Goal: Information Seeking & Learning: Check status

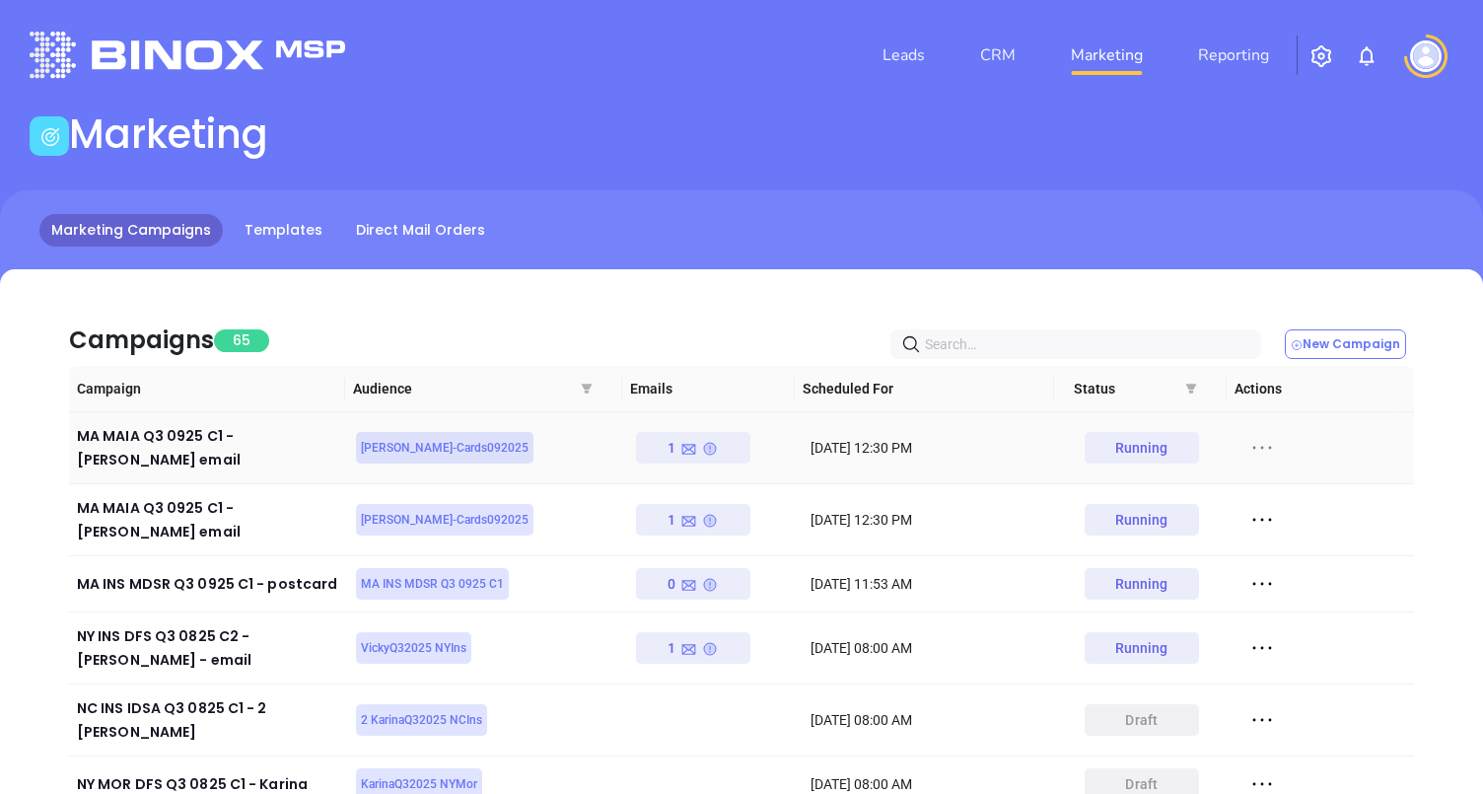
click at [1252, 447] on icon at bounding box center [1261, 448] width 19 height 3
click at [1270, 503] on div "View" at bounding box center [1339, 512] width 178 height 22
click at [1254, 505] on icon at bounding box center [1262, 520] width 30 height 30
click at [1273, 571] on div "View" at bounding box center [1339, 568] width 178 height 22
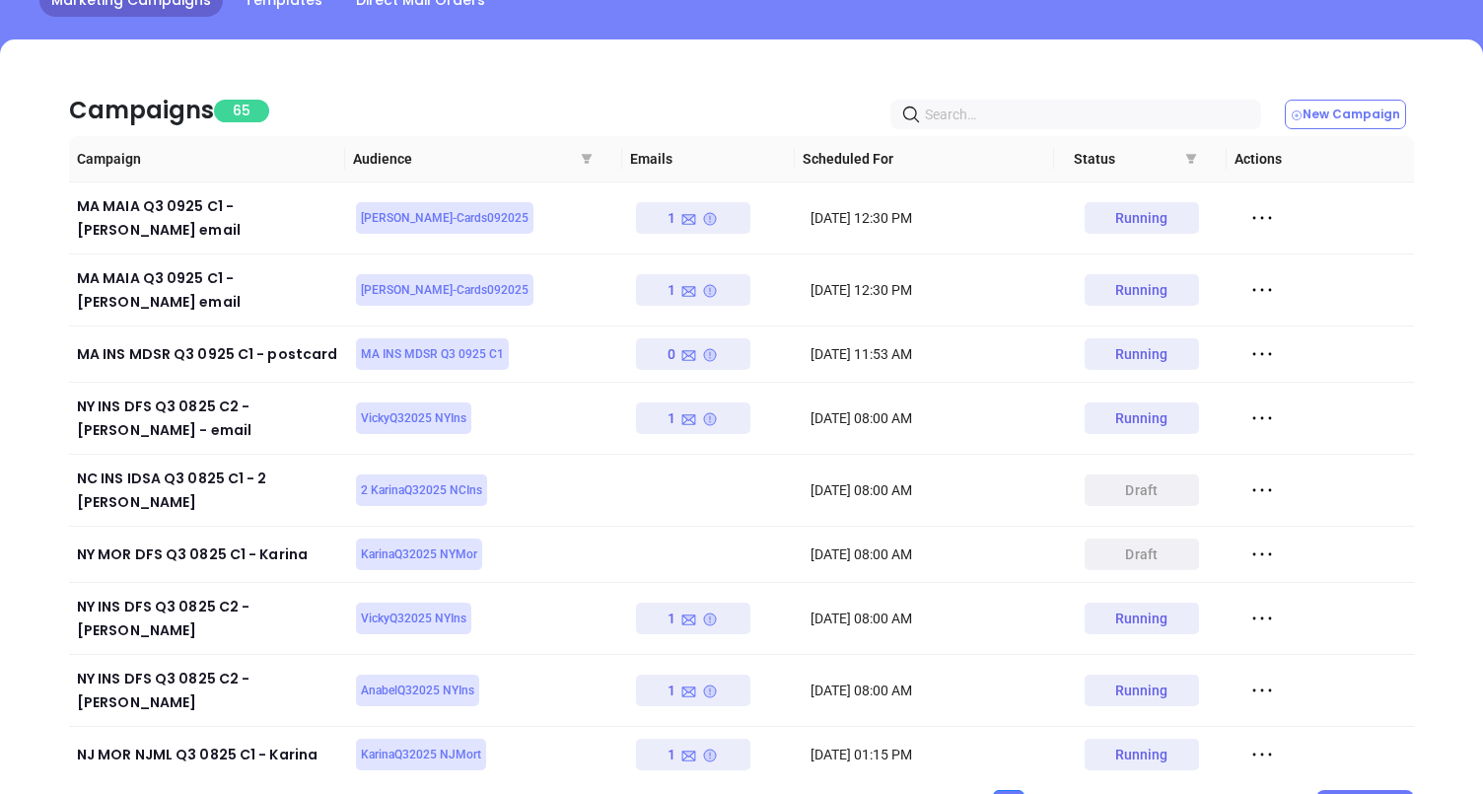
scroll to position [313, 0]
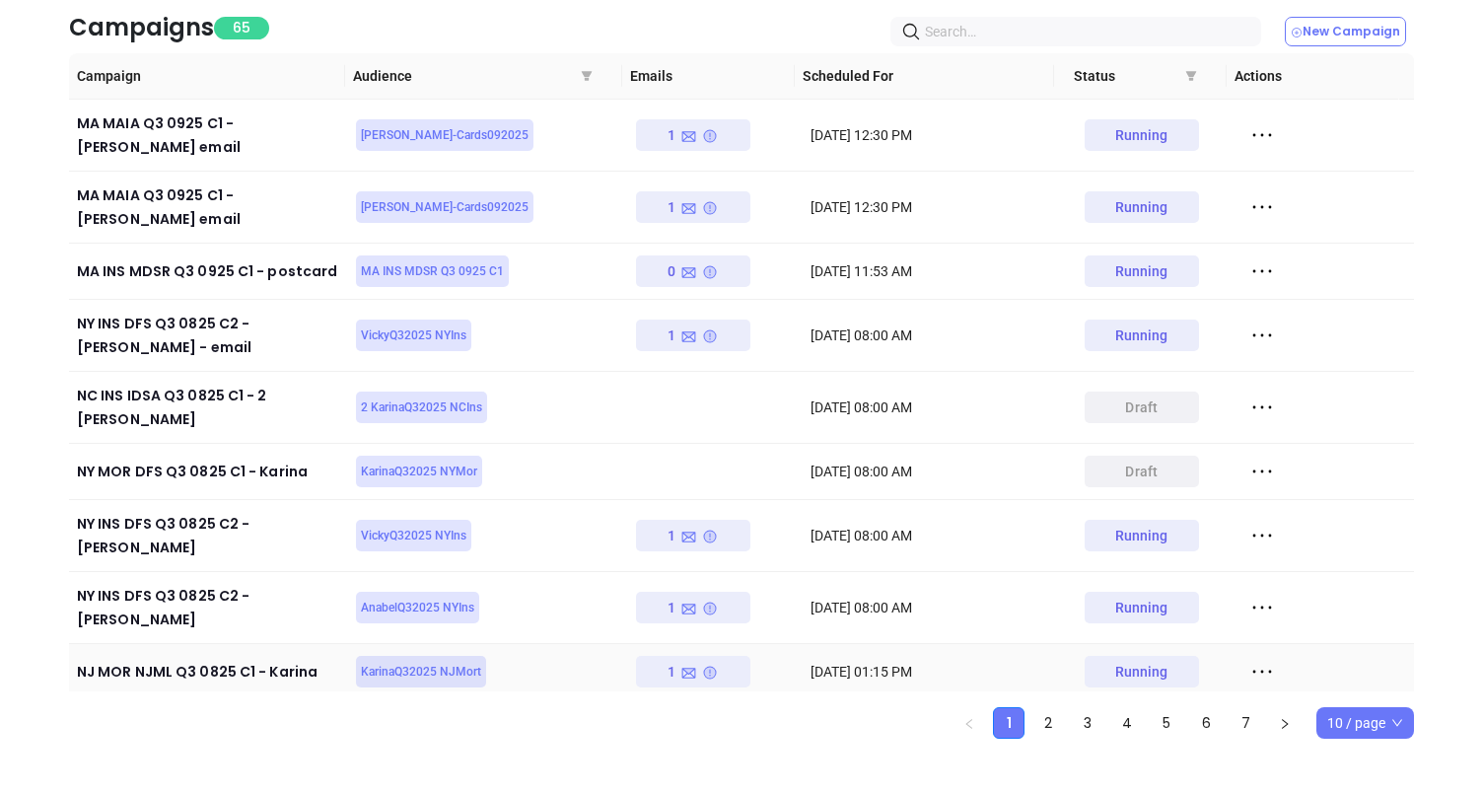
click at [702, 665] on icon at bounding box center [710, 673] width 16 height 16
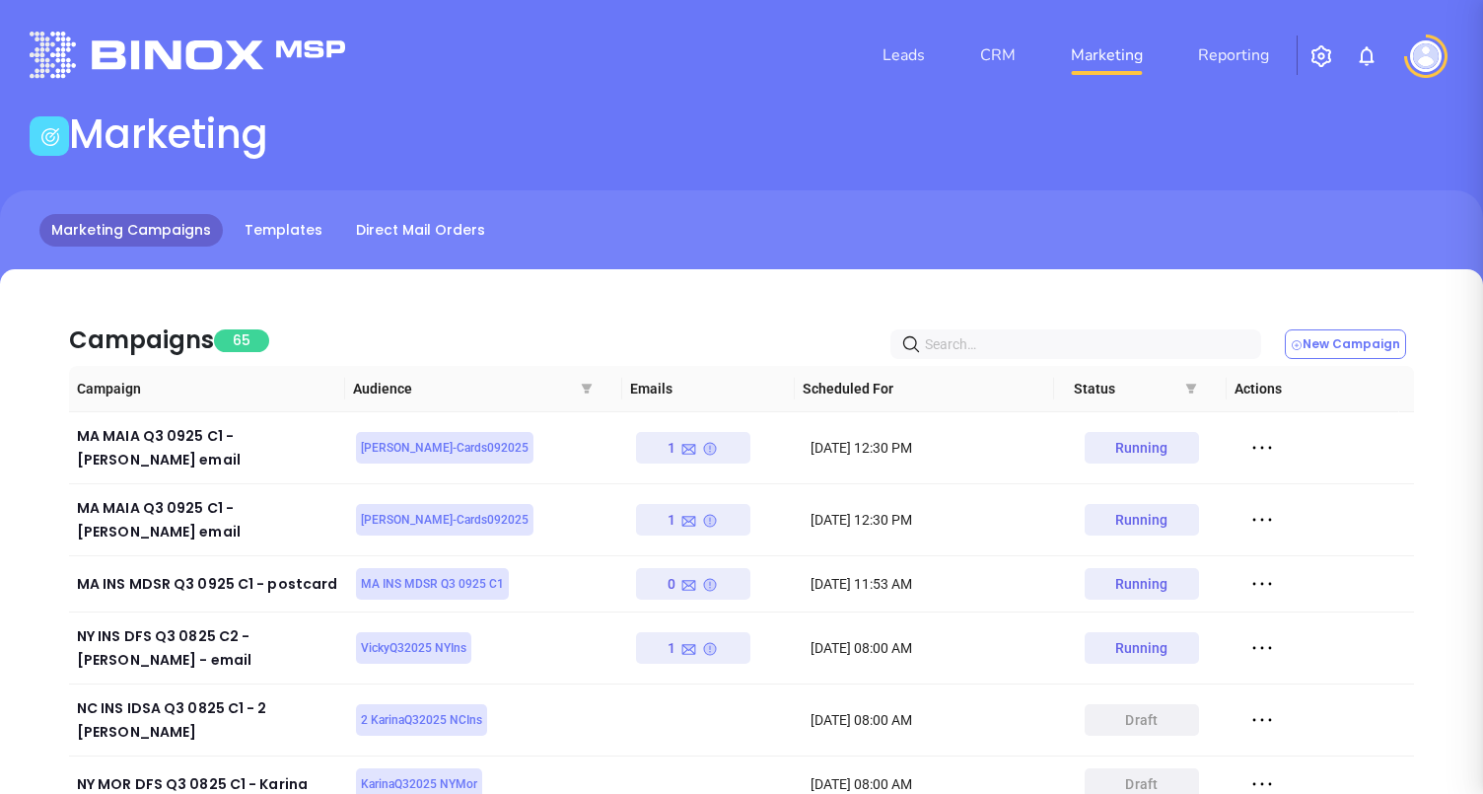
scroll to position [0, 0]
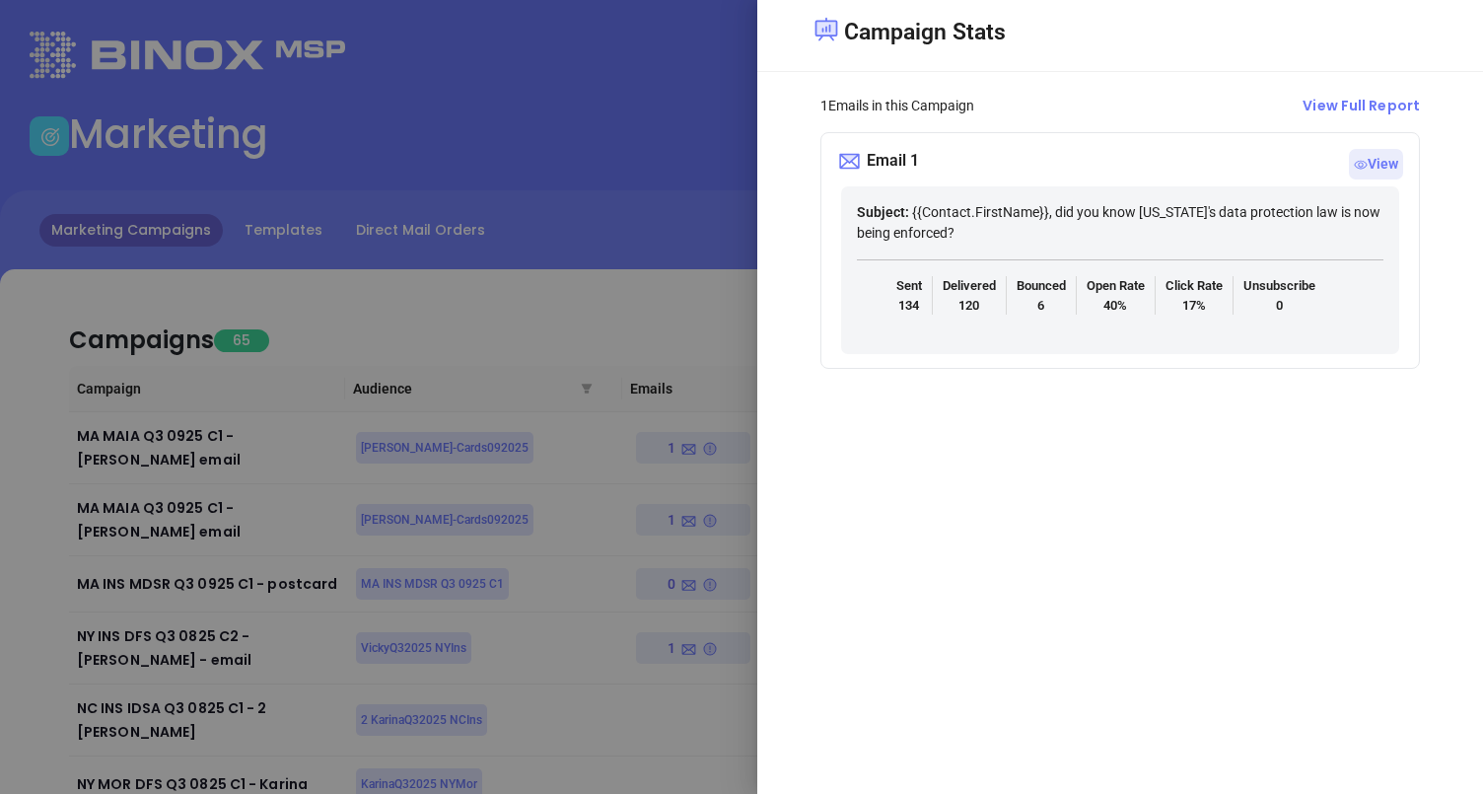
click at [732, 287] on div at bounding box center [741, 397] width 1483 height 794
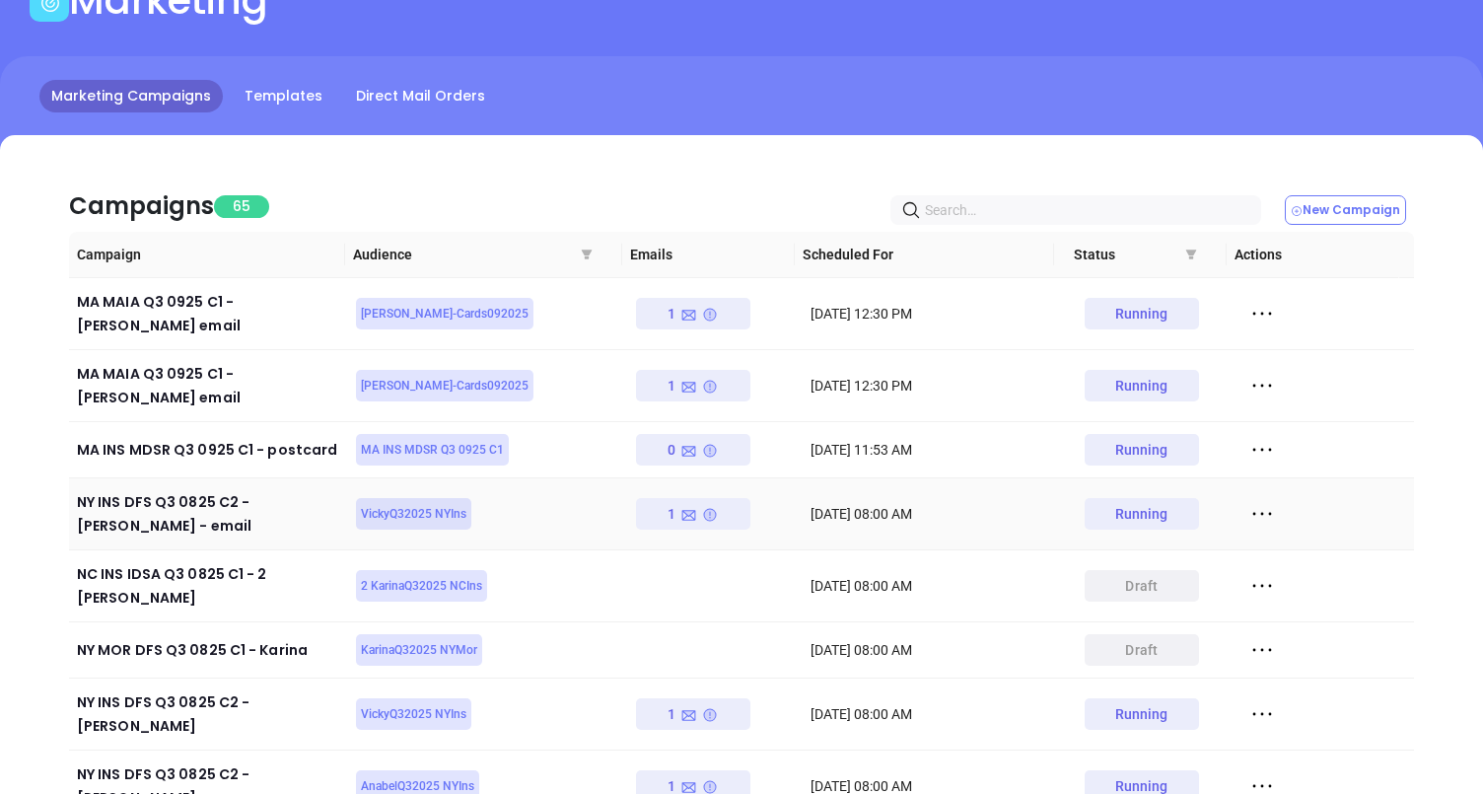
scroll to position [313, 0]
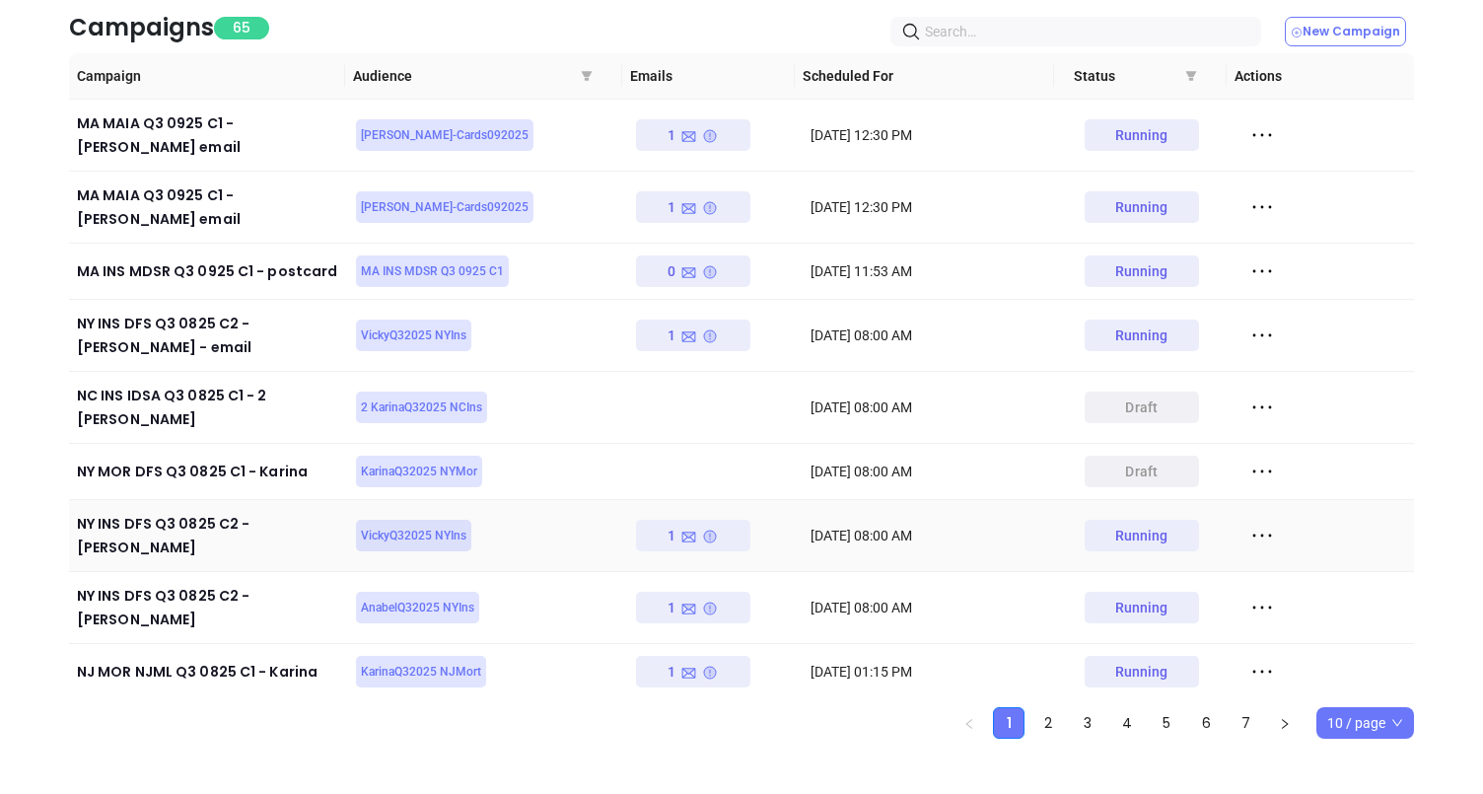
click at [714, 520] on div "1" at bounding box center [693, 536] width 114 height 32
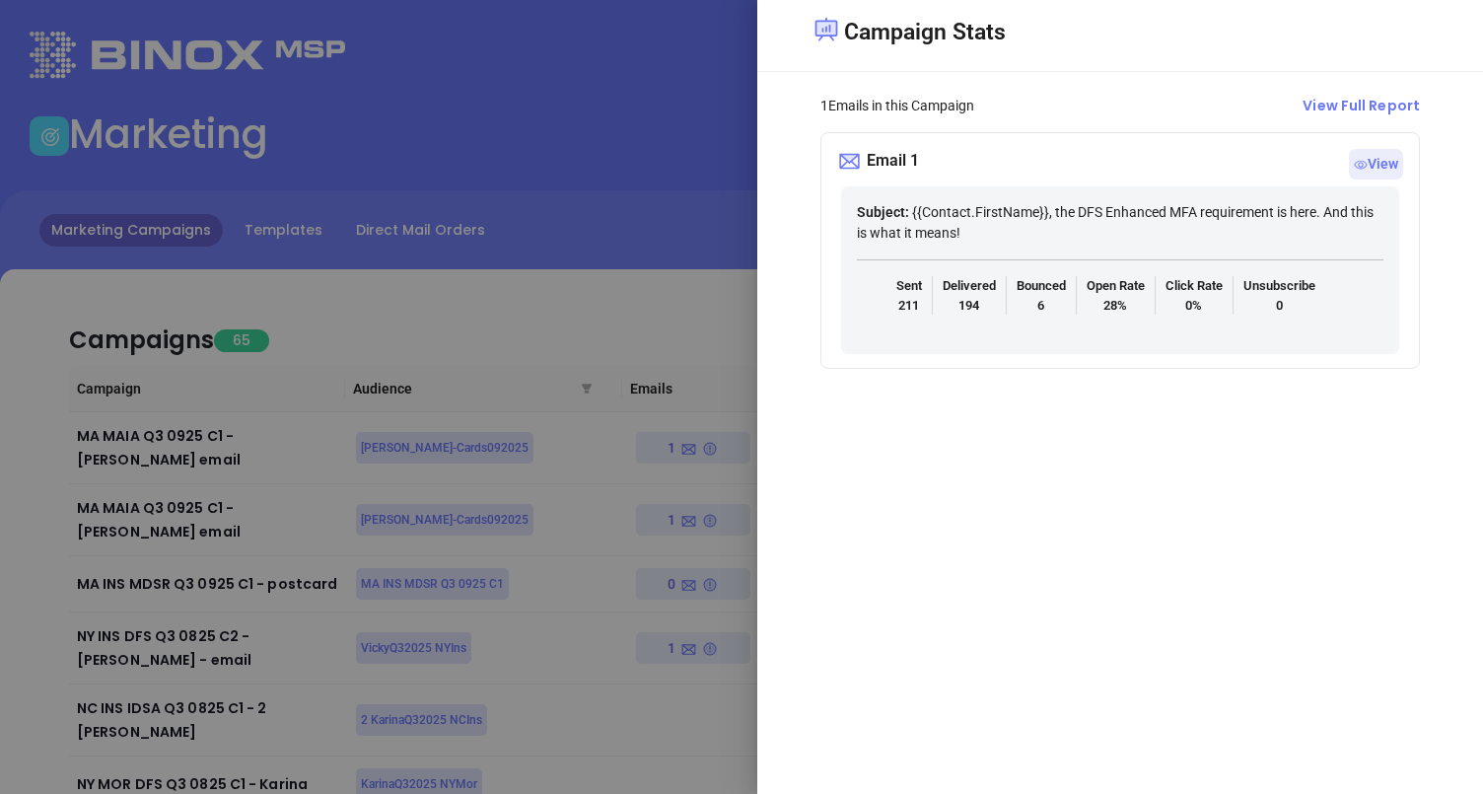
click at [722, 242] on div at bounding box center [741, 397] width 1483 height 794
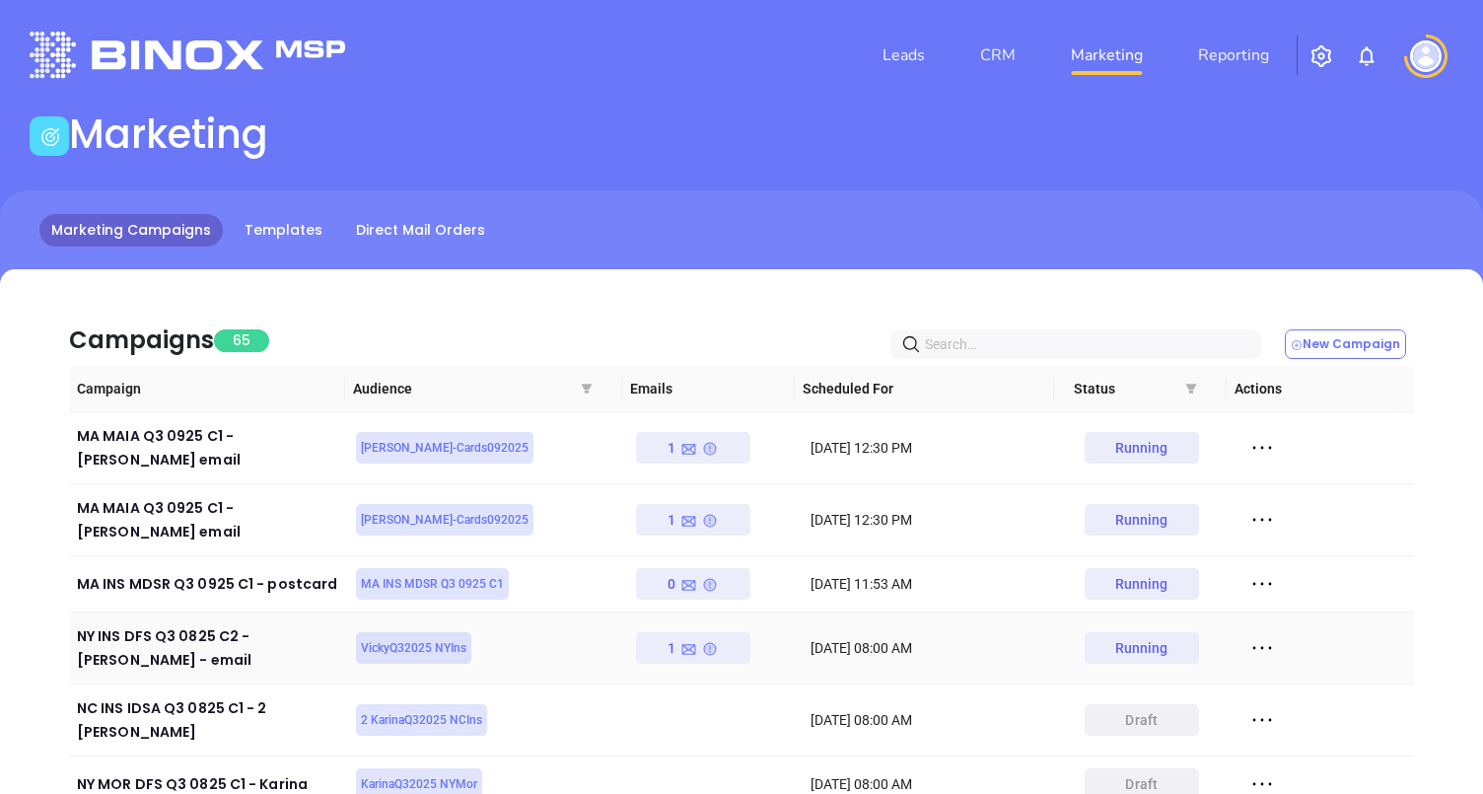
scroll to position [313, 0]
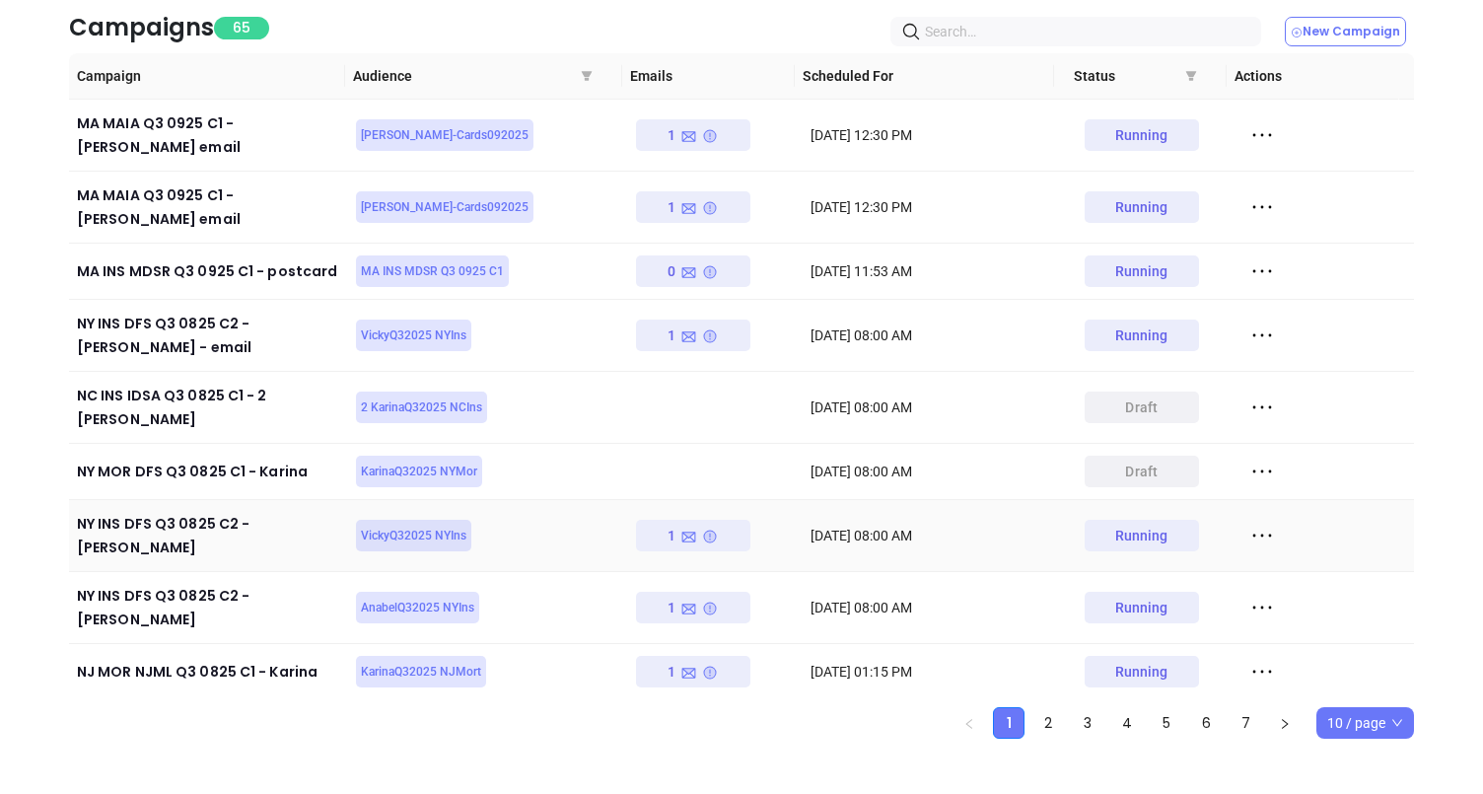
click at [1250, 521] on icon at bounding box center [1262, 536] width 30 height 30
click at [1255, 552] on icon at bounding box center [1257, 553] width 15 height 15
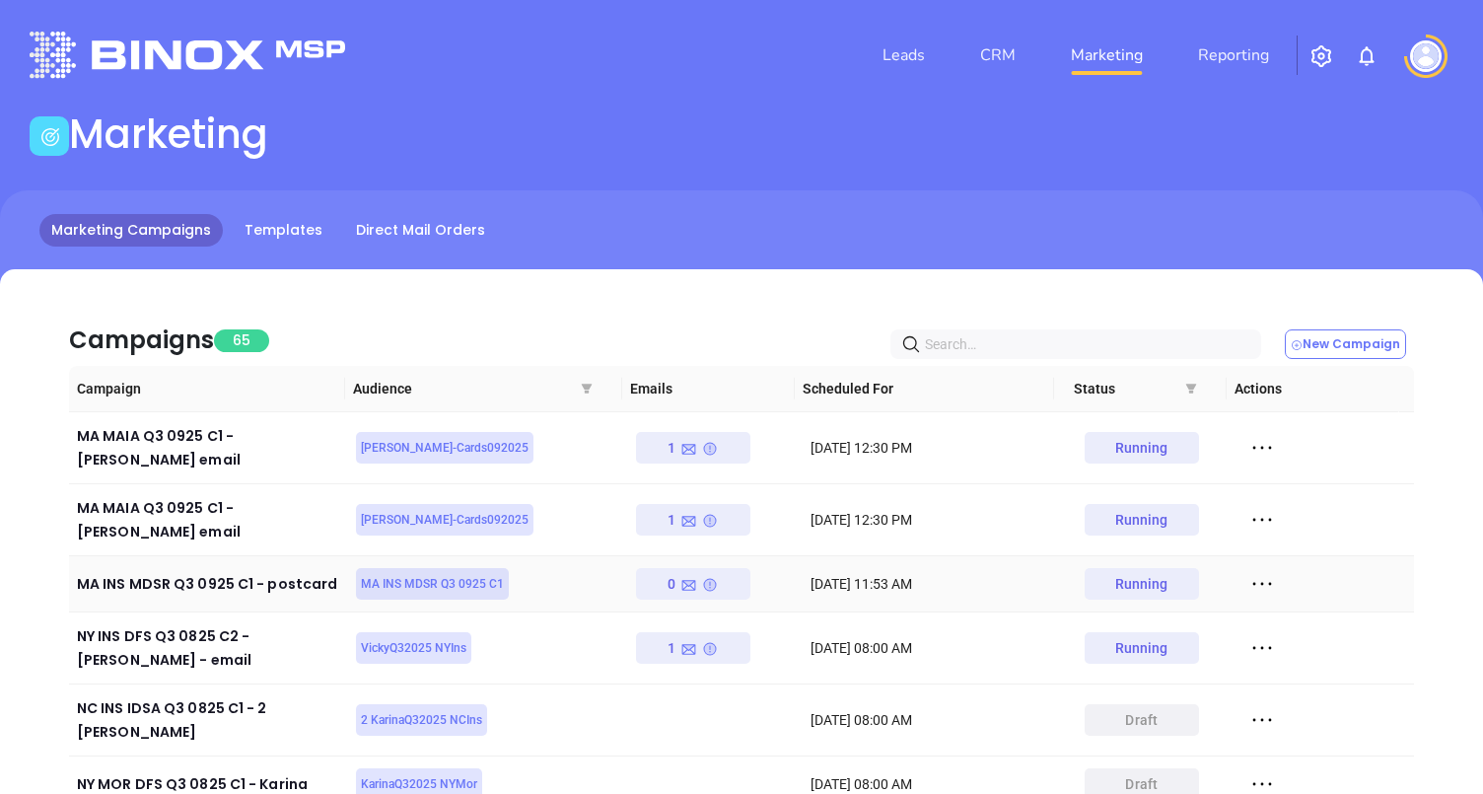
scroll to position [313, 0]
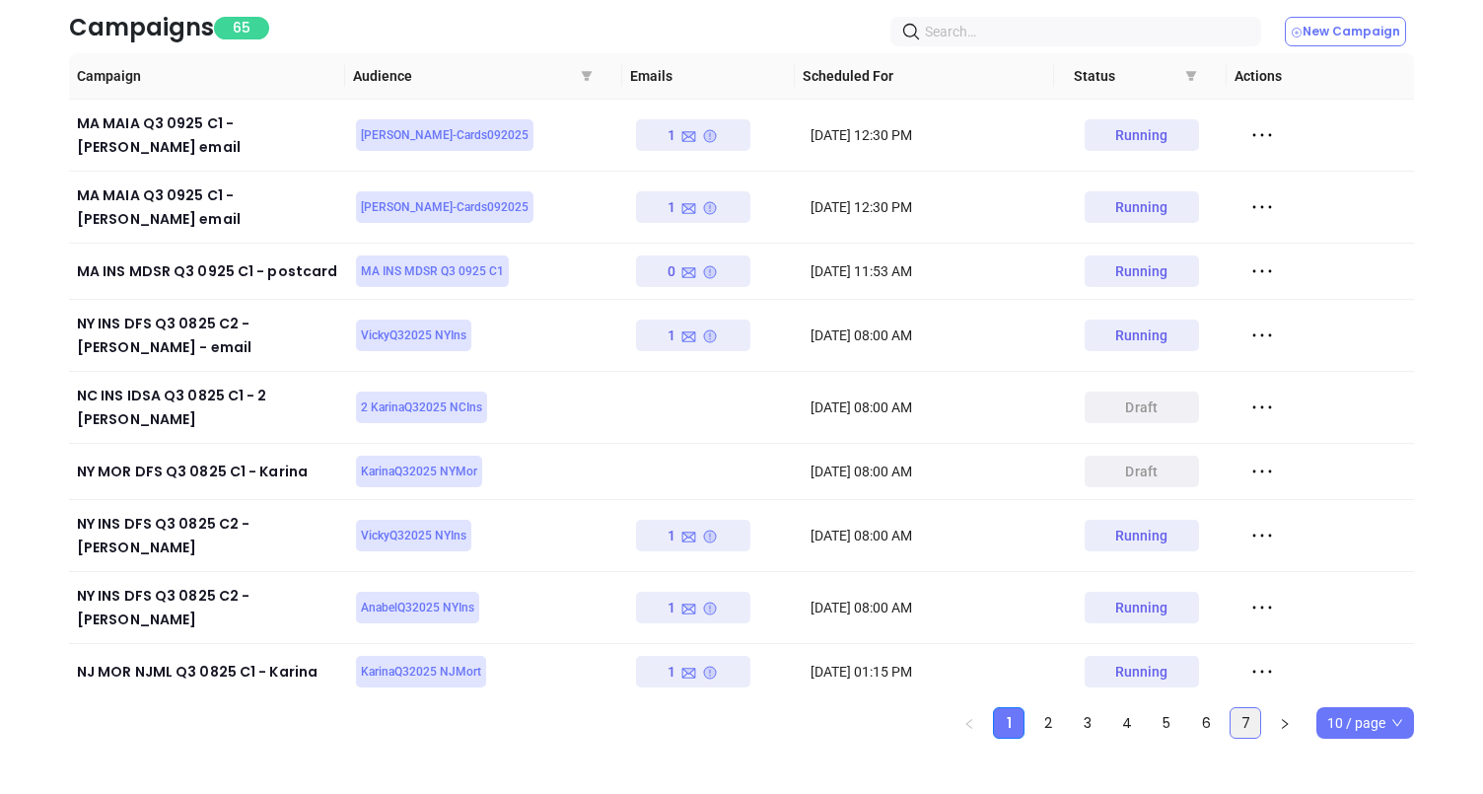
click at [1249, 711] on link "7" at bounding box center [1246, 723] width 30 height 30
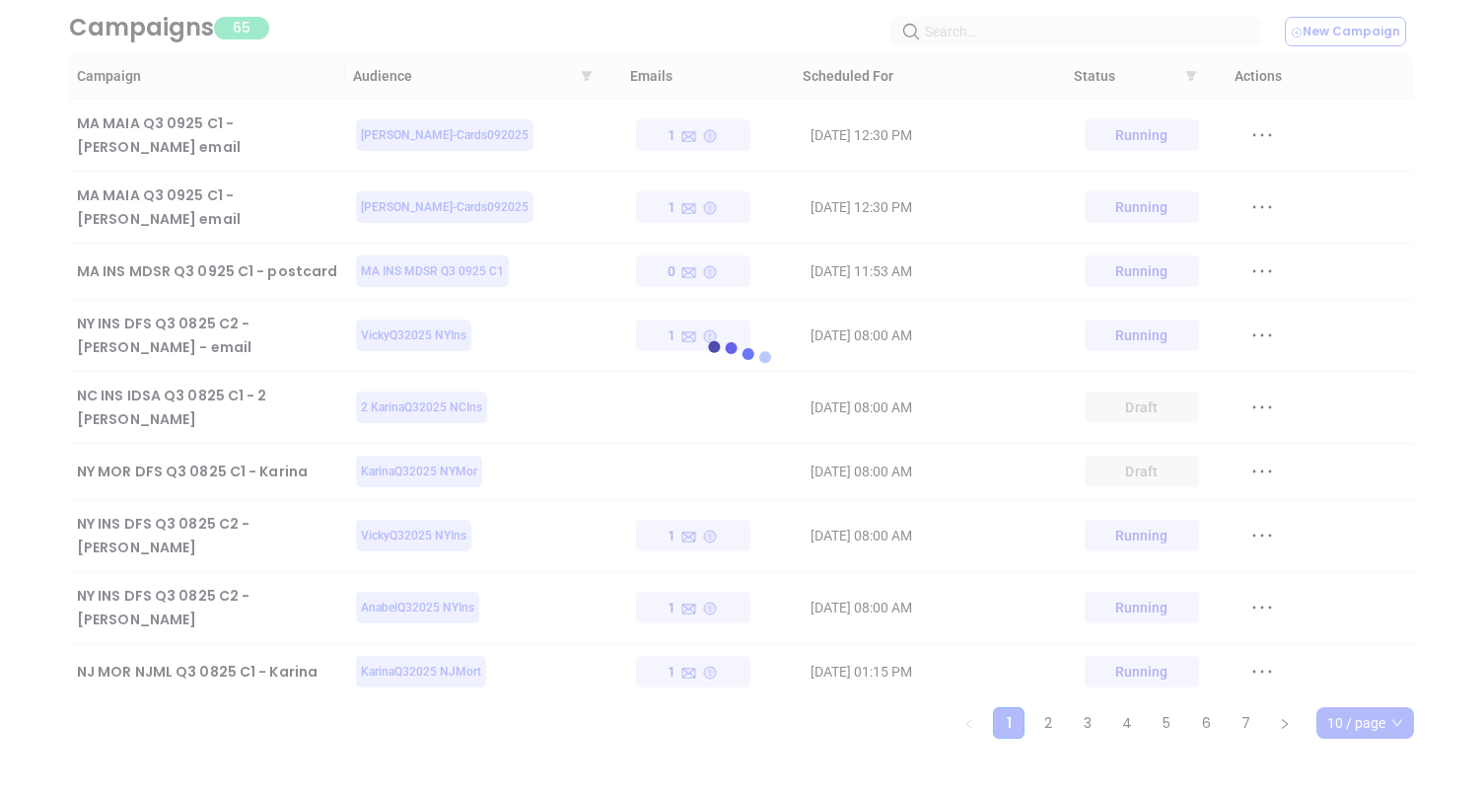
scroll to position [16, 0]
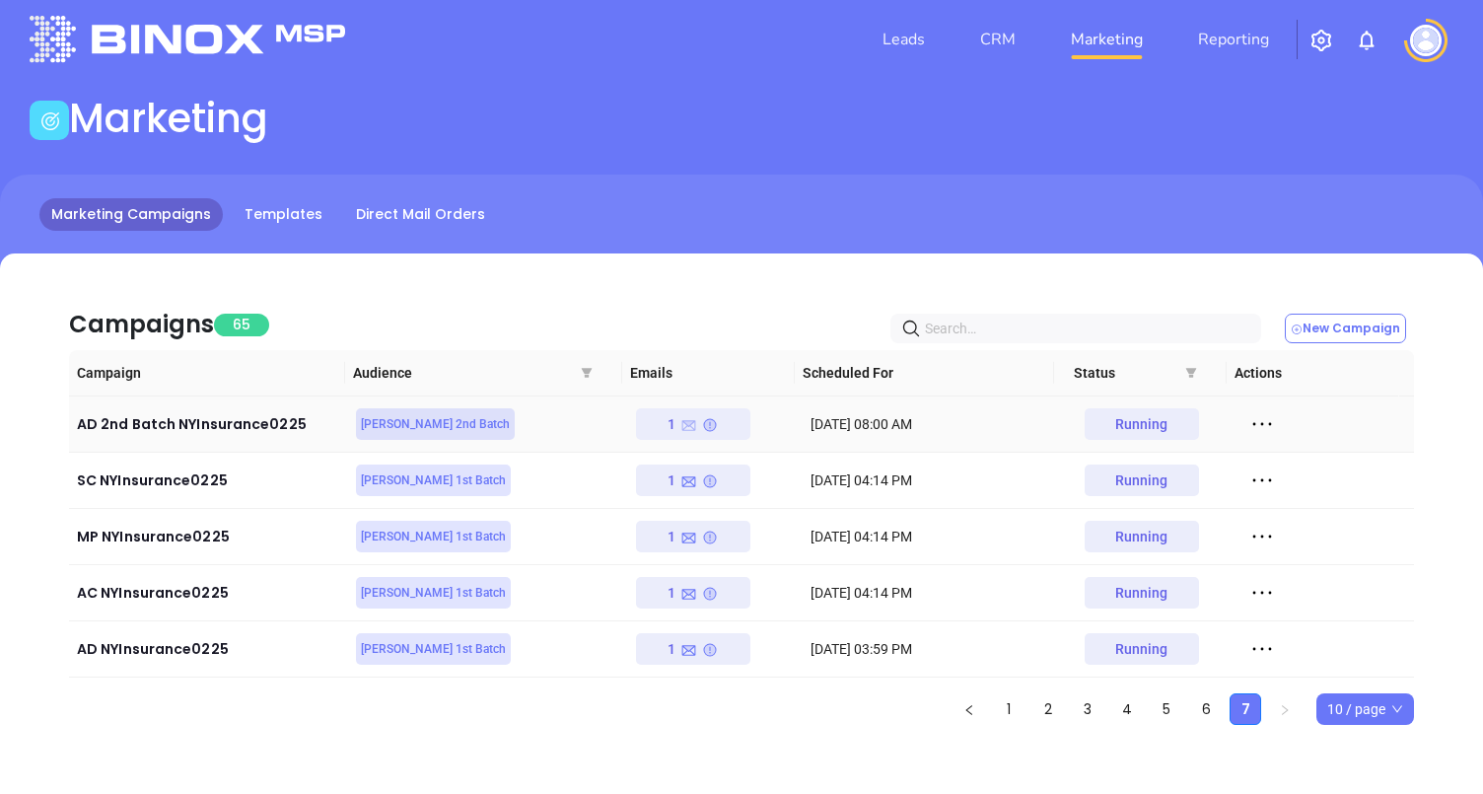
click at [684, 423] on icon at bounding box center [689, 425] width 14 height 11
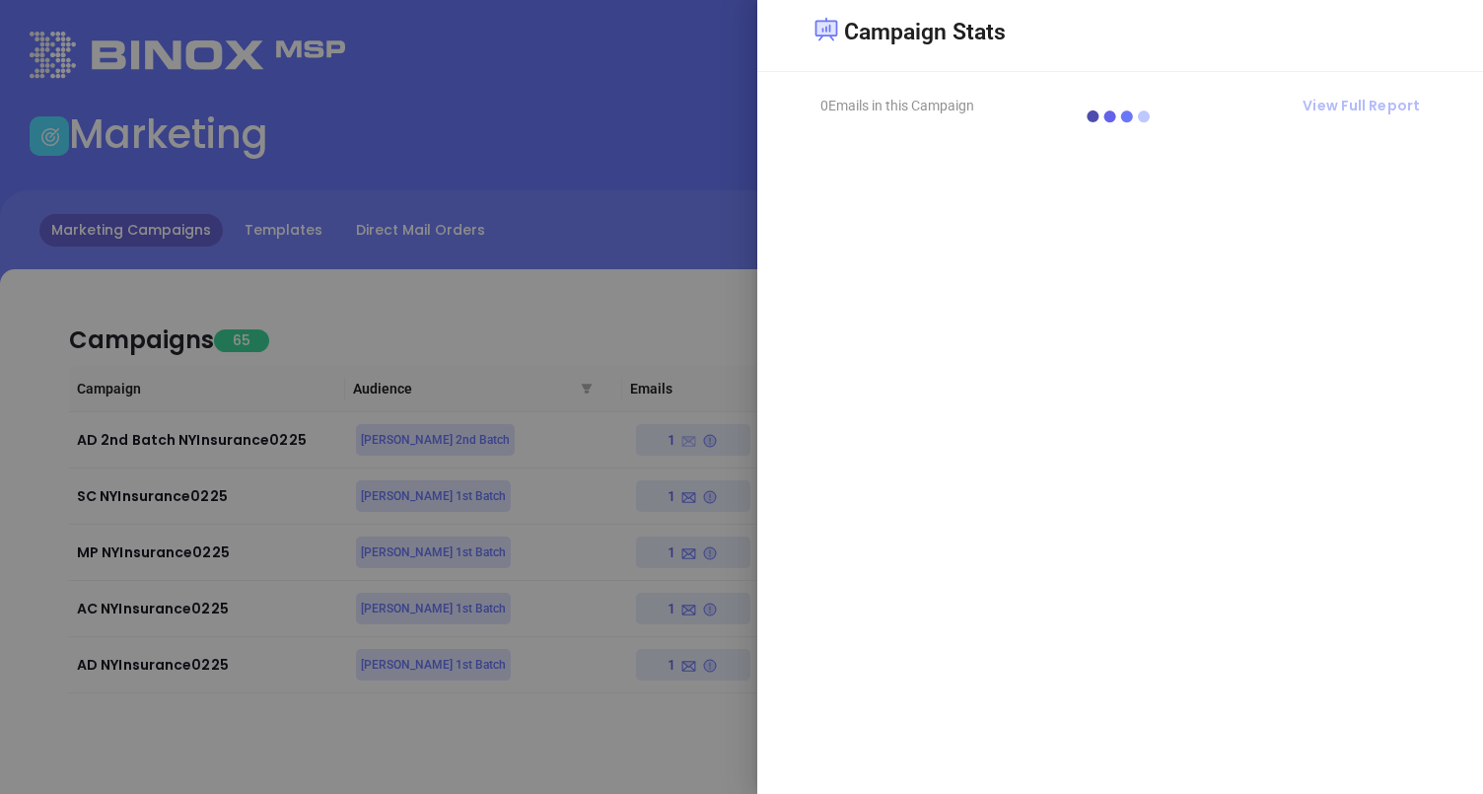
scroll to position [0, 0]
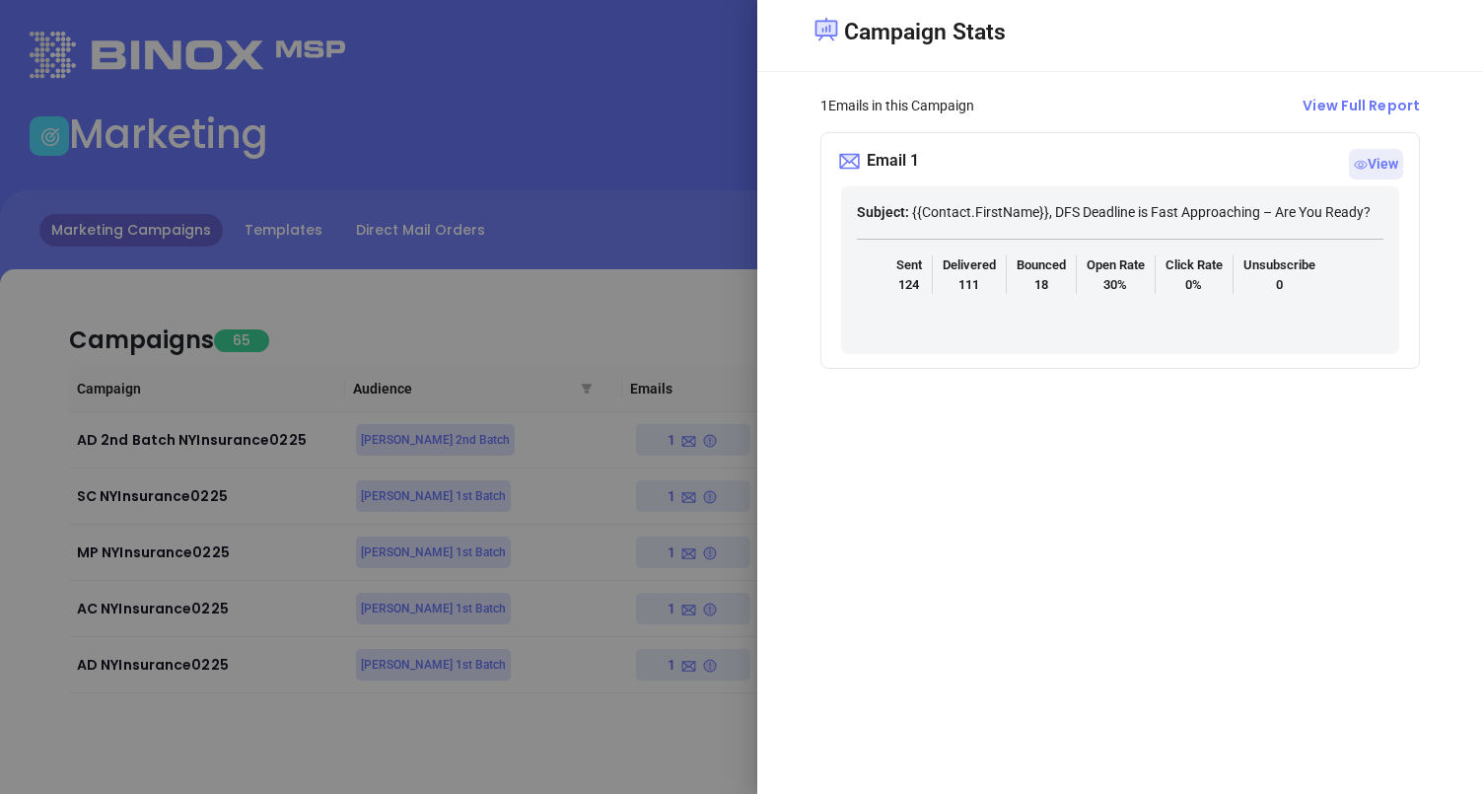
click at [631, 165] on div at bounding box center [741, 397] width 1483 height 794
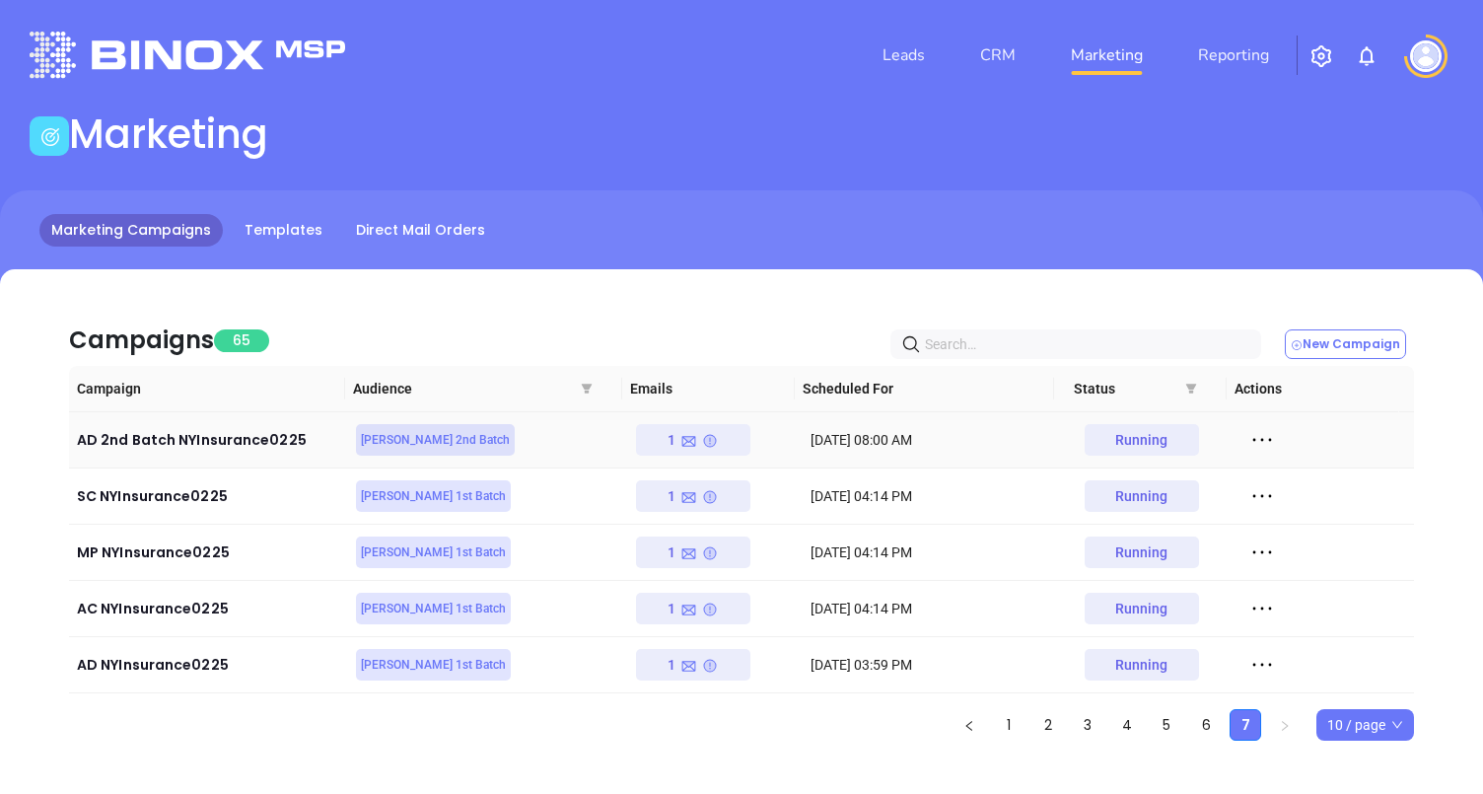
click at [1253, 445] on icon at bounding box center [1262, 440] width 30 height 30
click at [1270, 511] on div "View" at bounding box center [1339, 512] width 178 height 22
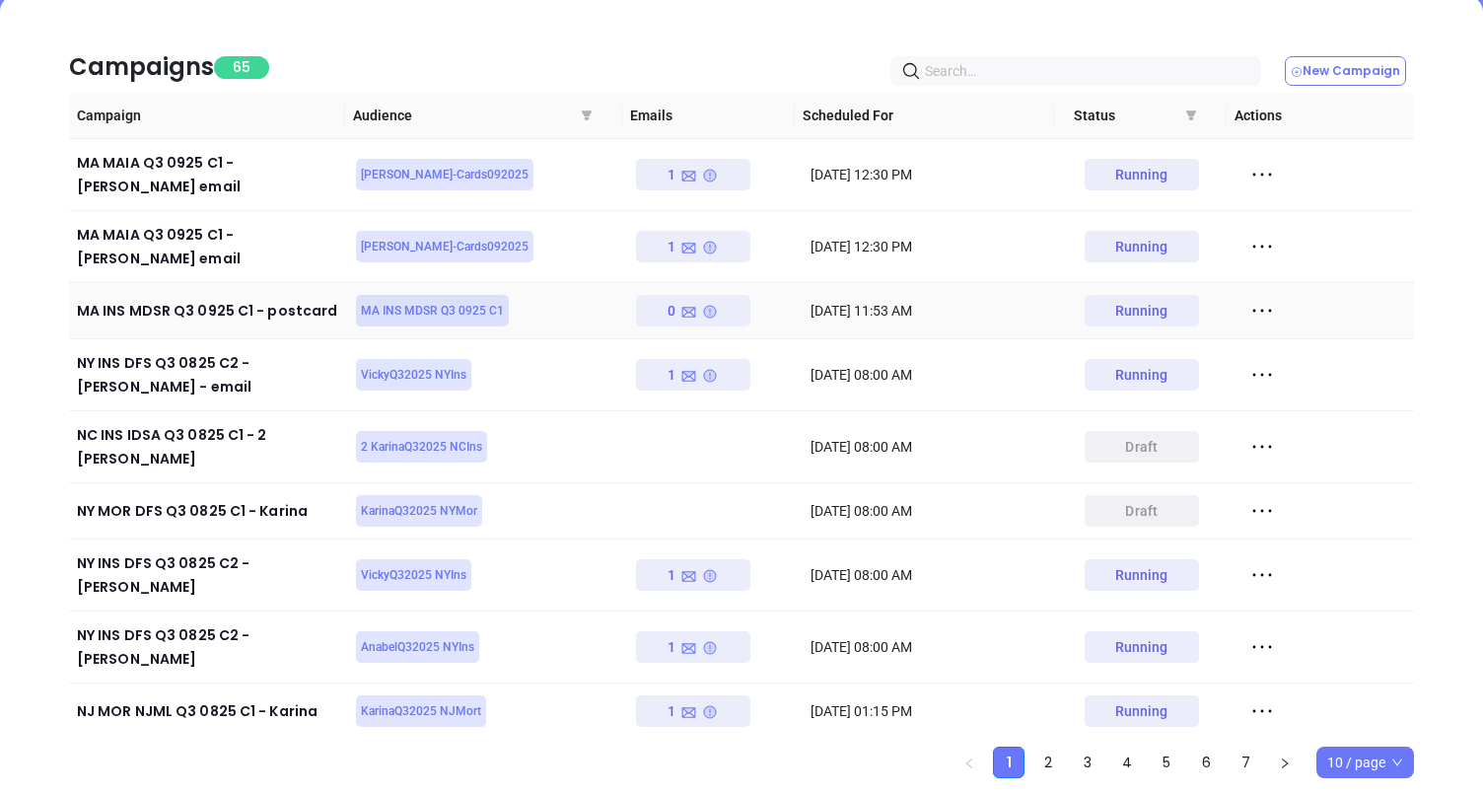
scroll to position [313, 0]
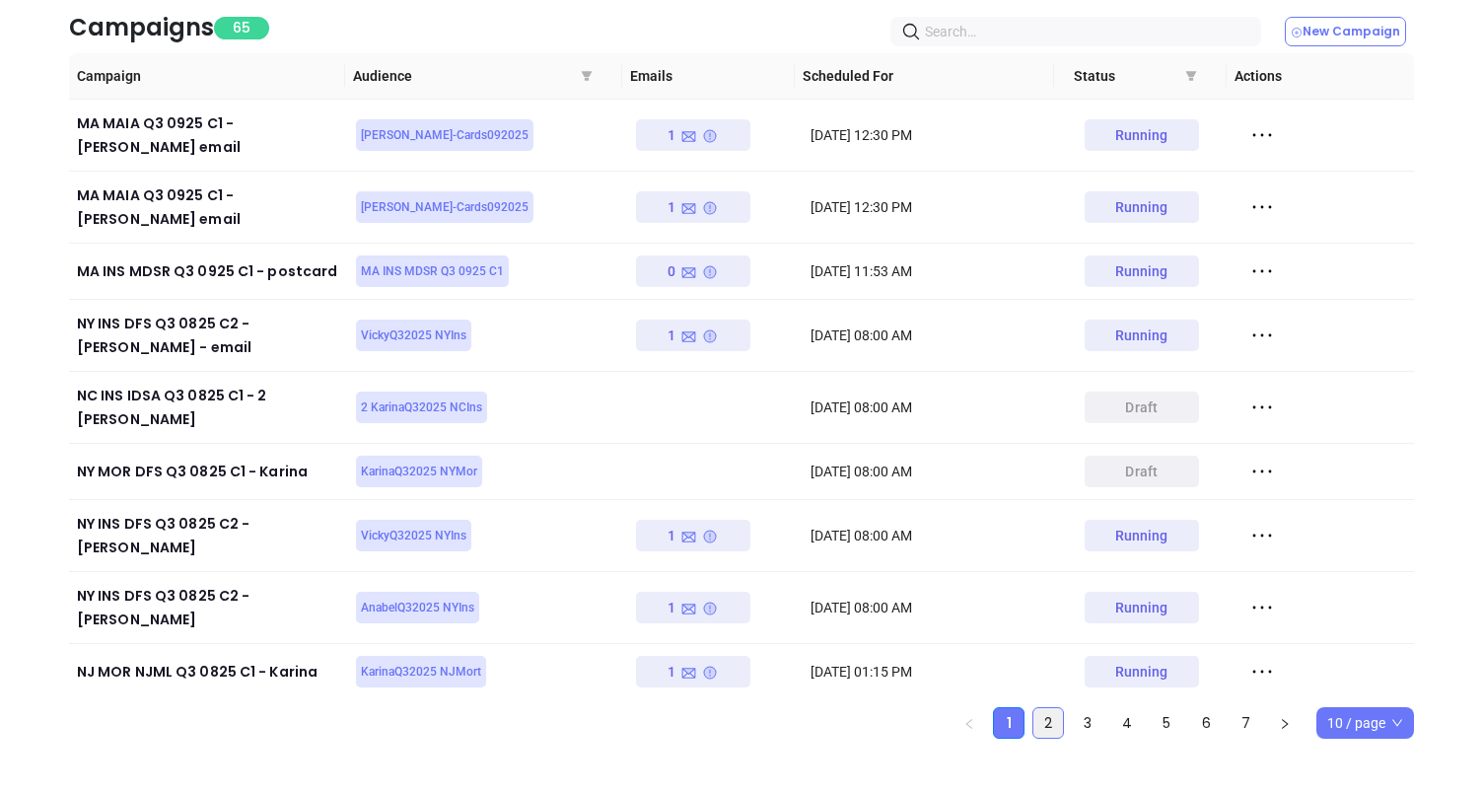
click at [1042, 722] on link "2" at bounding box center [1048, 723] width 30 height 30
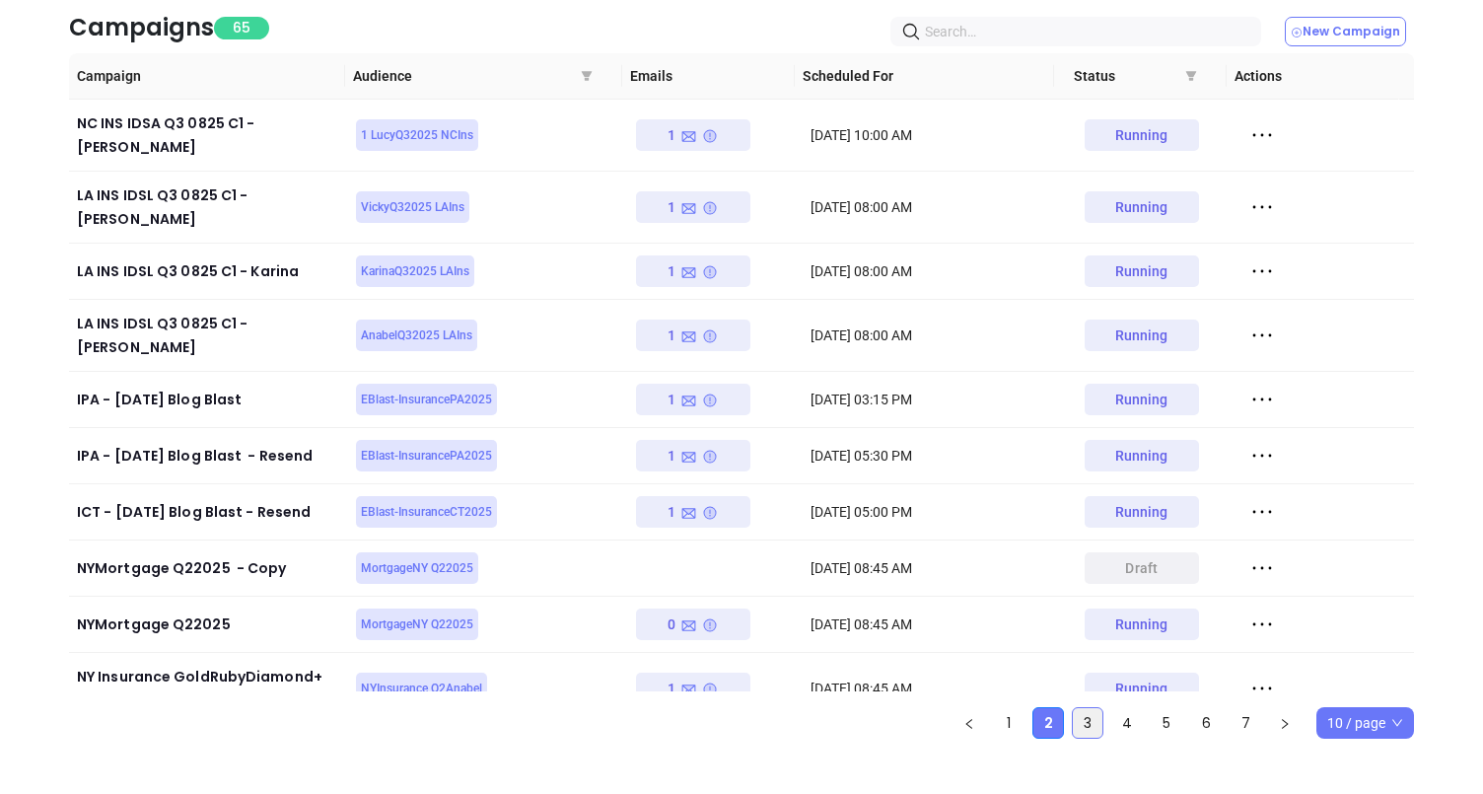
click at [1091, 720] on link "3" at bounding box center [1088, 723] width 30 height 30
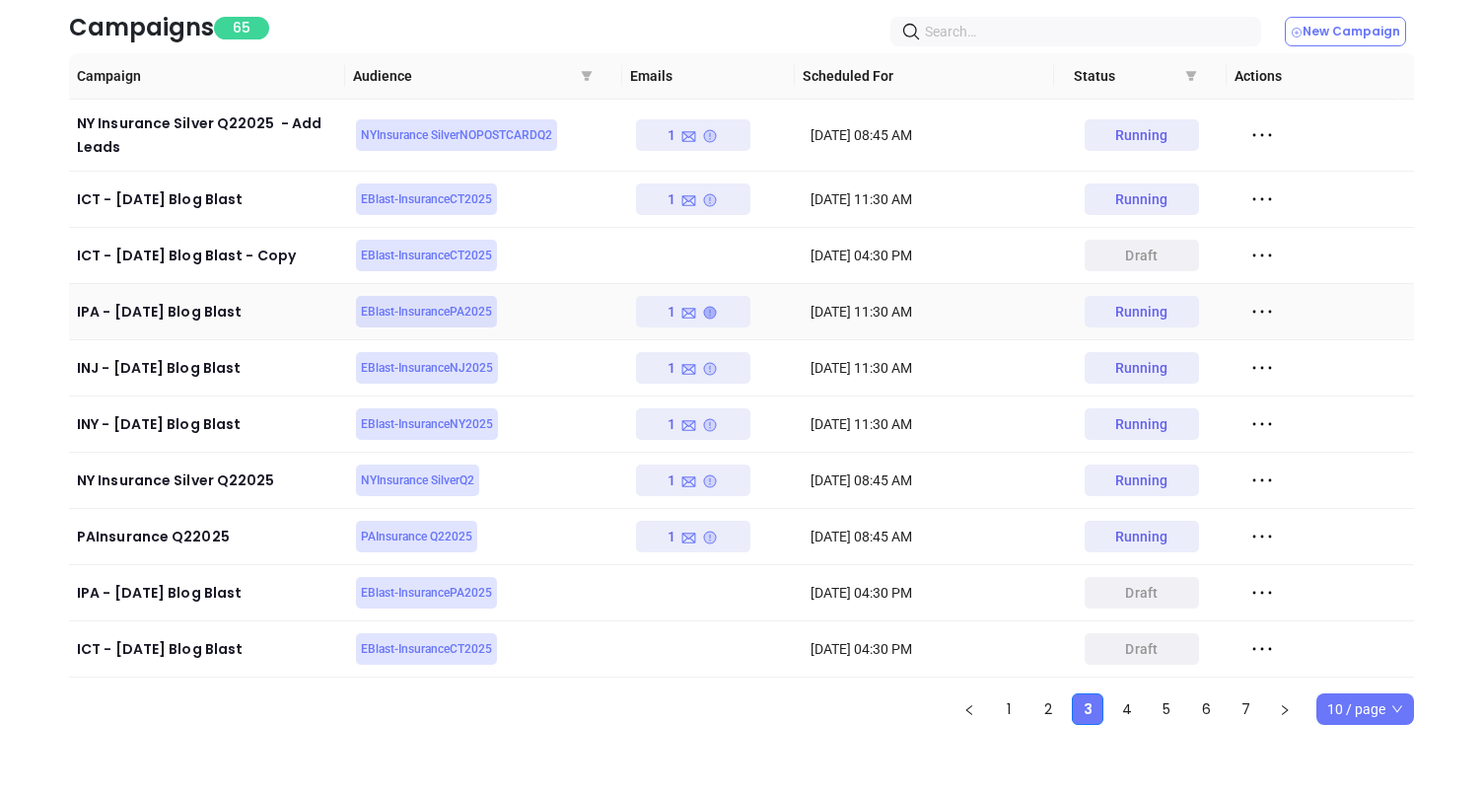
click at [705, 308] on icon at bounding box center [710, 313] width 12 height 12
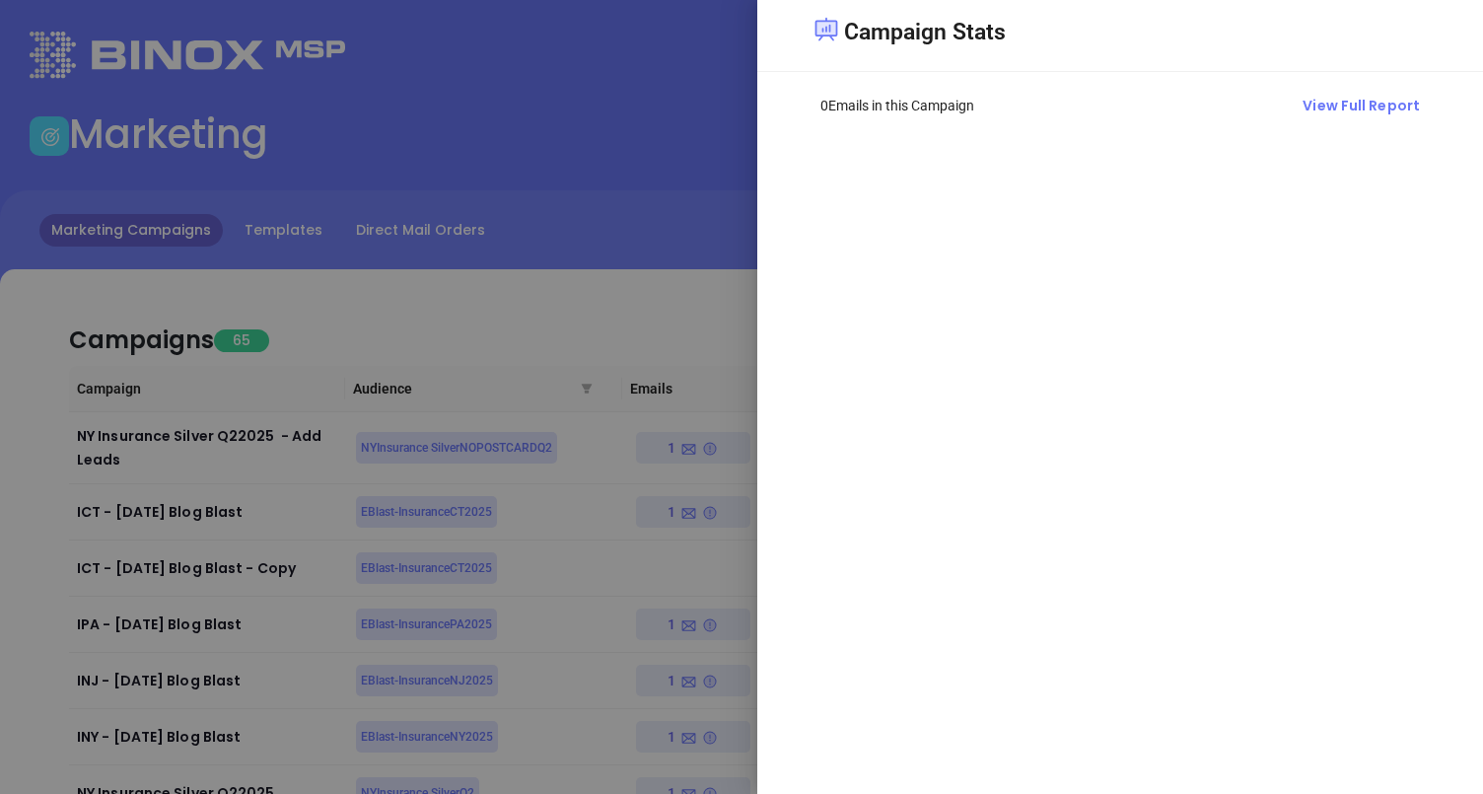
click at [701, 198] on div at bounding box center [741, 397] width 1483 height 794
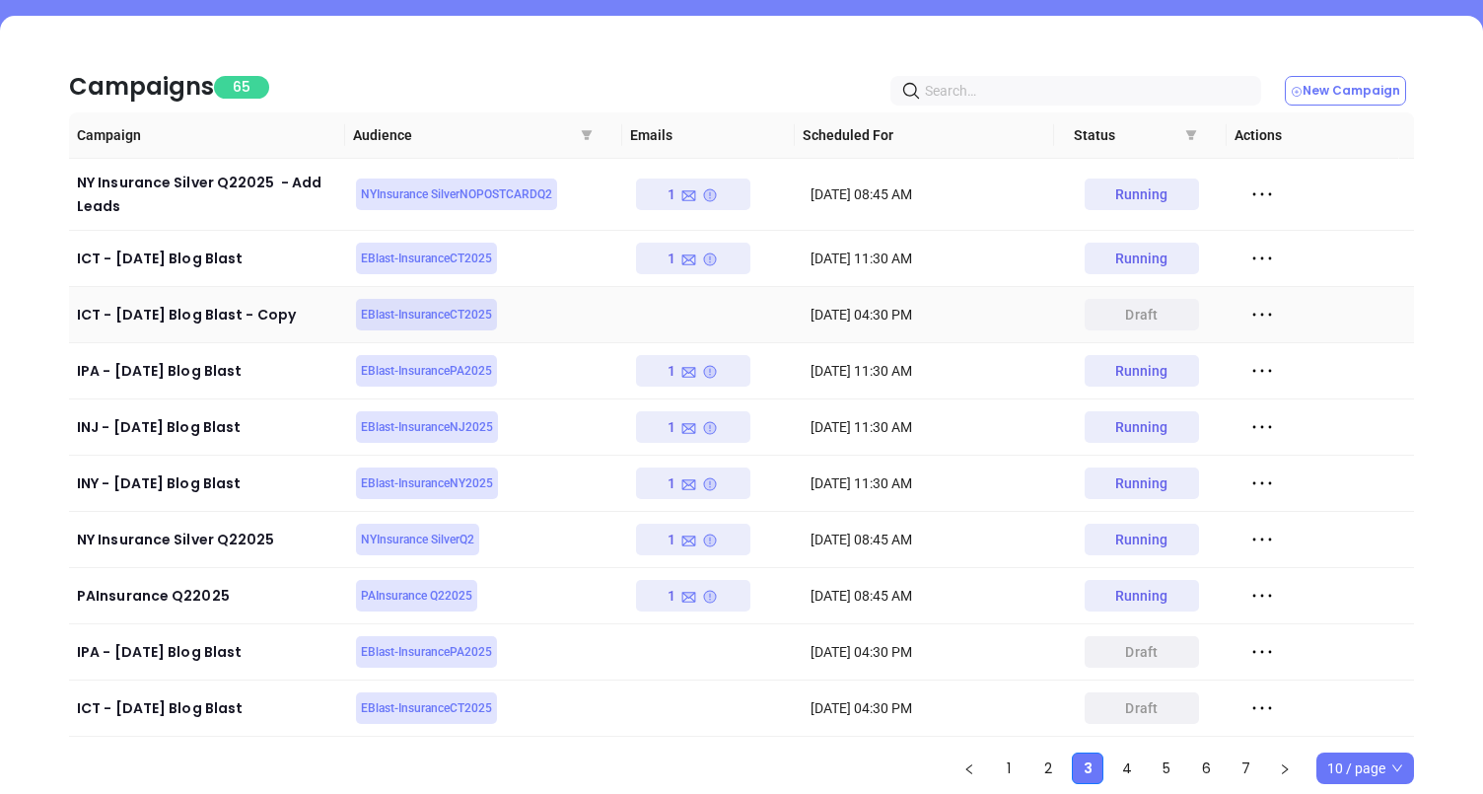
scroll to position [313, 0]
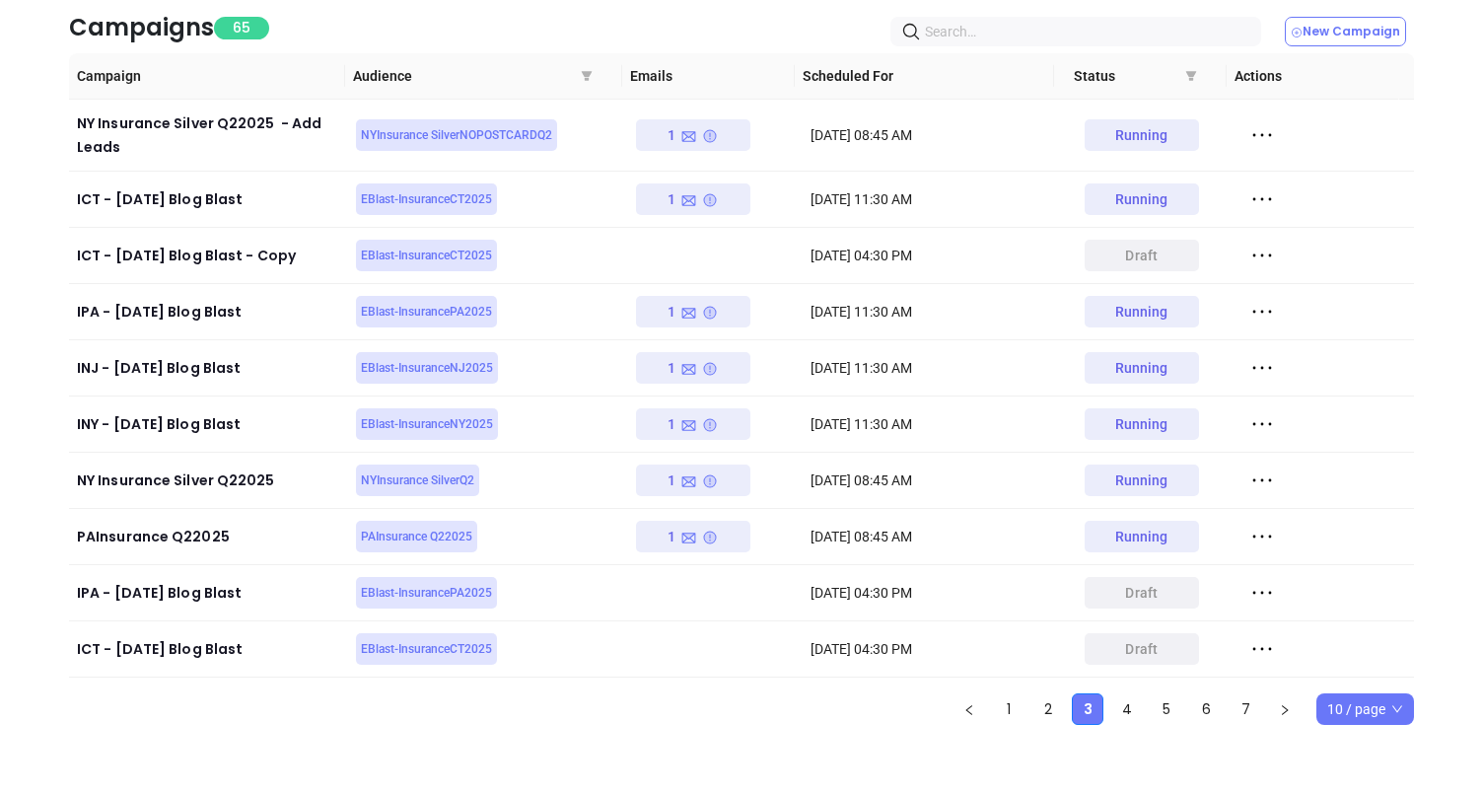
click at [1263, 706] on ul "1 2 3 4 5 6 7 10 / page" at bounding box center [741, 709] width 1345 height 32
click at [1213, 708] on link "6" at bounding box center [1206, 709] width 30 height 30
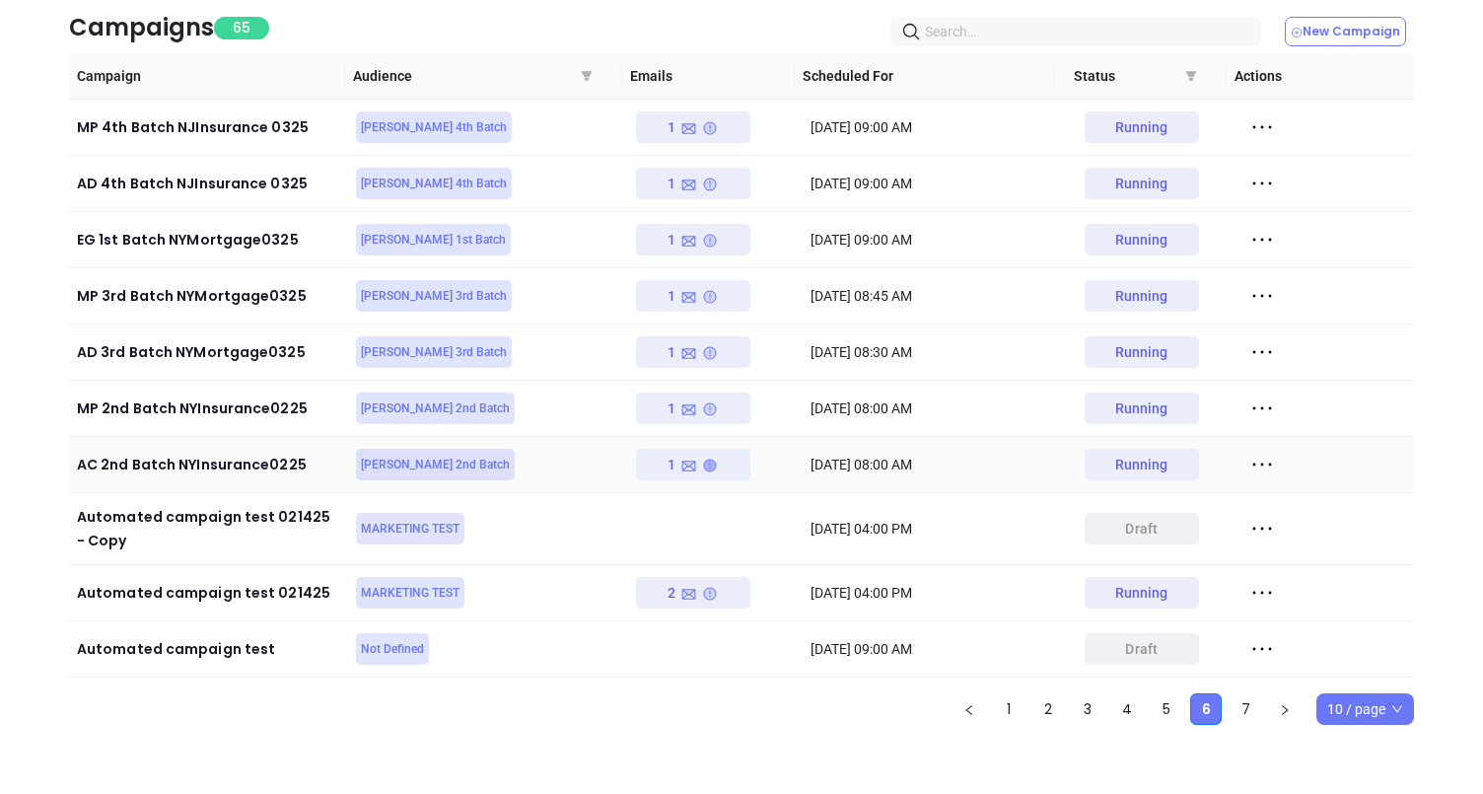
click at [704, 465] on icon at bounding box center [710, 466] width 12 height 12
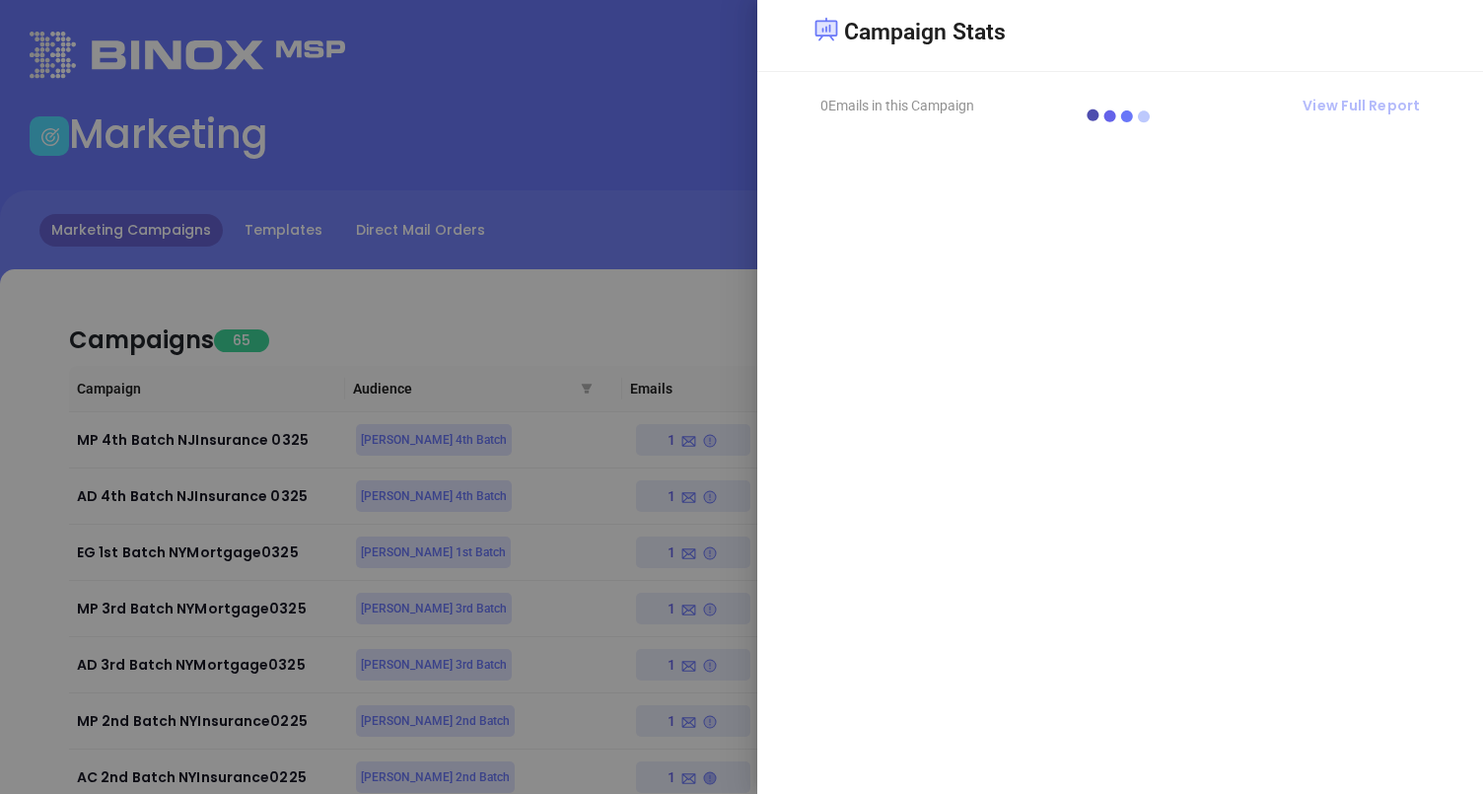
scroll to position [0, 0]
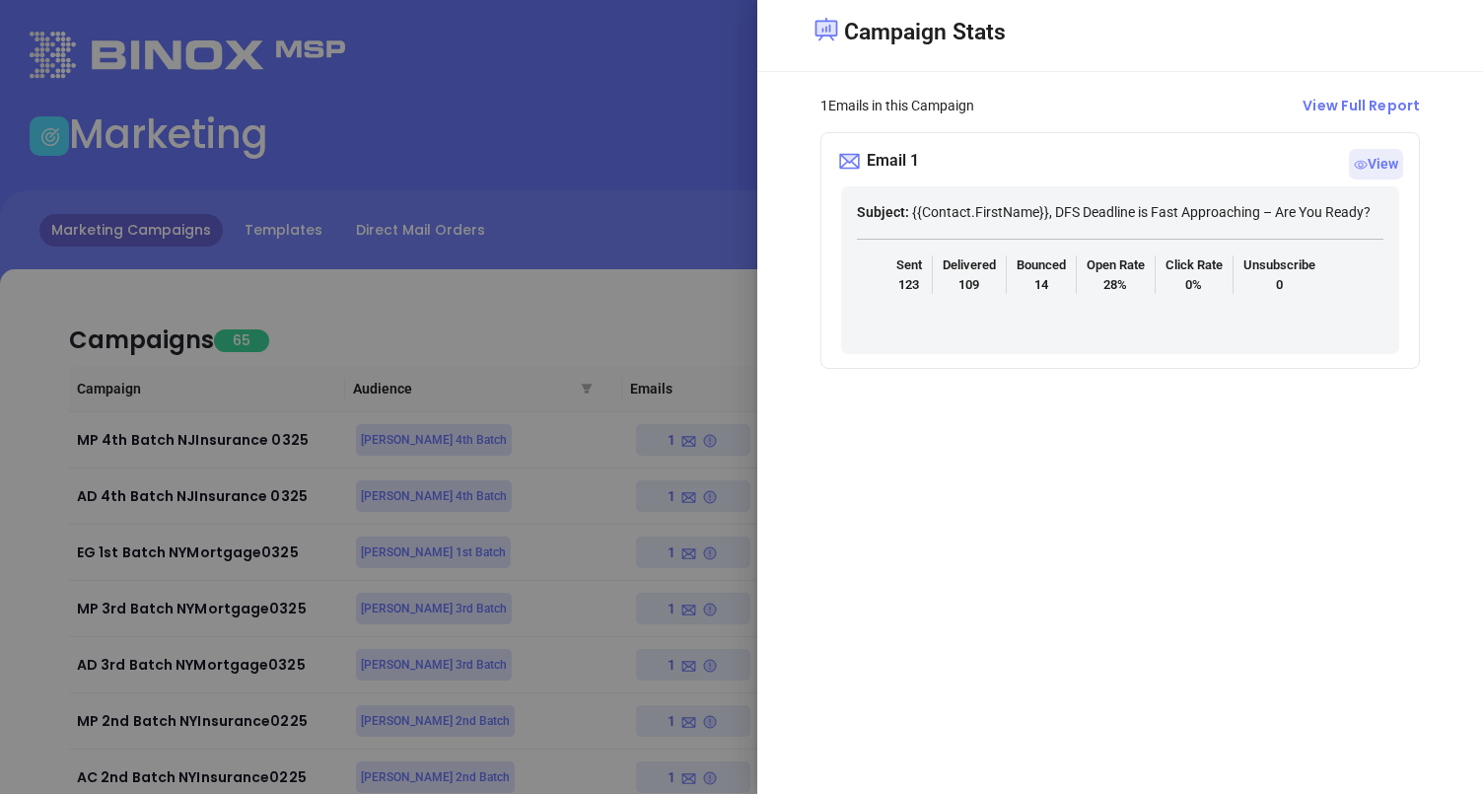
click at [665, 281] on div at bounding box center [741, 397] width 1483 height 794
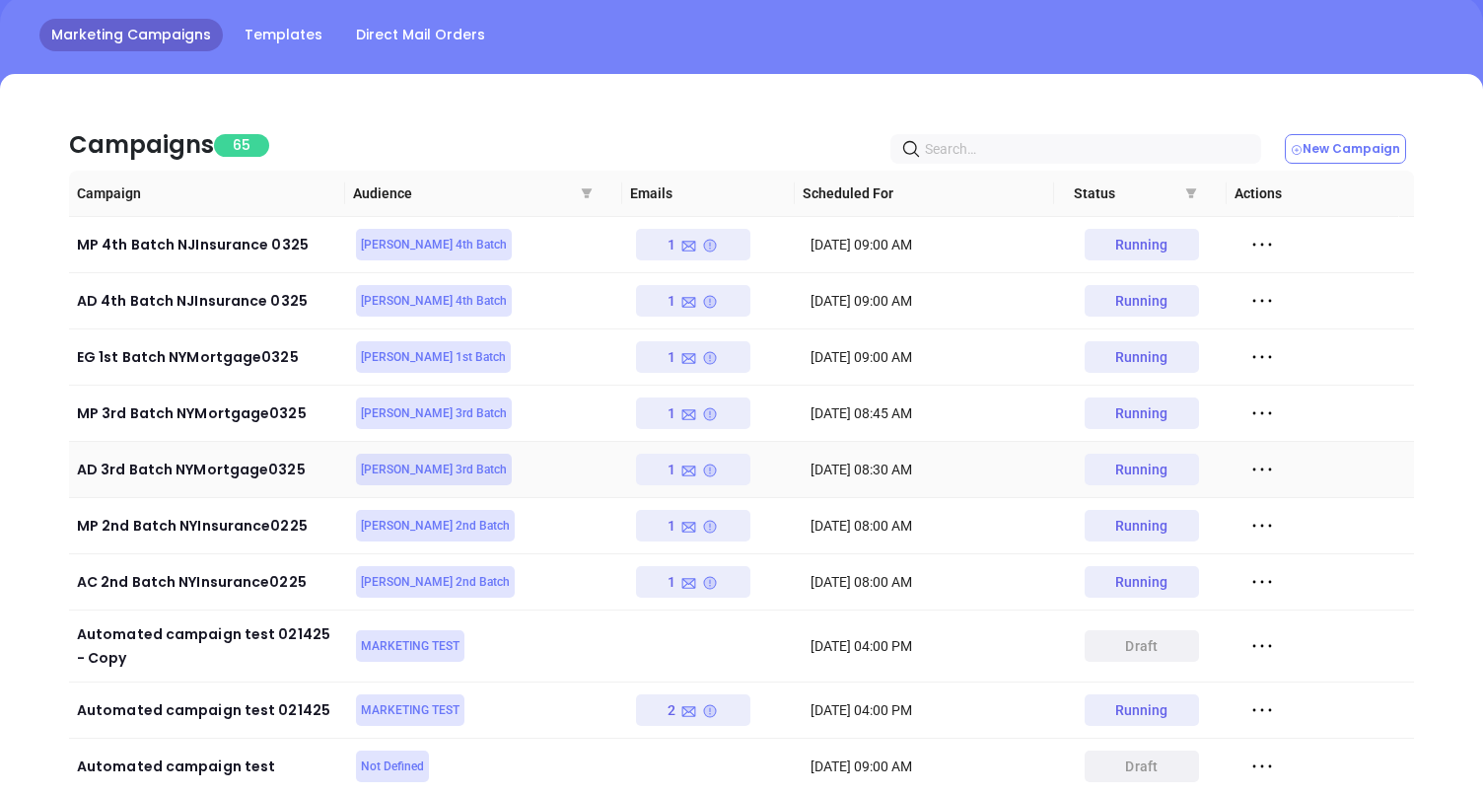
scroll to position [218, 0]
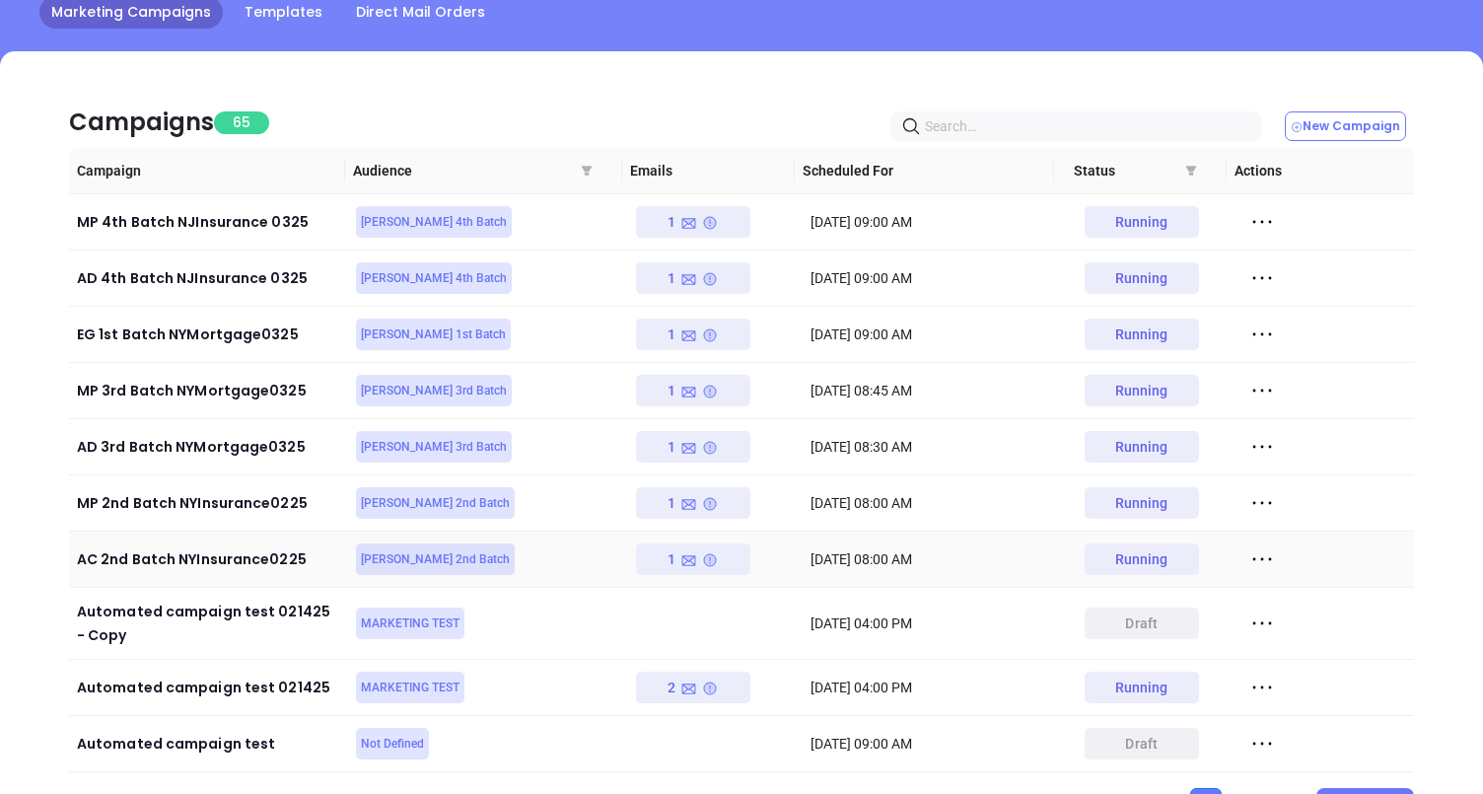
click at [1249, 553] on icon at bounding box center [1262, 559] width 30 height 30
click at [1262, 621] on div "View" at bounding box center [1339, 631] width 178 height 22
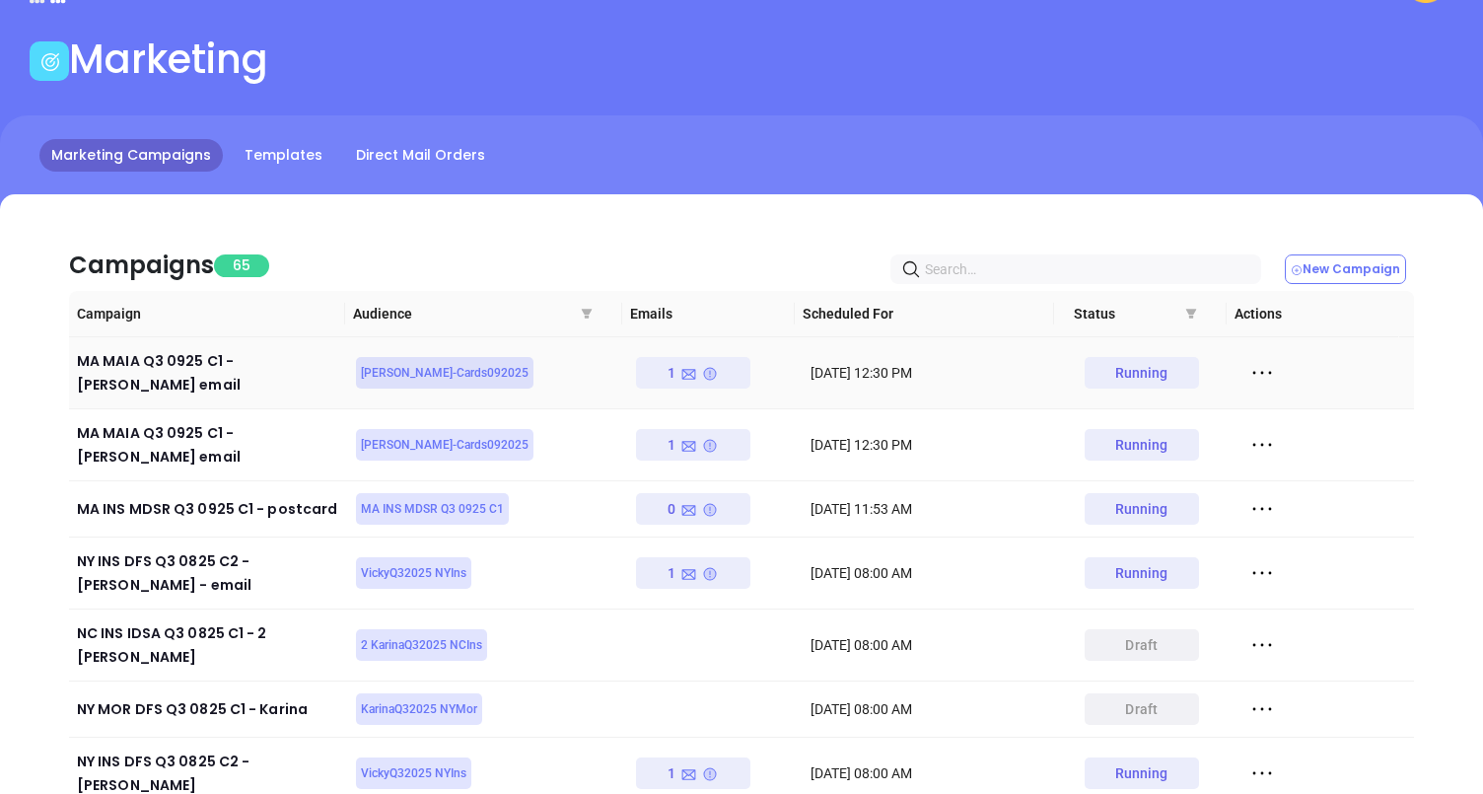
scroll to position [82, 0]
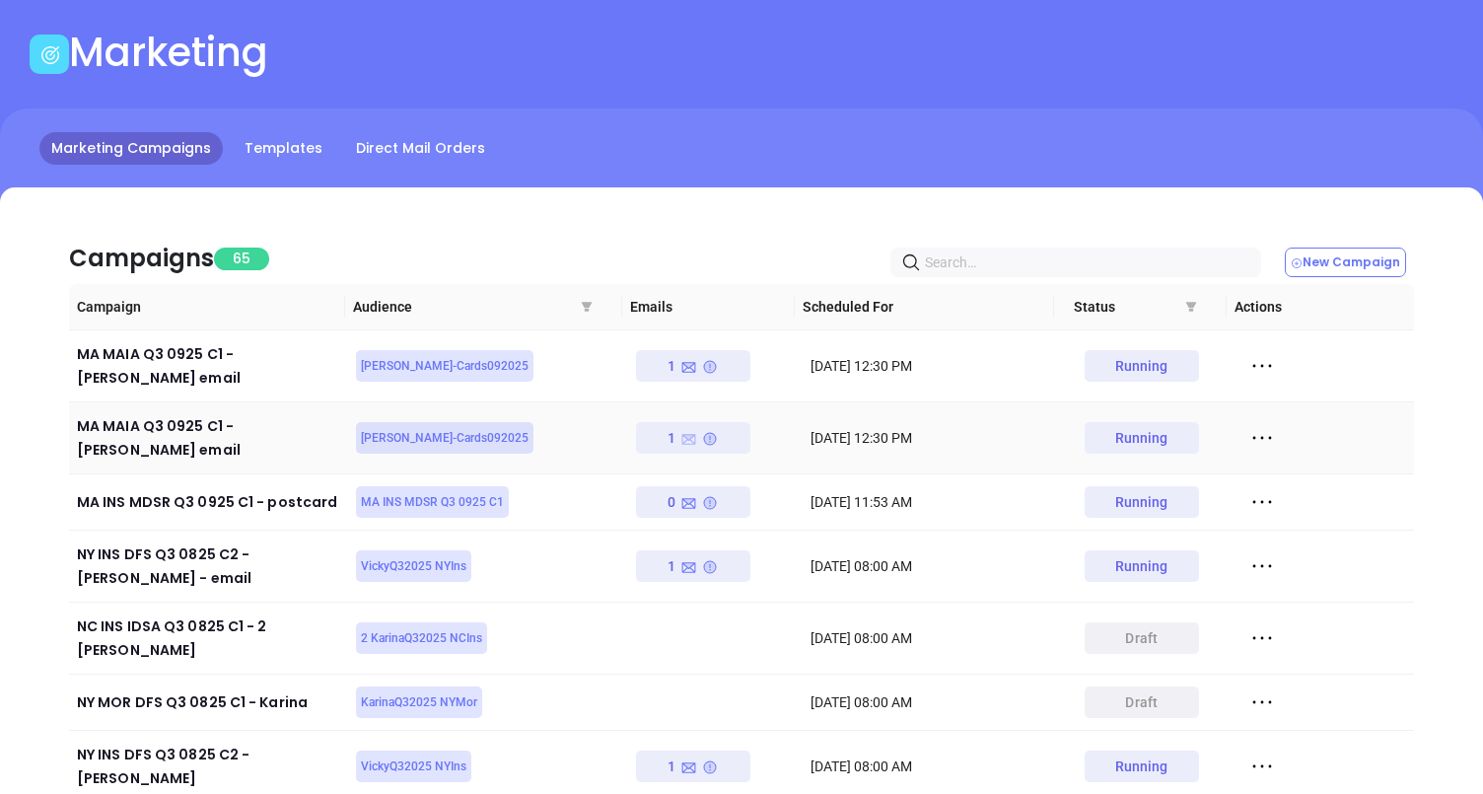
click at [686, 434] on icon at bounding box center [689, 439] width 14 height 11
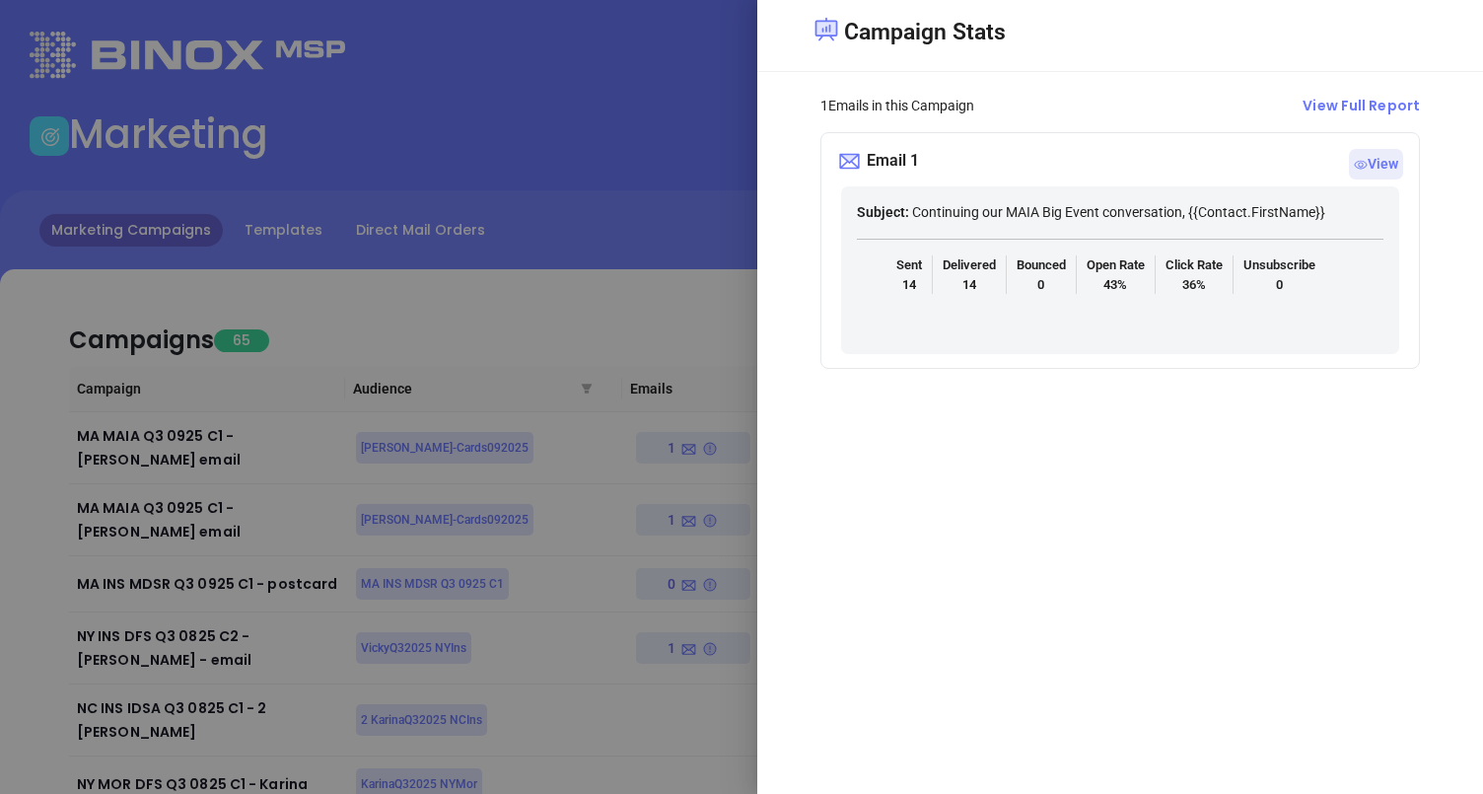
click at [717, 267] on div at bounding box center [741, 397] width 1483 height 794
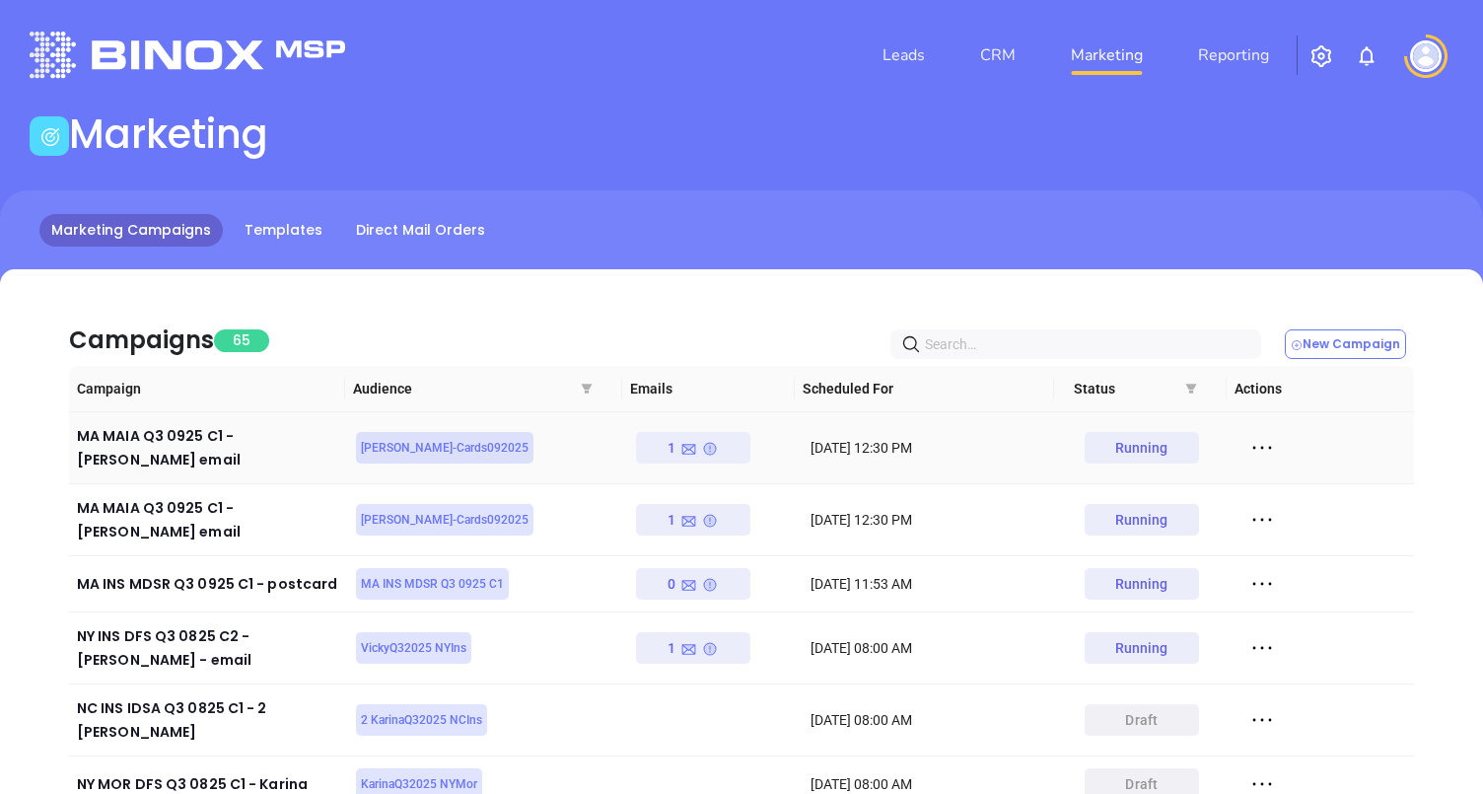
click at [706, 447] on icon at bounding box center [710, 449] width 16 height 16
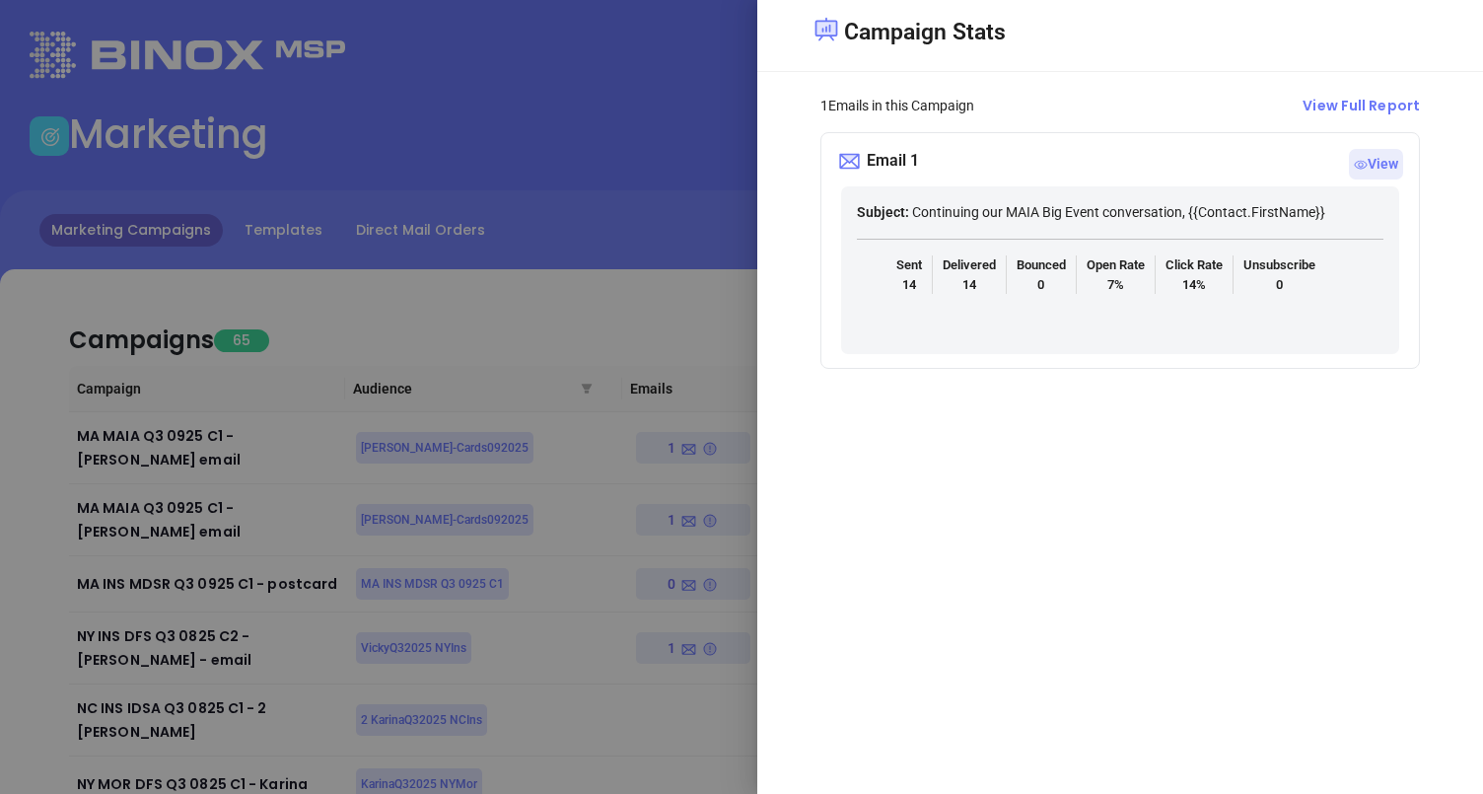
click at [715, 231] on div at bounding box center [741, 397] width 1483 height 794
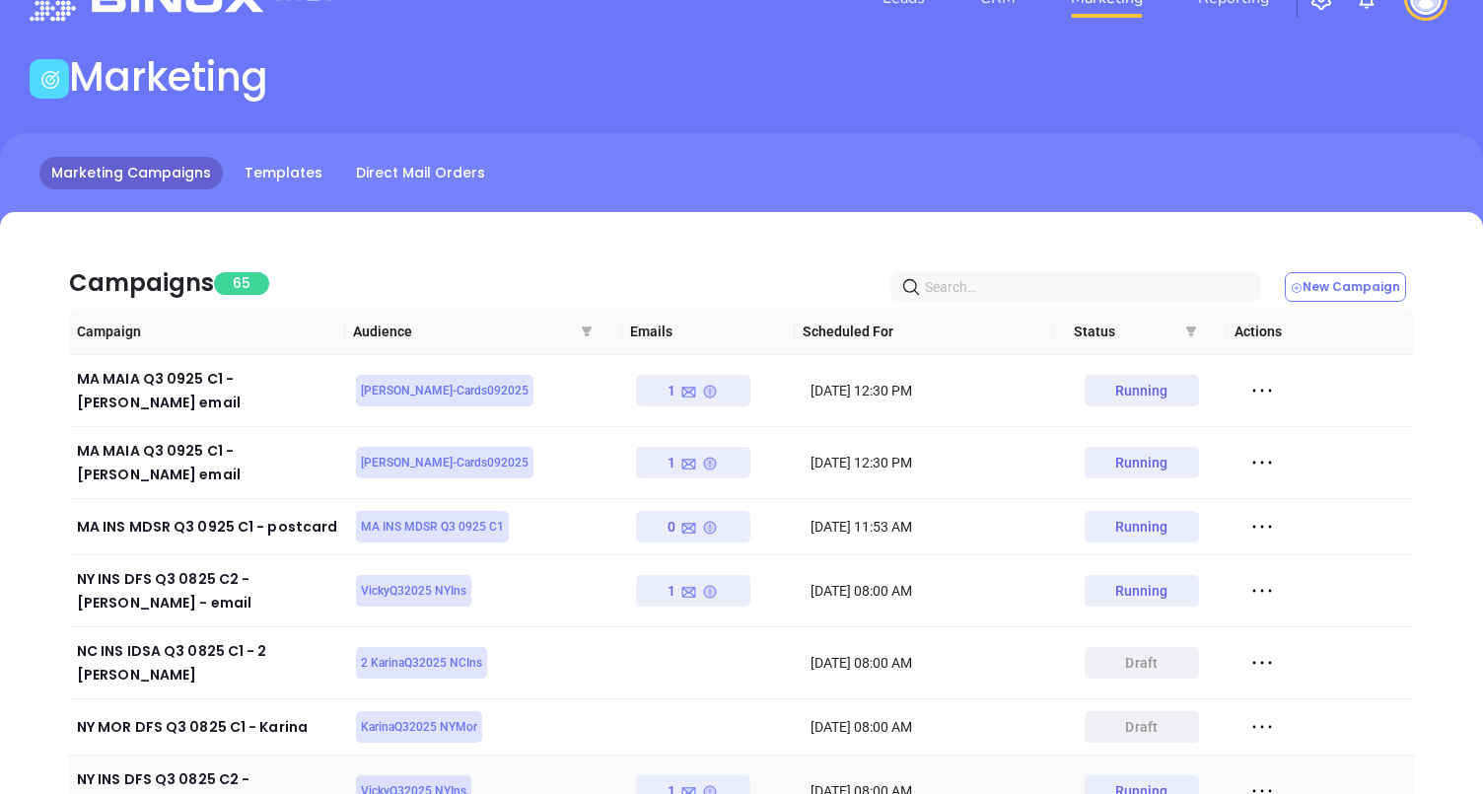
scroll to position [54, 0]
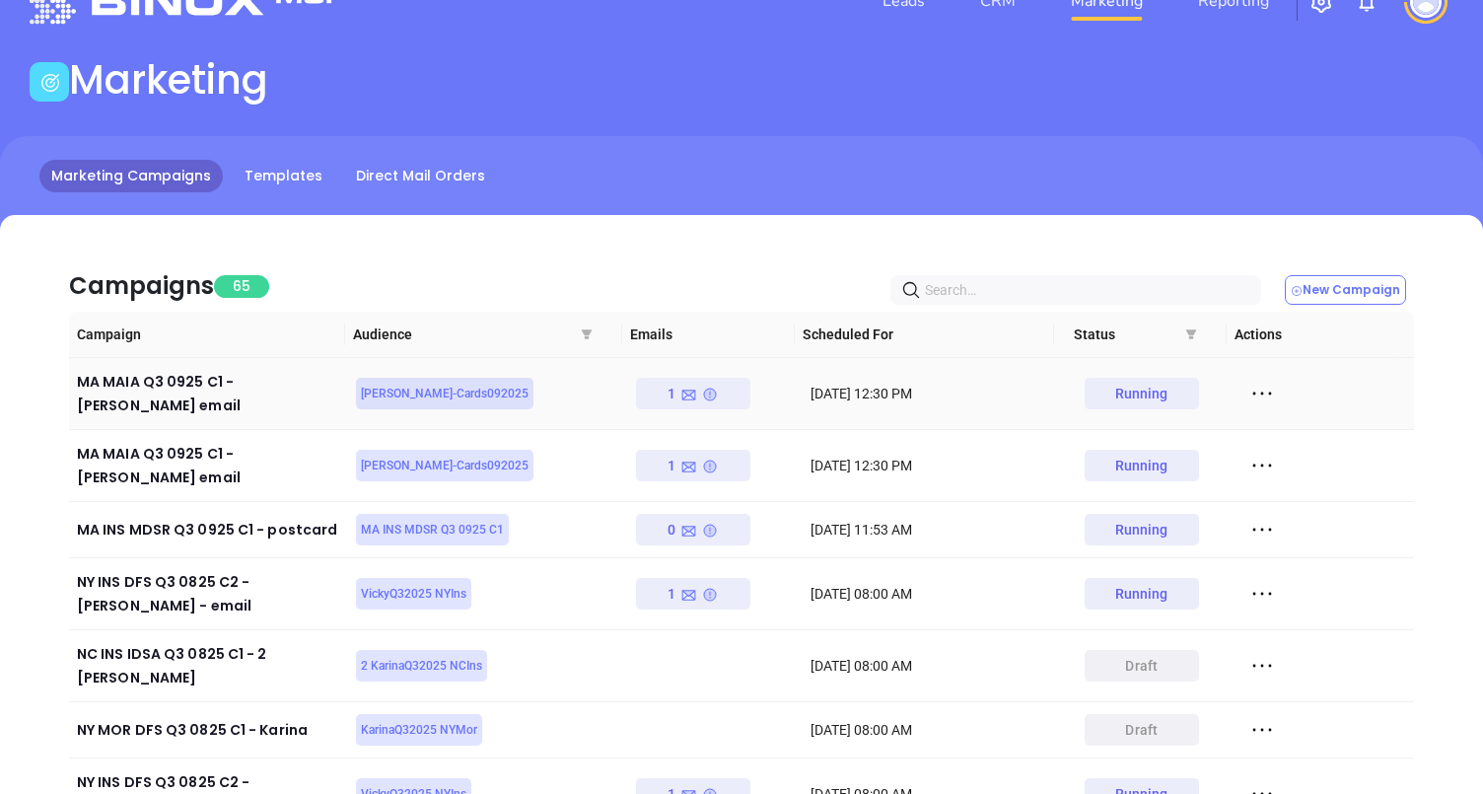
click at [695, 382] on div "1" at bounding box center [693, 394] width 50 height 32
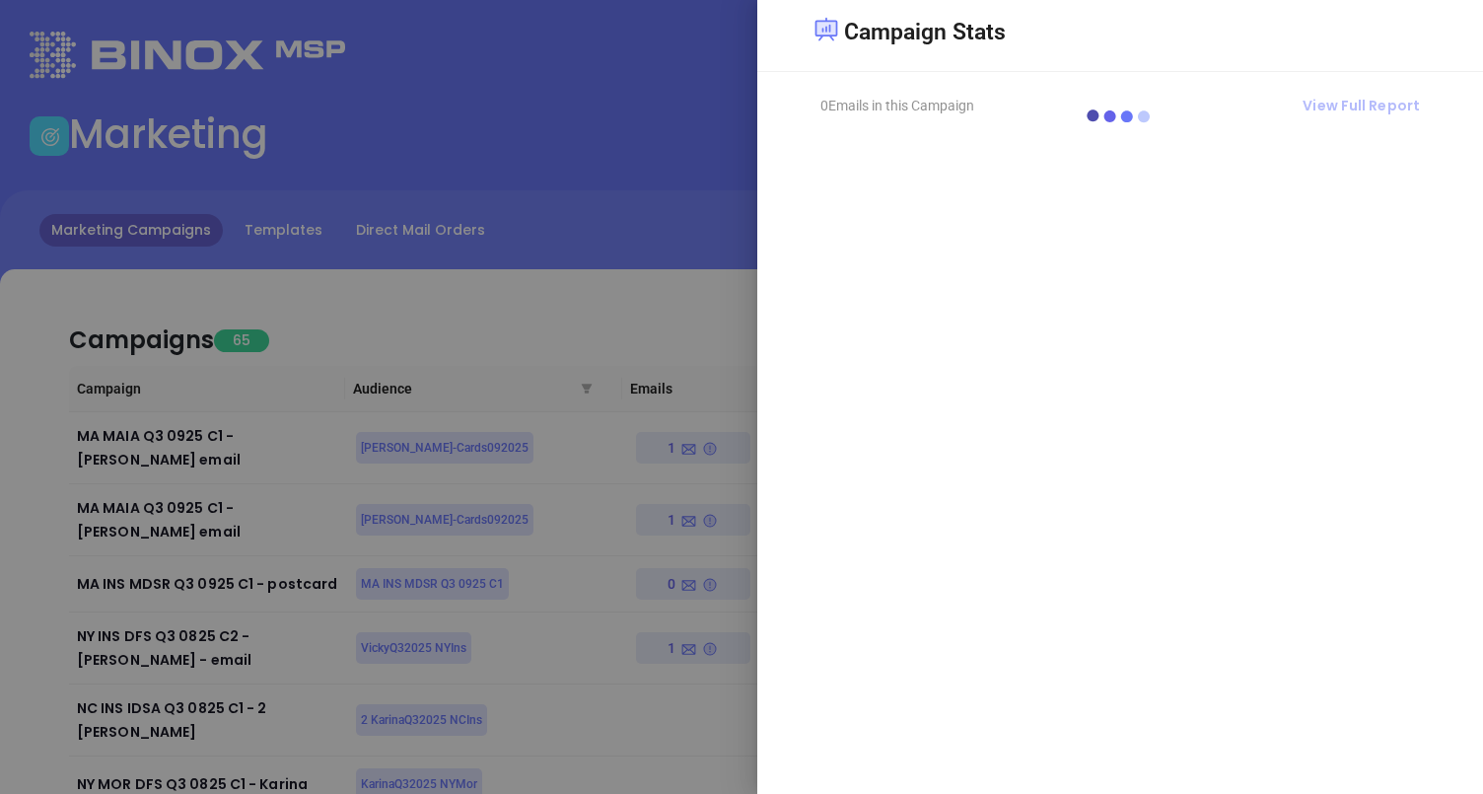
scroll to position [0, 0]
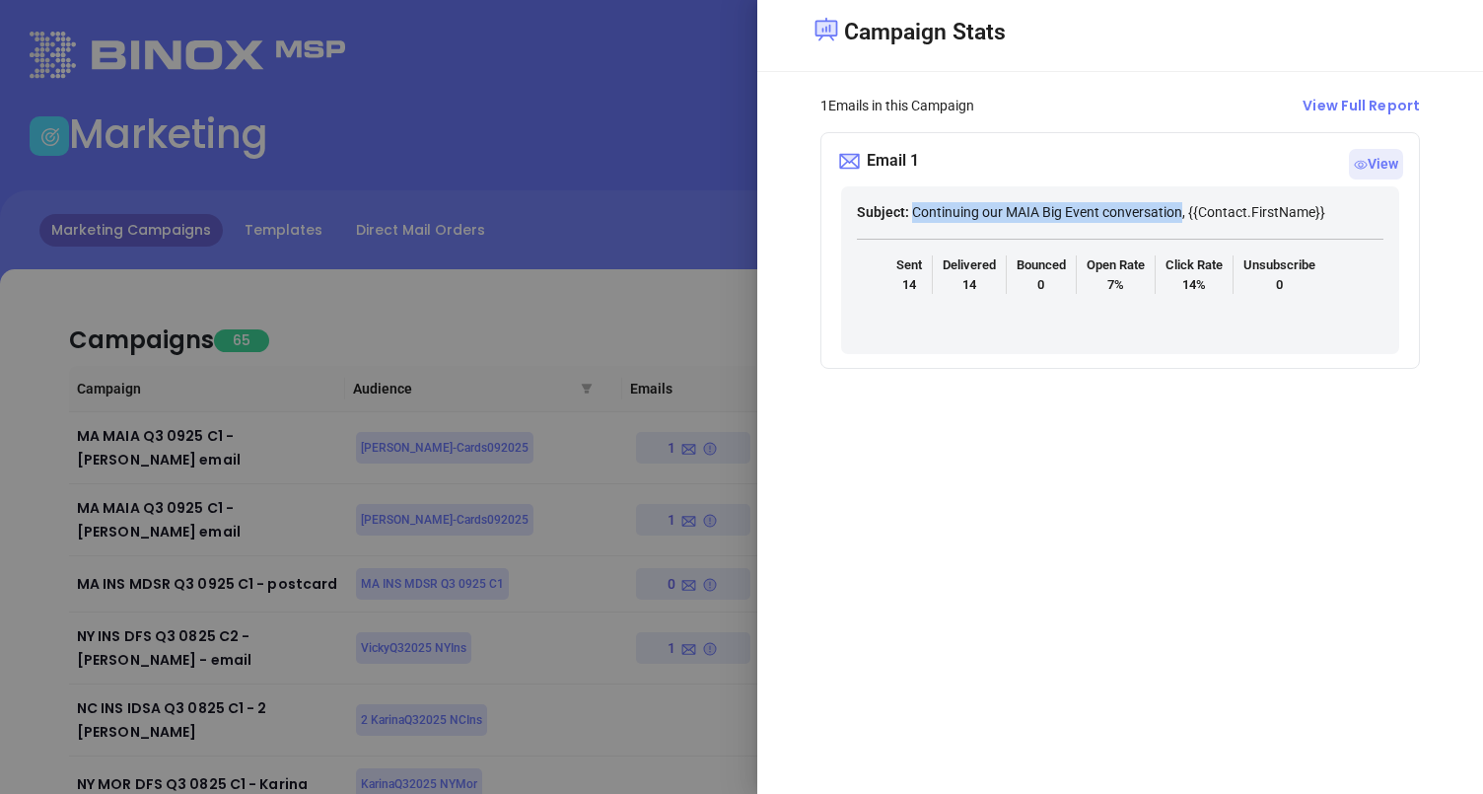
drag, startPoint x: 1197, startPoint y: 216, endPoint x: 914, endPoint y: 219, distance: 283.0
click at [914, 219] on p "Subject: Continuing our MAIA Big Event conversation, {{Contact.FirstName}}" at bounding box center [1120, 212] width 527 height 21
copy p "Continuing our MAIA Big Event conversation"
click at [1365, 159] on span "View" at bounding box center [1376, 164] width 54 height 31
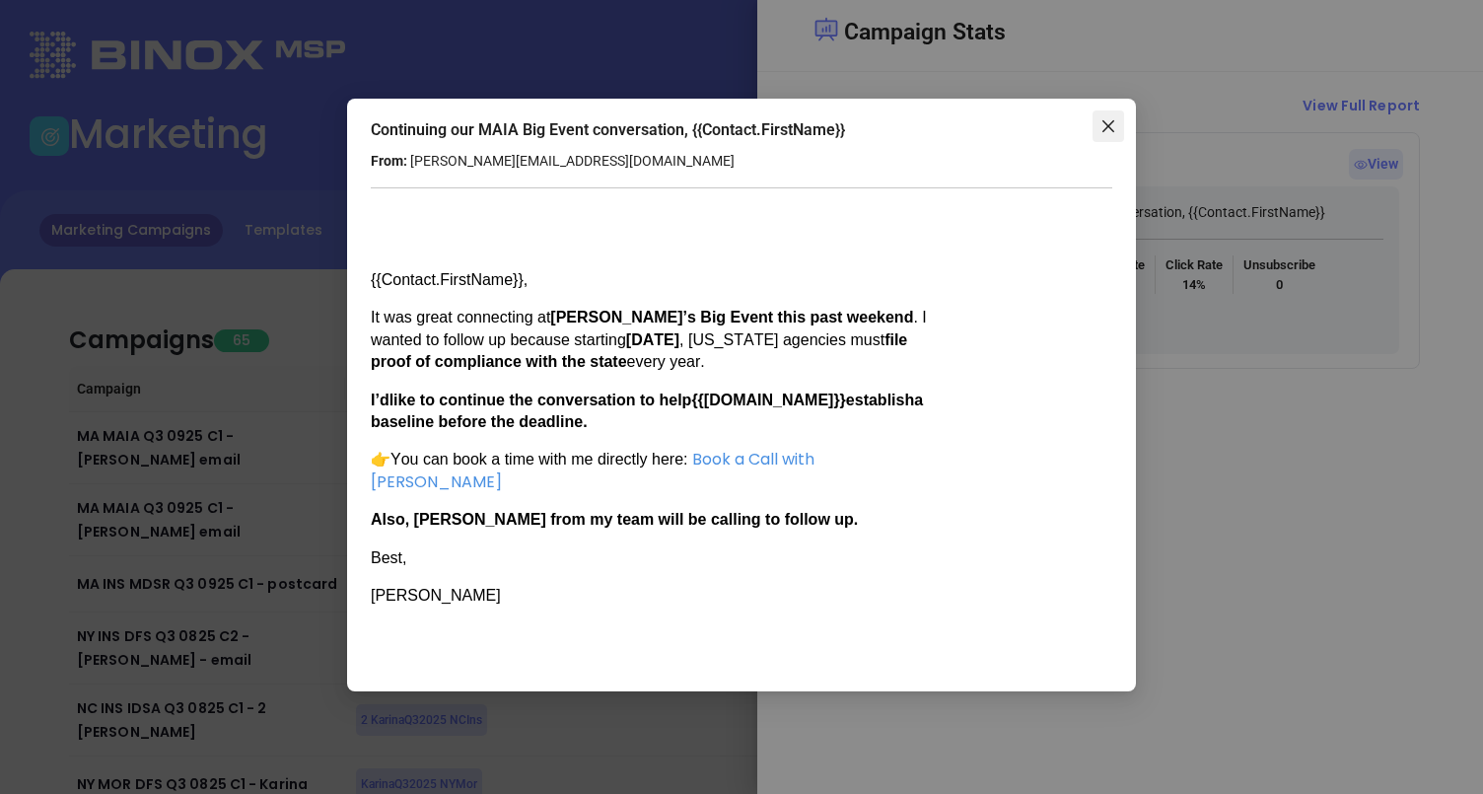
click at [1108, 118] on icon "close" at bounding box center [1108, 126] width 16 height 16
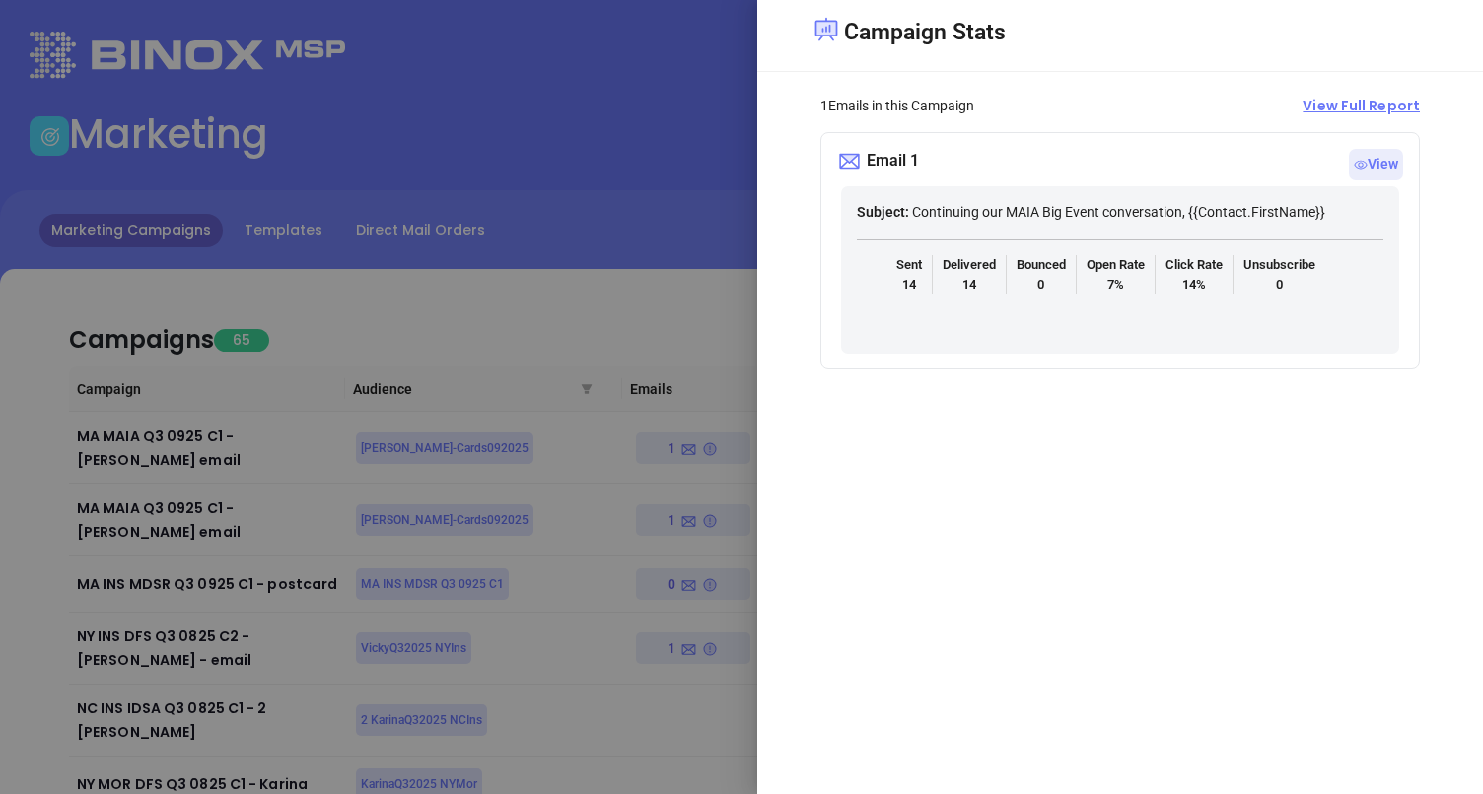
click at [1345, 107] on span "View Full Report" at bounding box center [1361, 106] width 117 height 21
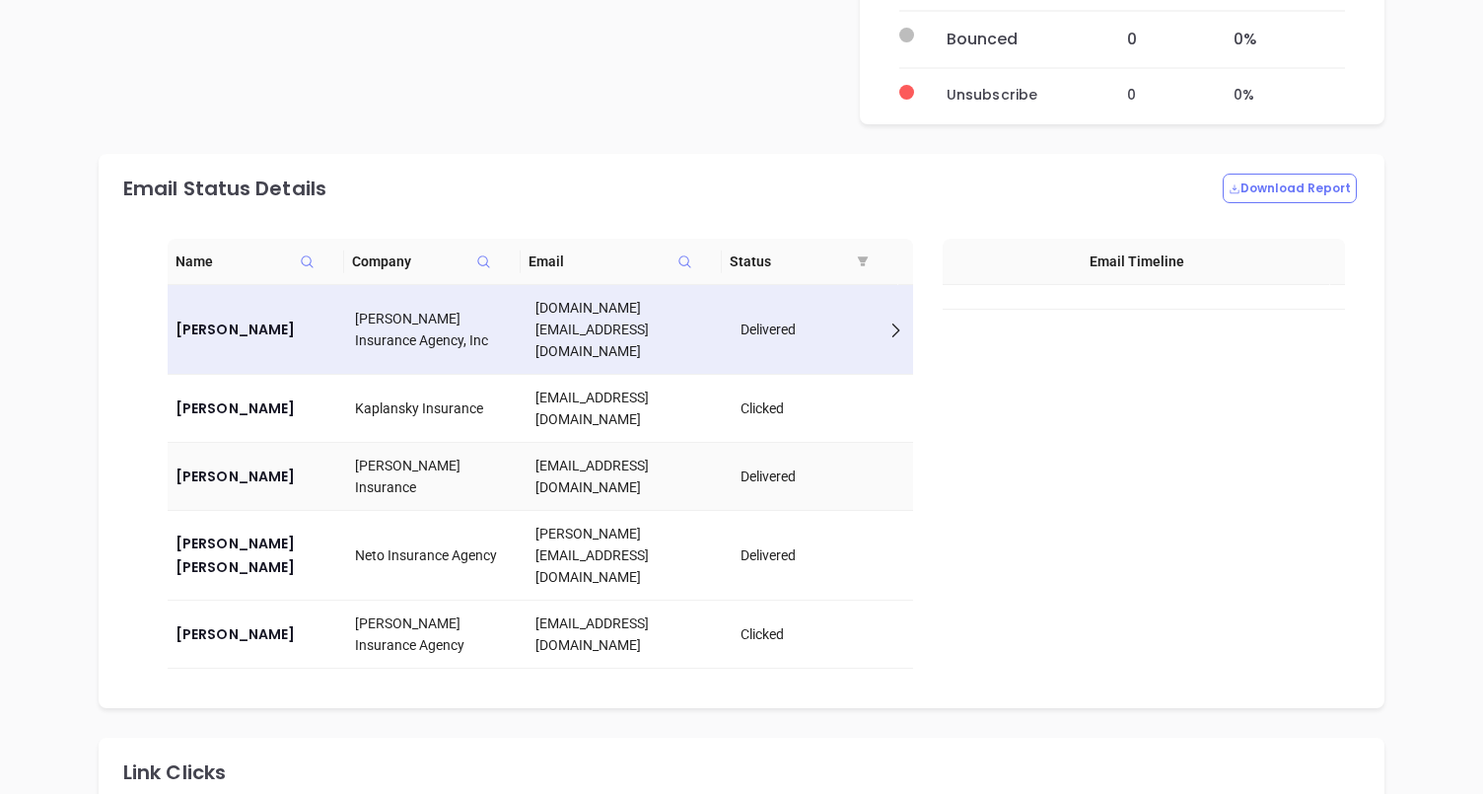
scroll to position [1372, 0]
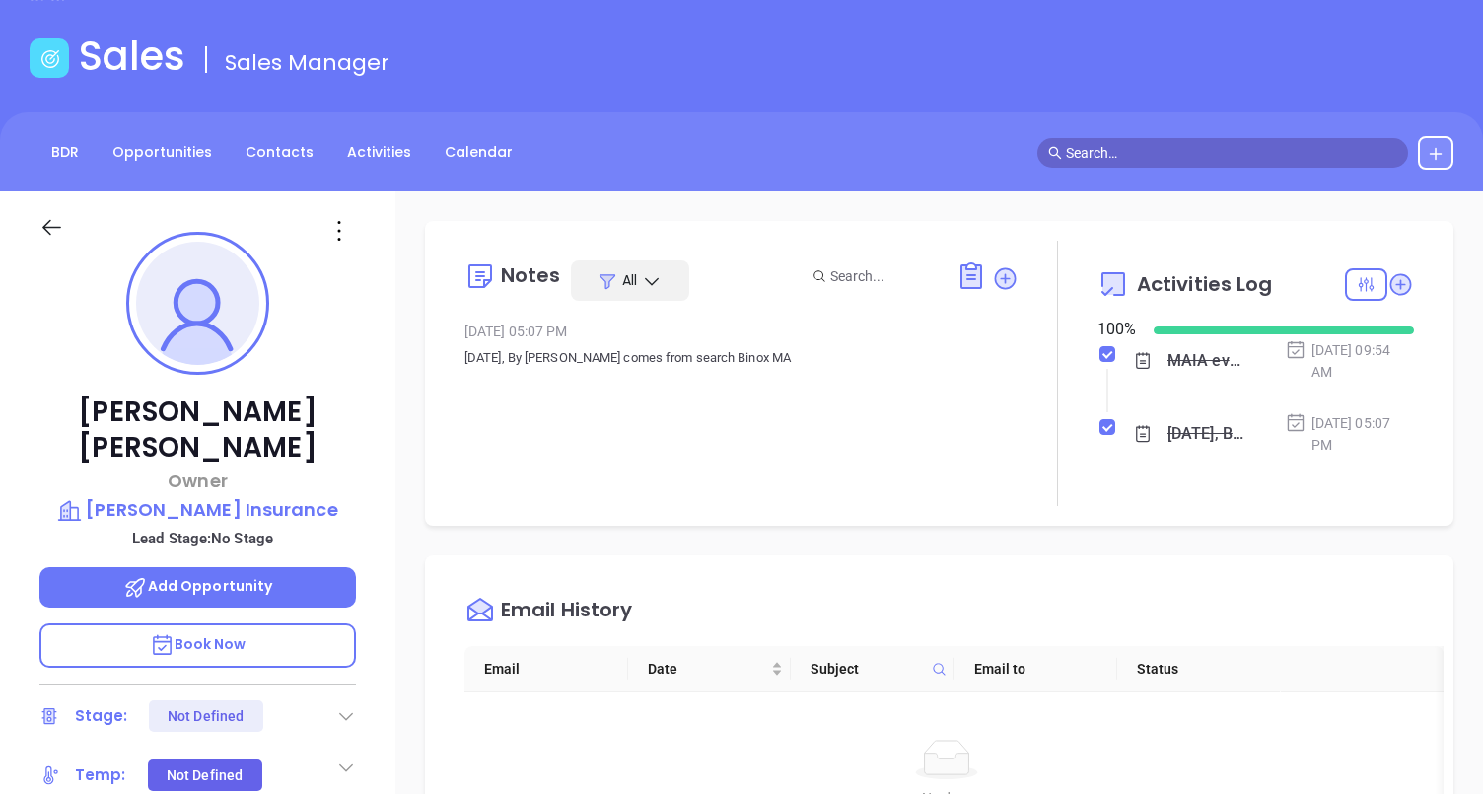
scroll to position [516, 0]
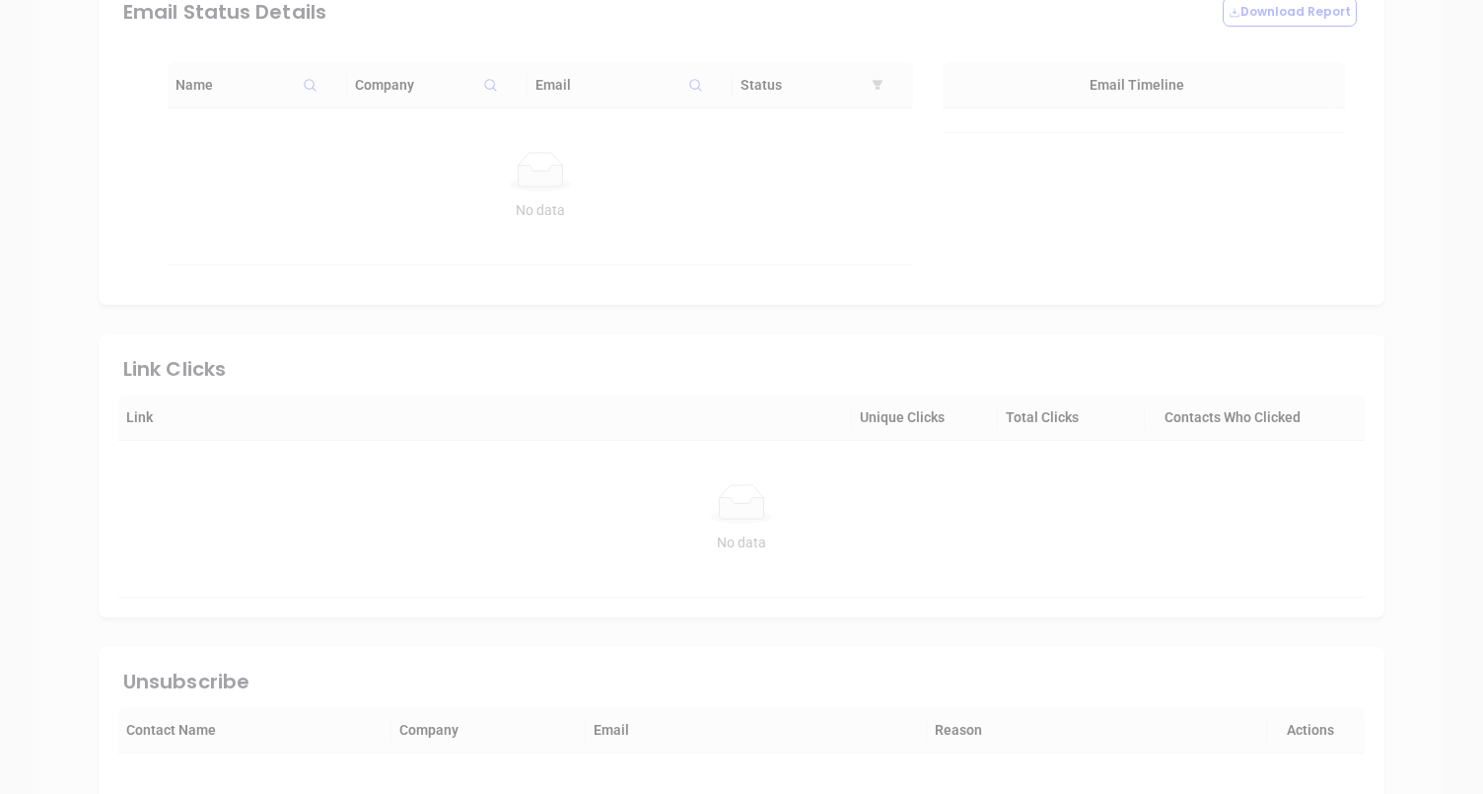
scroll to position [1372, 0]
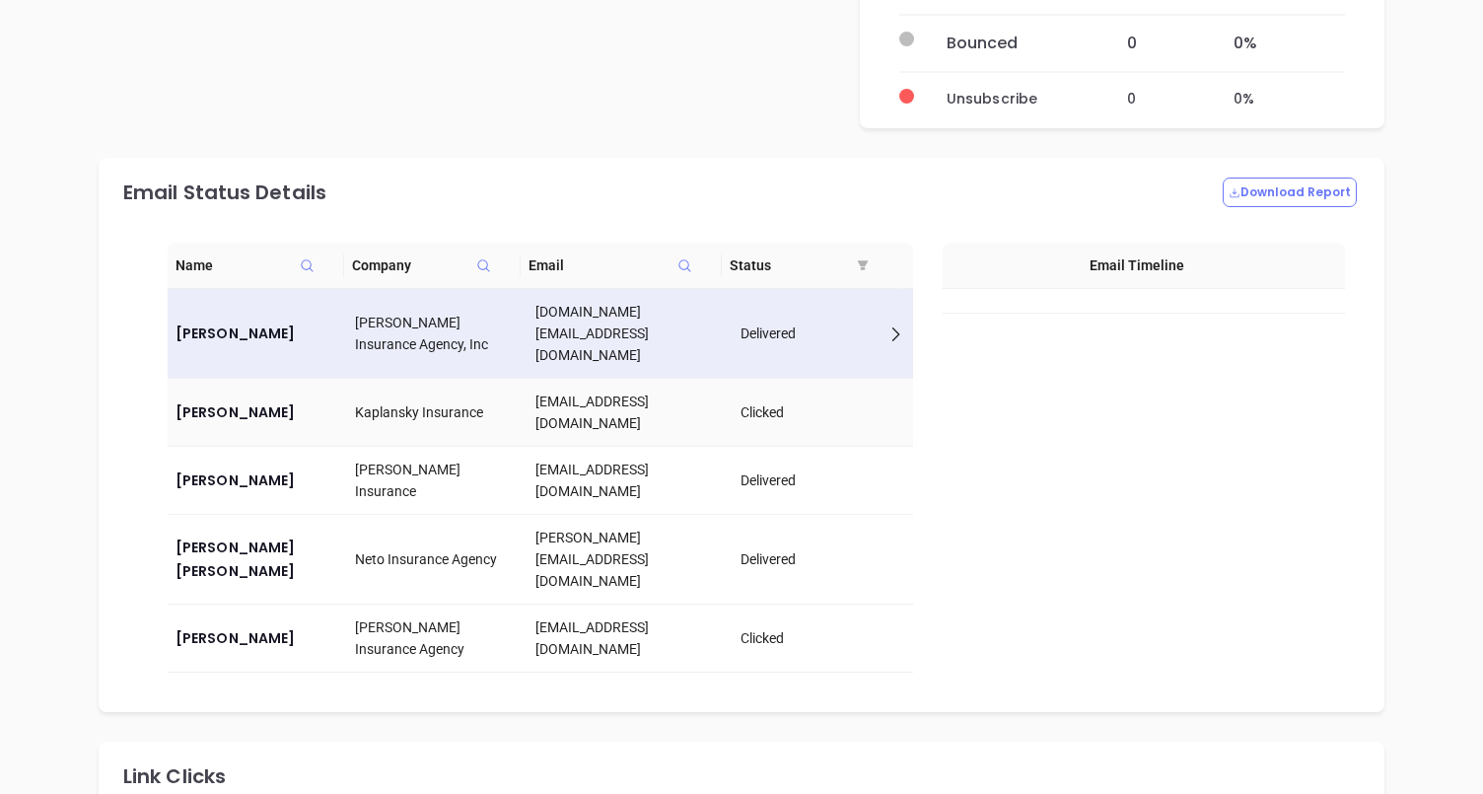
click at [793, 401] on div "Clicked" at bounding box center [823, 412] width 165 height 22
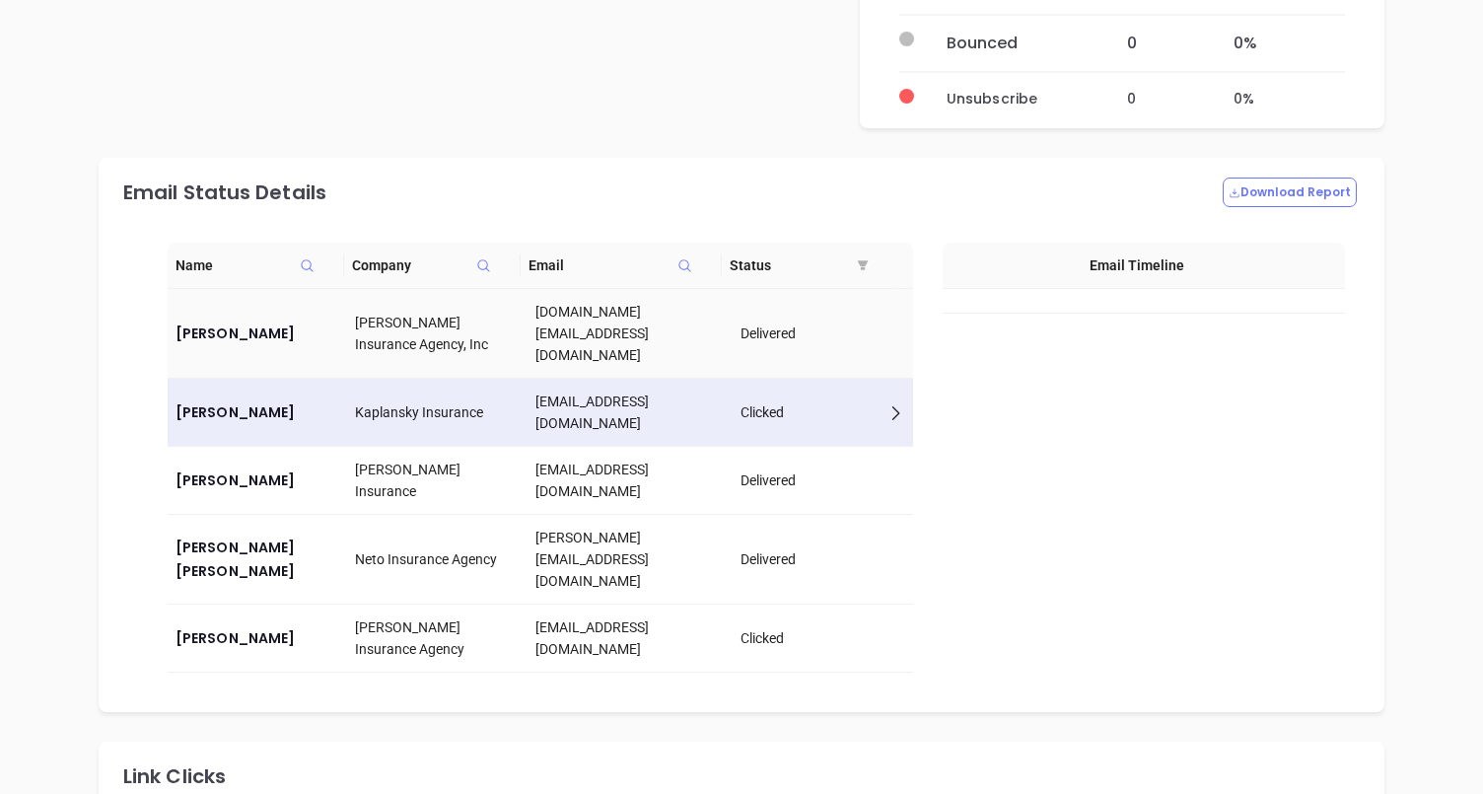
click at [810, 322] on div "Delivered" at bounding box center [823, 333] width 165 height 22
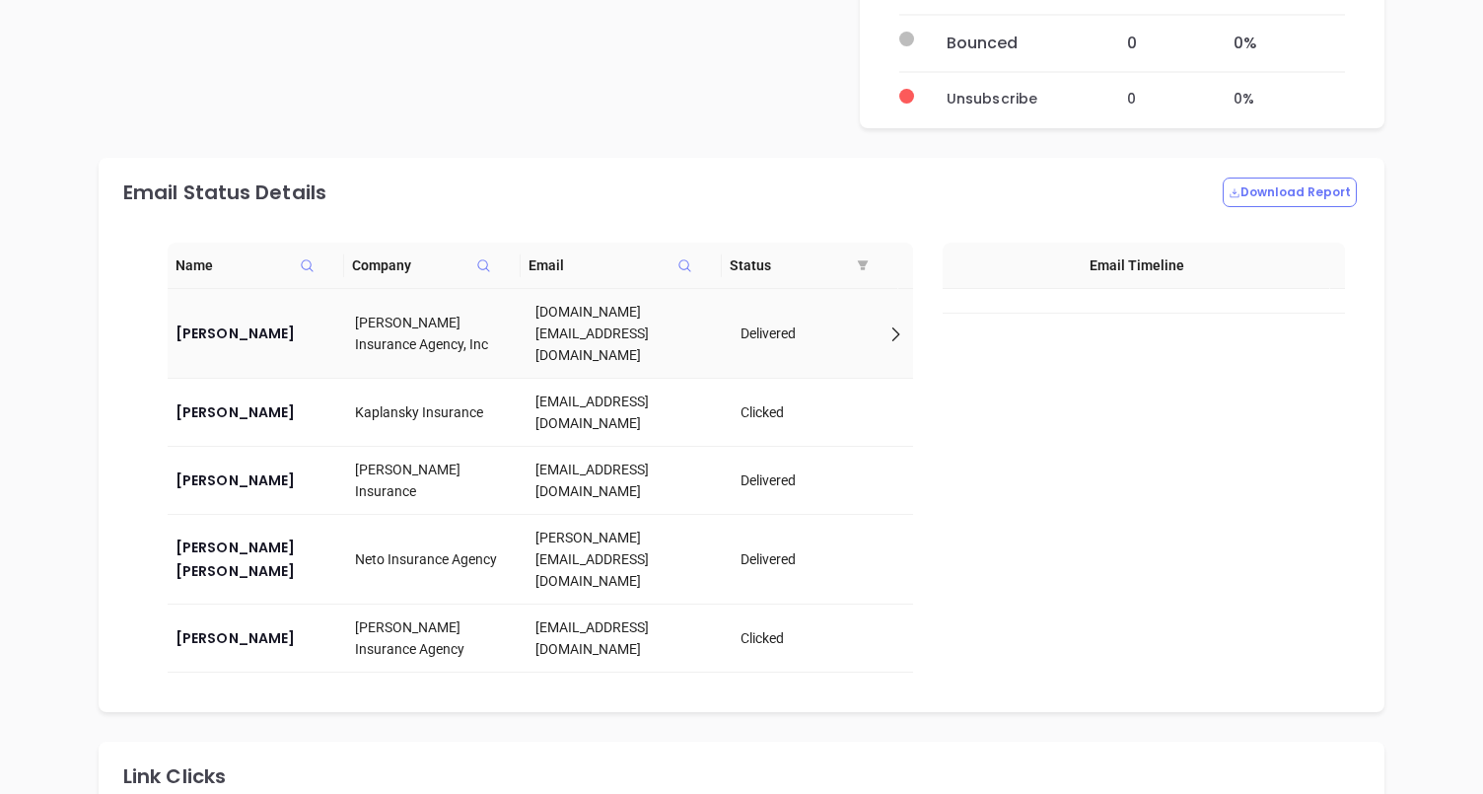
click at [590, 309] on div "[DOMAIN_NAME][EMAIL_ADDRESS][DOMAIN_NAME]" at bounding box center [630, 333] width 190 height 65
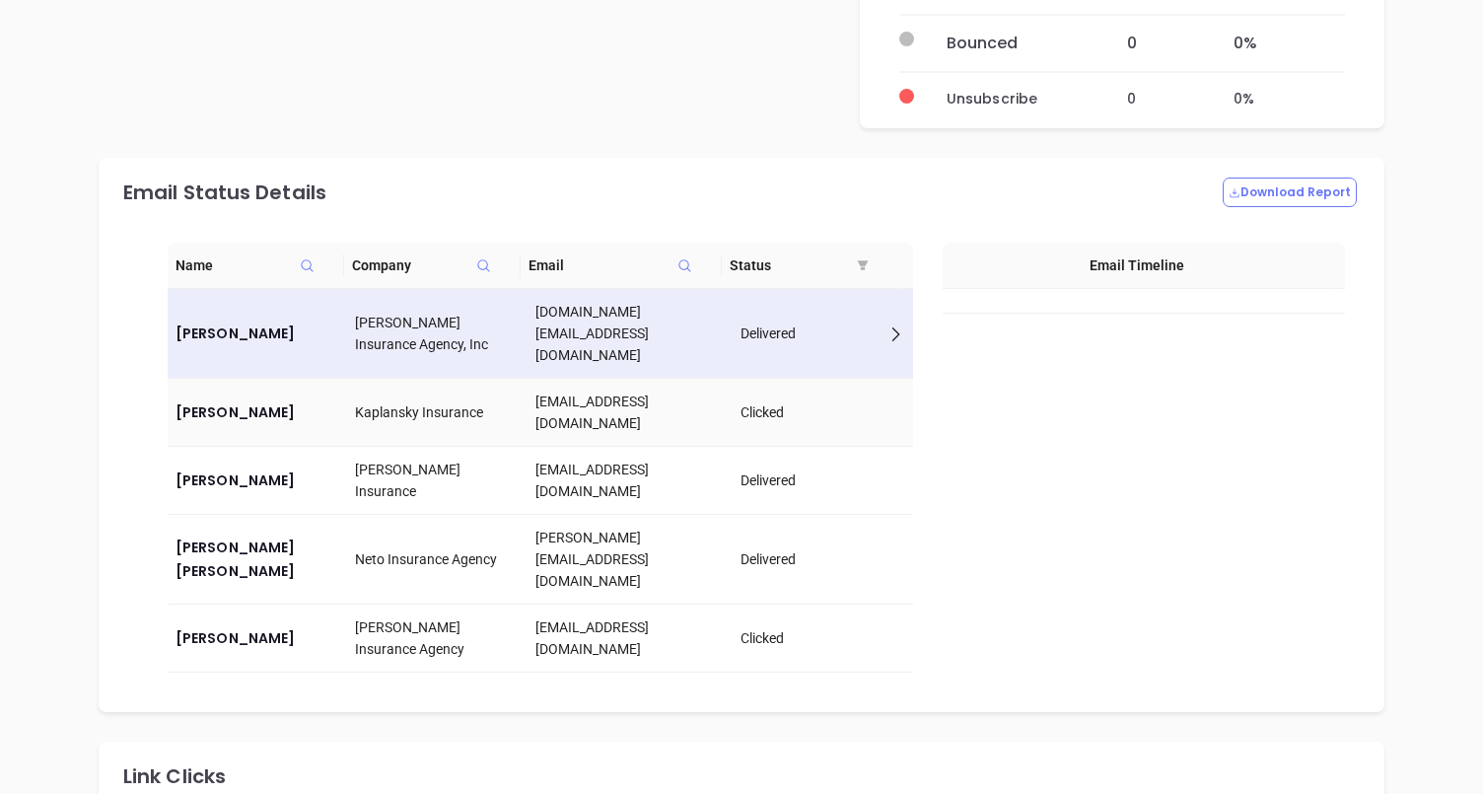
click at [401, 379] on td "Kaplansky Insurance" at bounding box center [436, 413] width 179 height 68
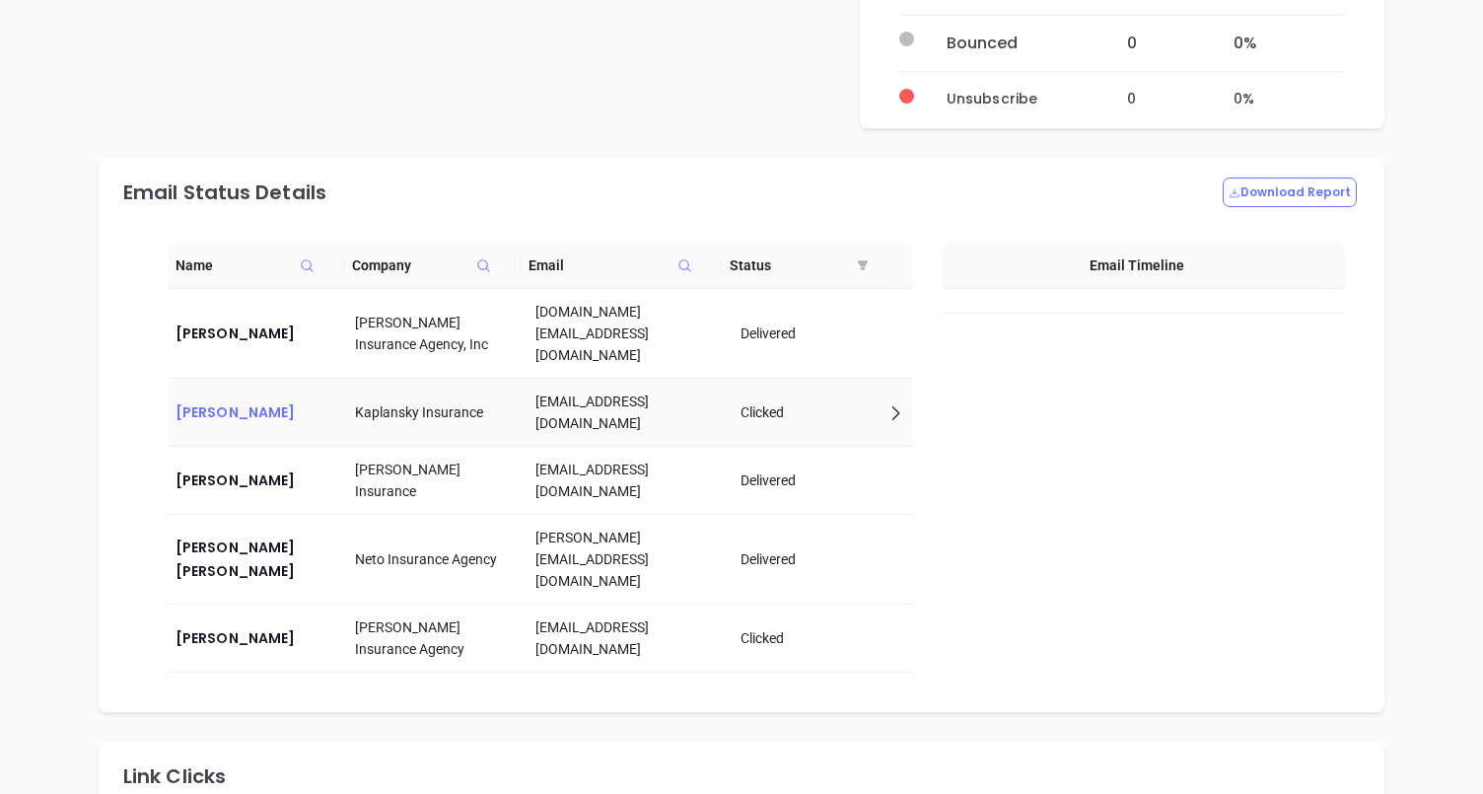
click at [228, 400] on div "[PERSON_NAME]" at bounding box center [258, 412] width 164 height 24
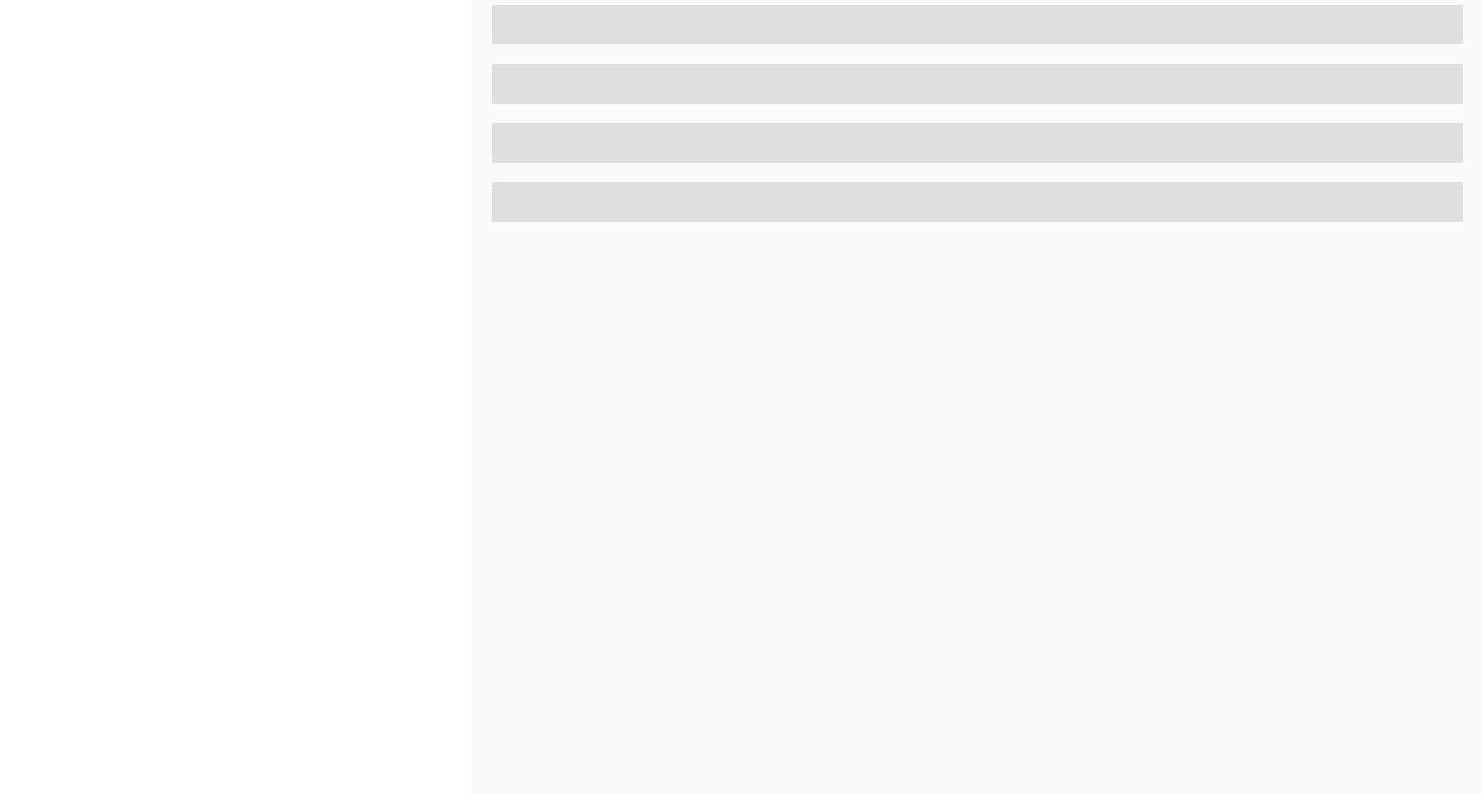
scroll to position [856, 0]
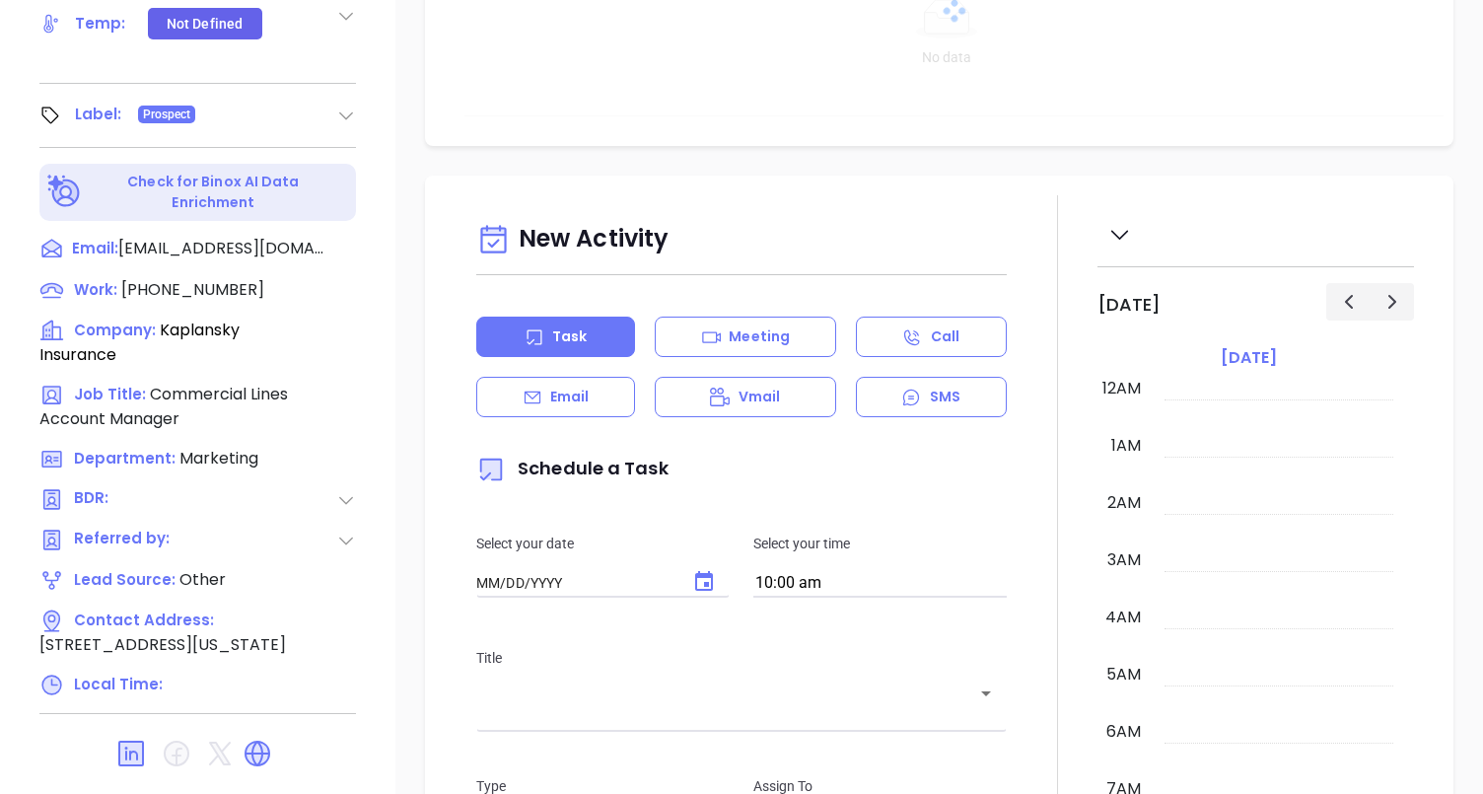
type input "[DATE]"
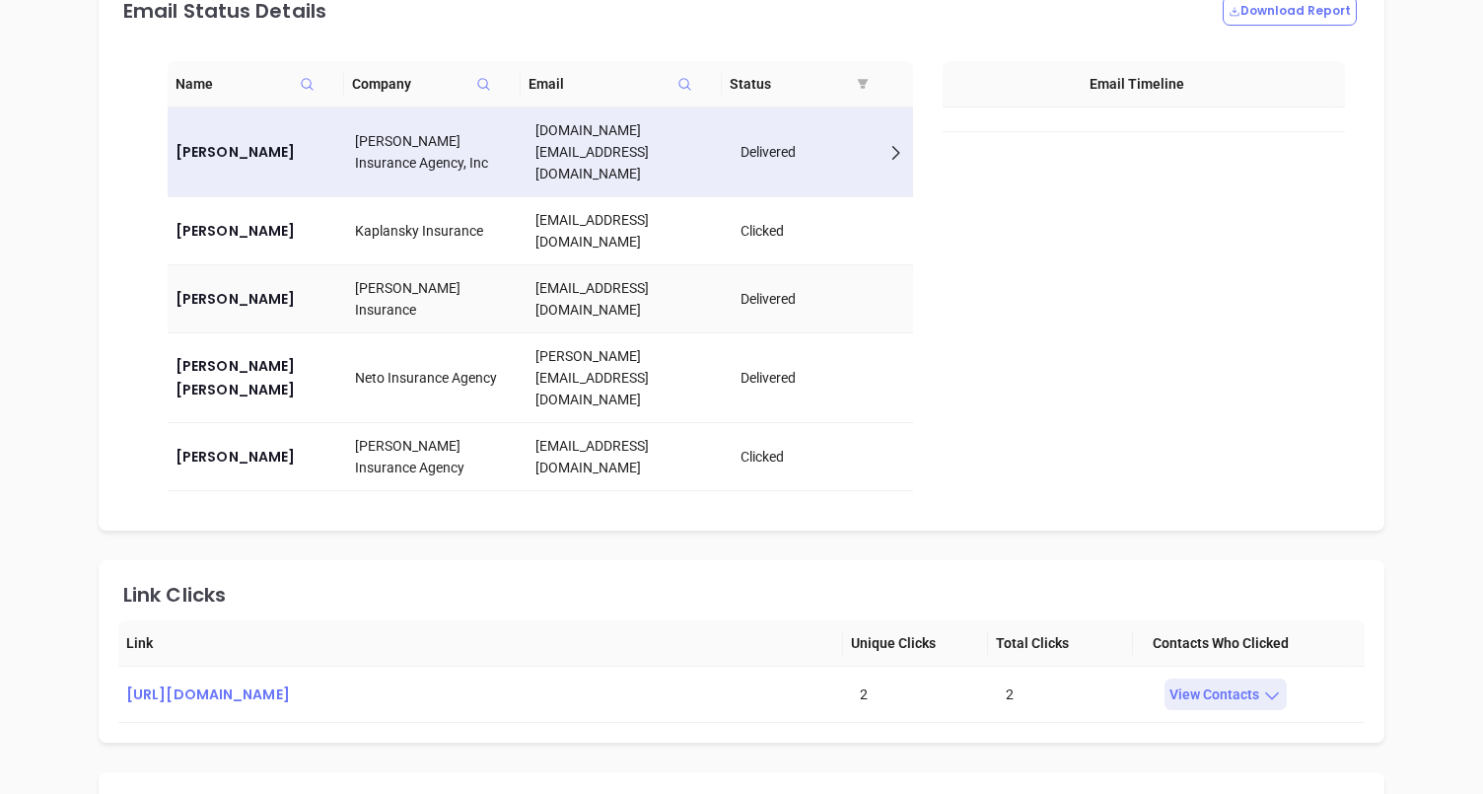
scroll to position [1556, 0]
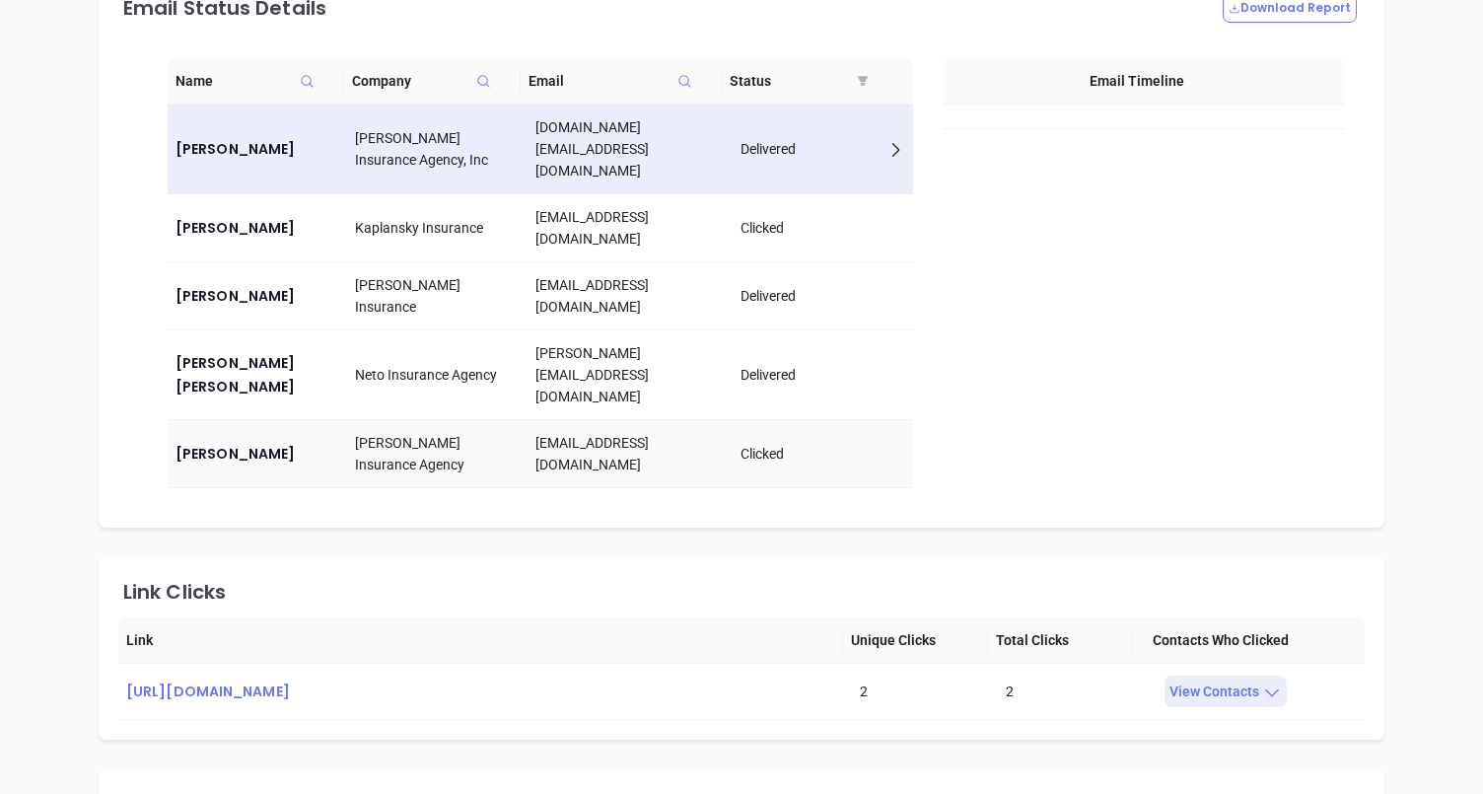
click at [757, 443] on div "Clicked" at bounding box center [823, 454] width 165 height 22
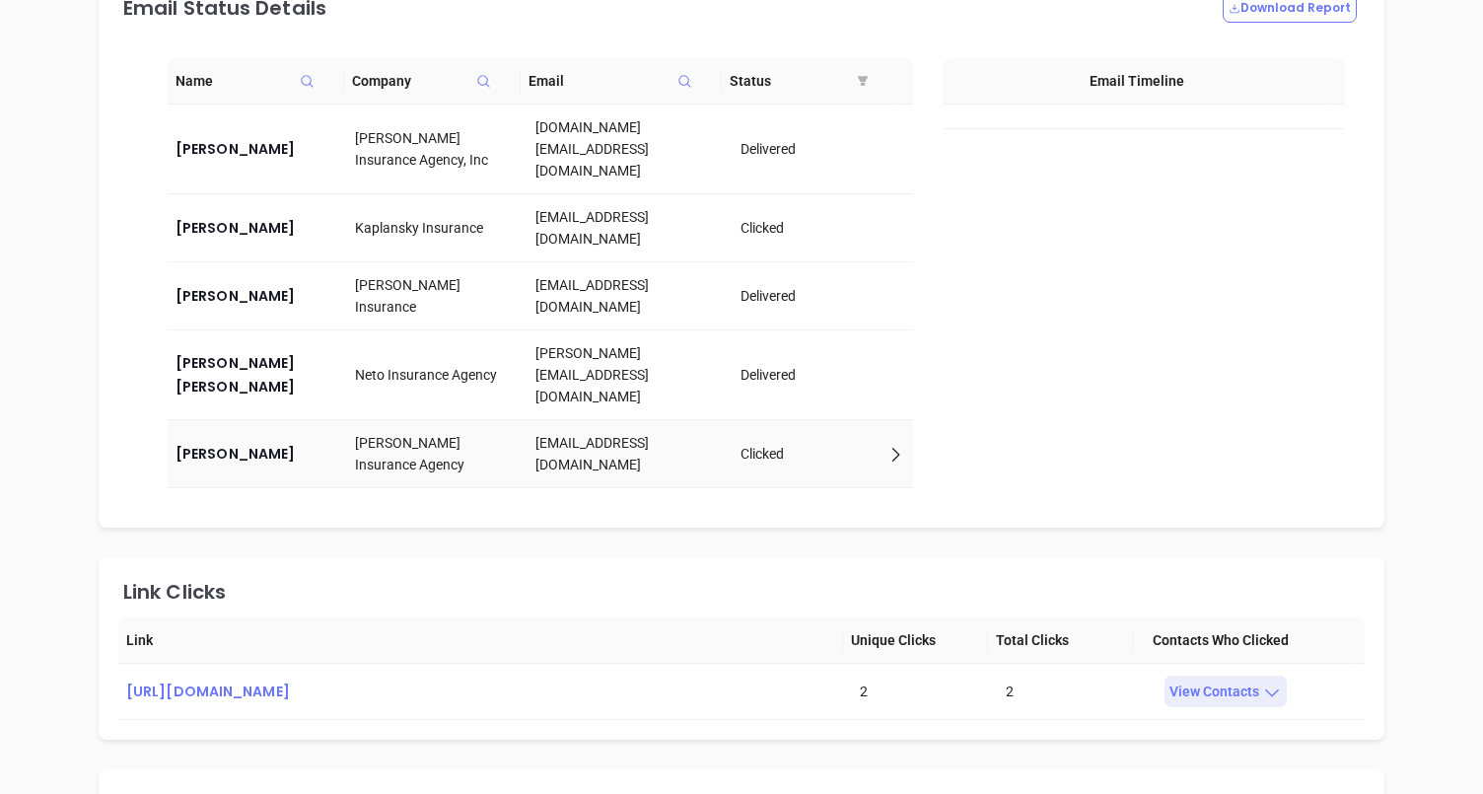
click at [886, 445] on icon at bounding box center [896, 455] width 20 height 20
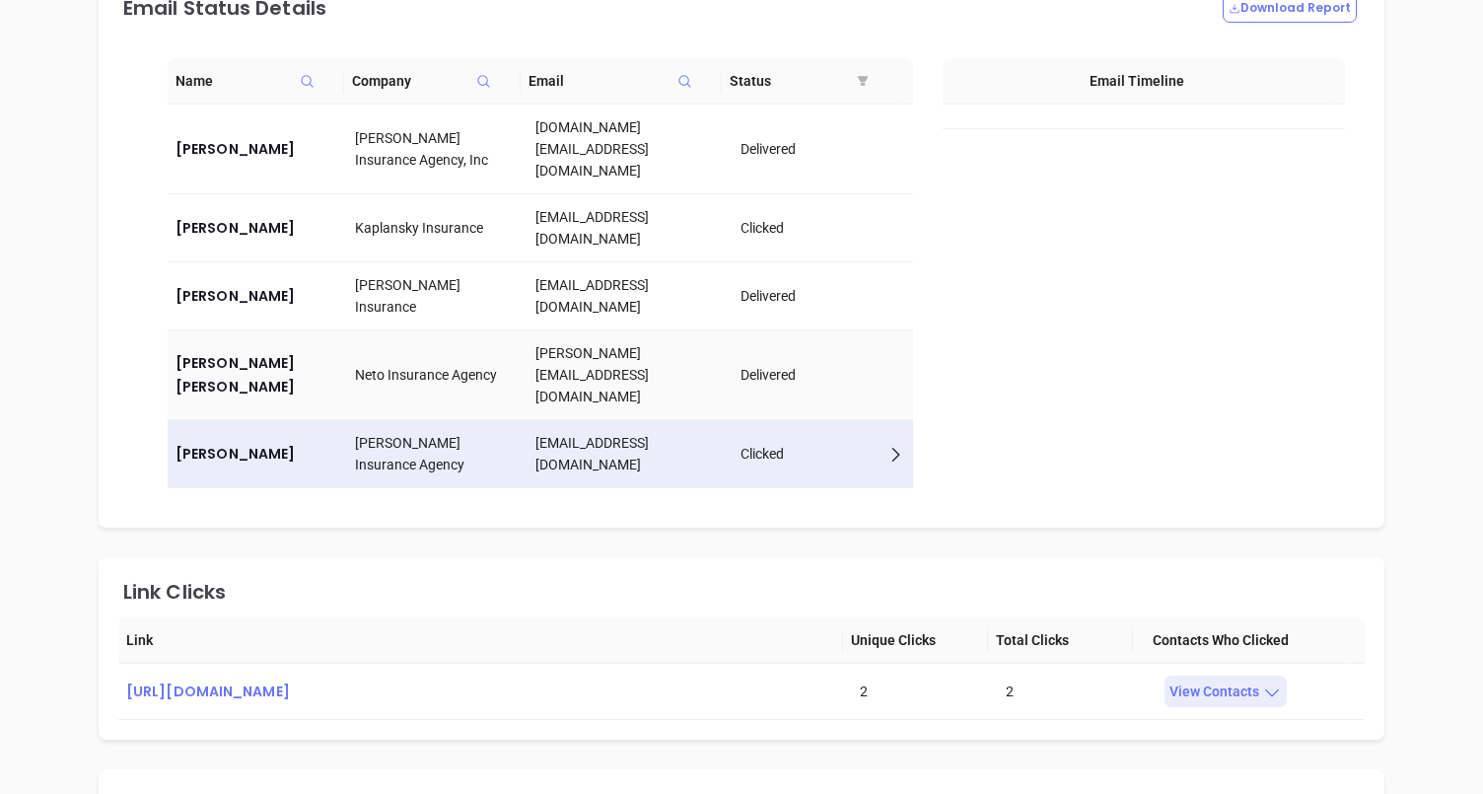
click at [855, 364] on div "Delivered" at bounding box center [823, 375] width 165 height 22
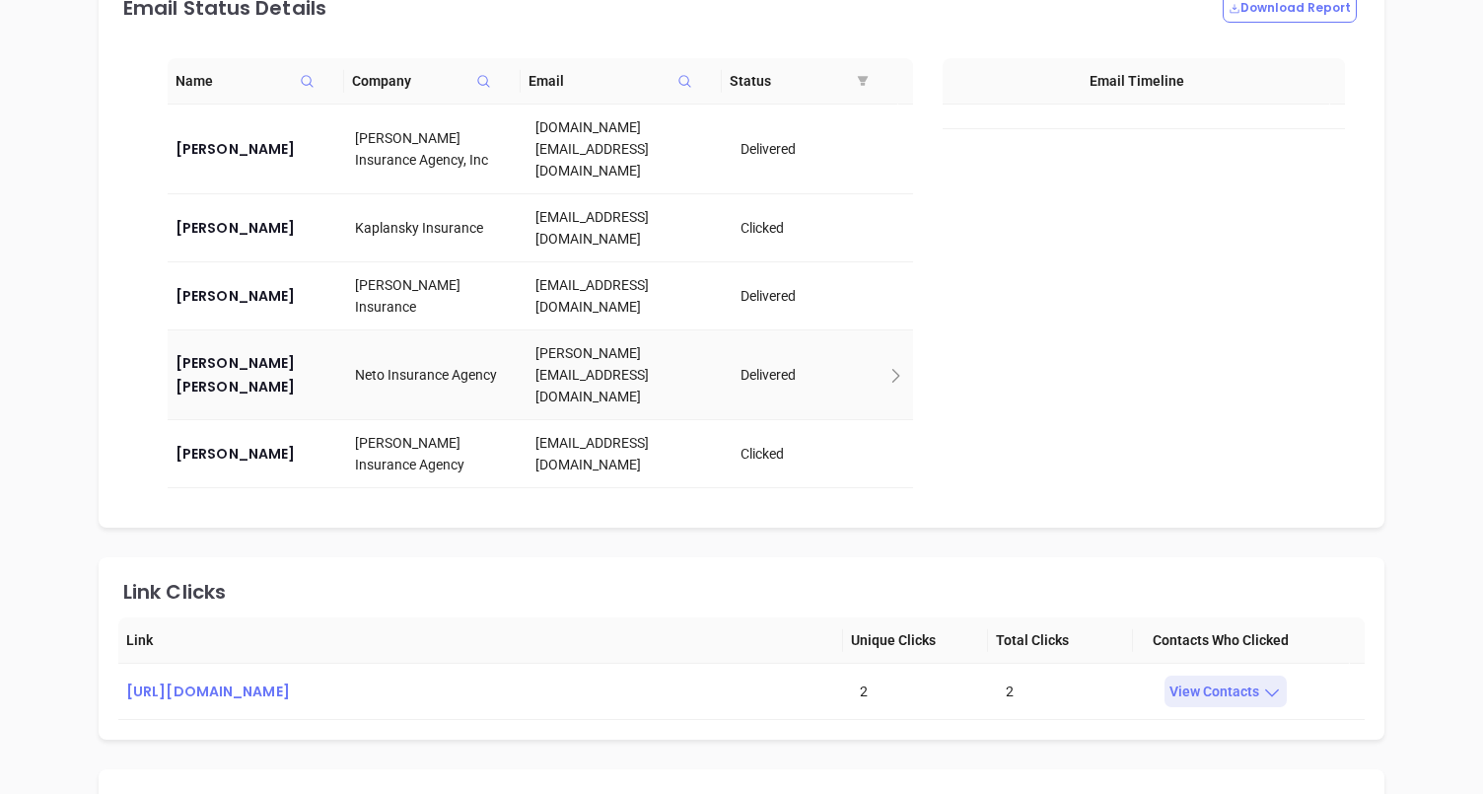
click at [892, 369] on icon at bounding box center [896, 376] width 8 height 14
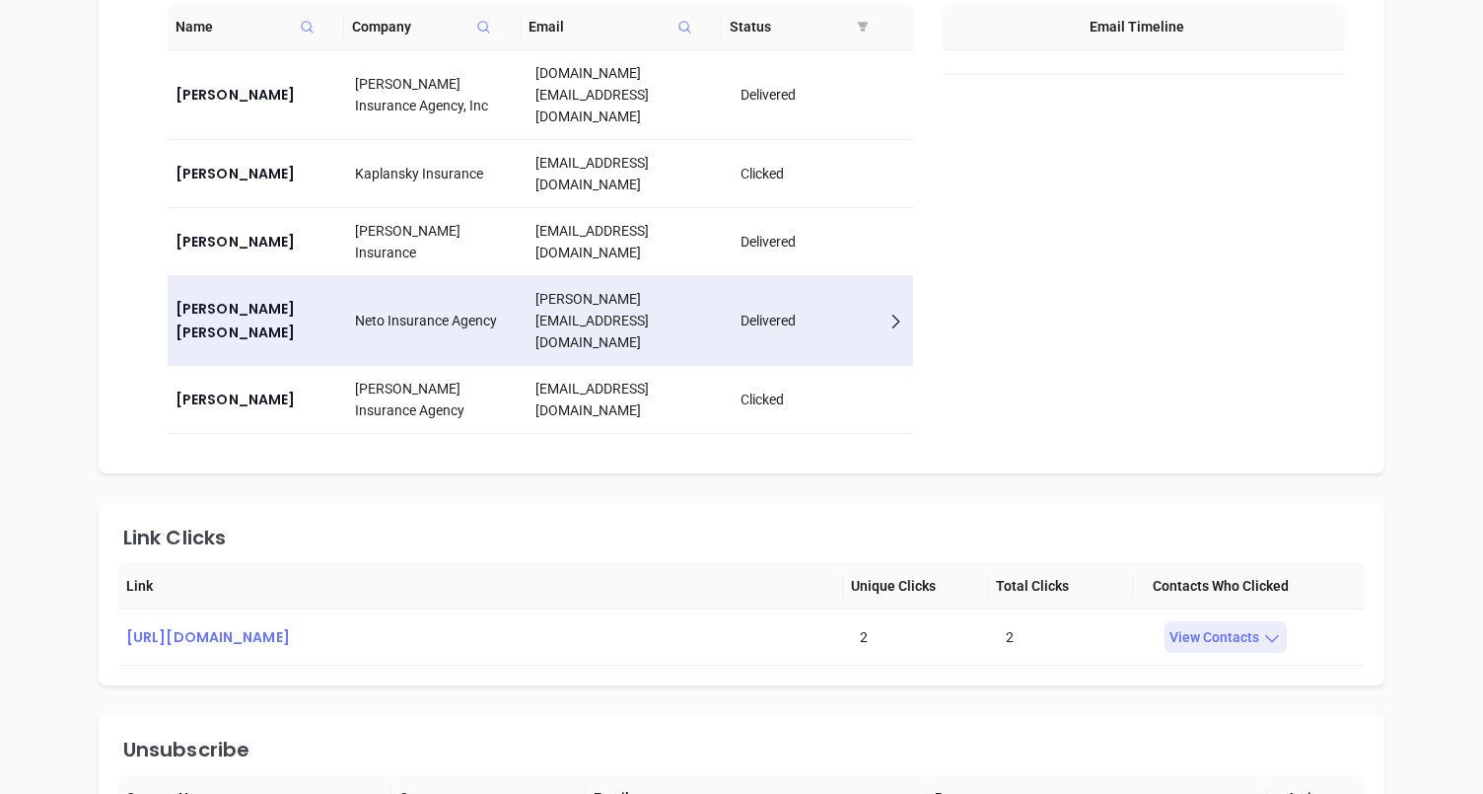
scroll to position [1618, 0]
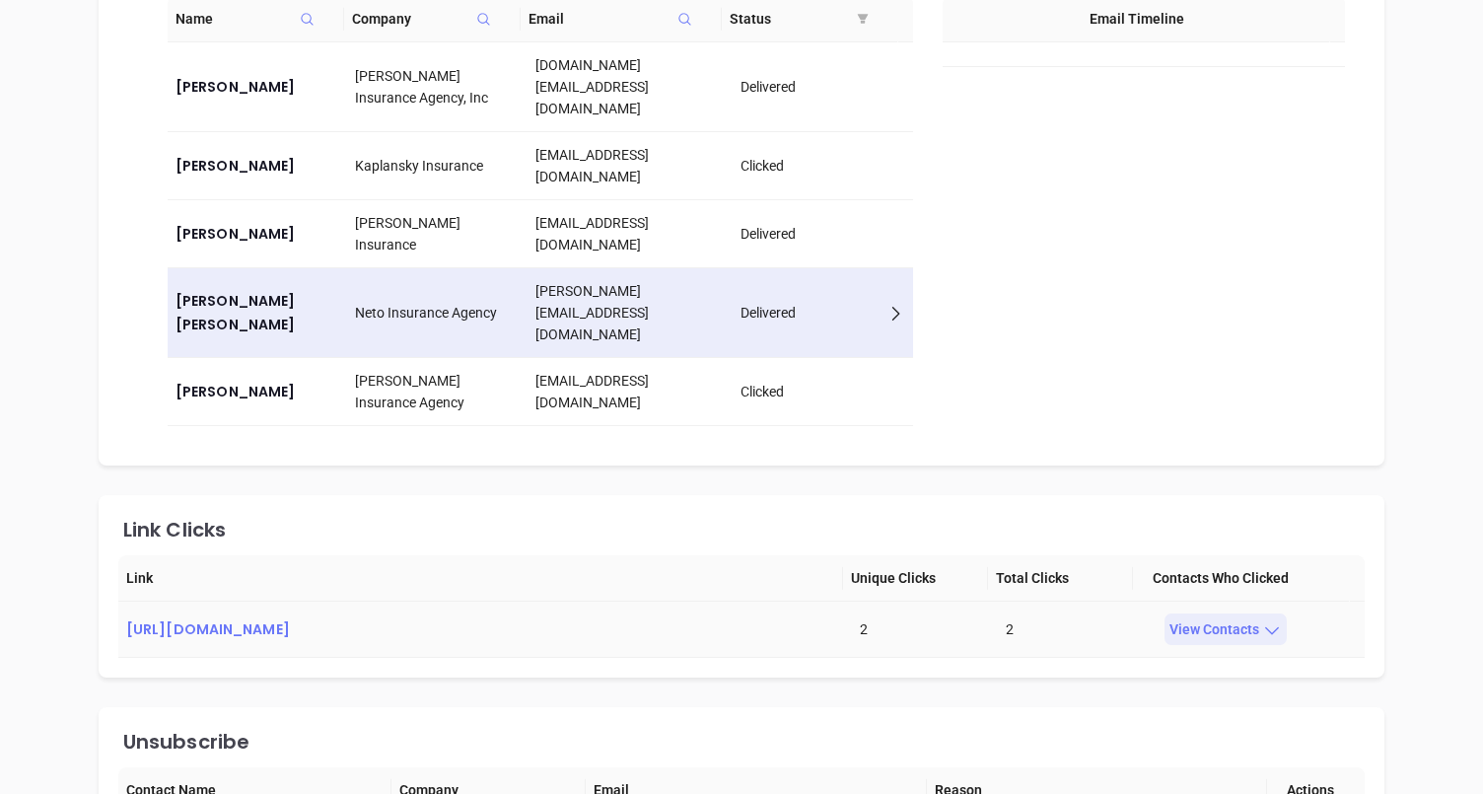
click at [1243, 613] on div "View Contacts" at bounding box center [1226, 629] width 122 height 32
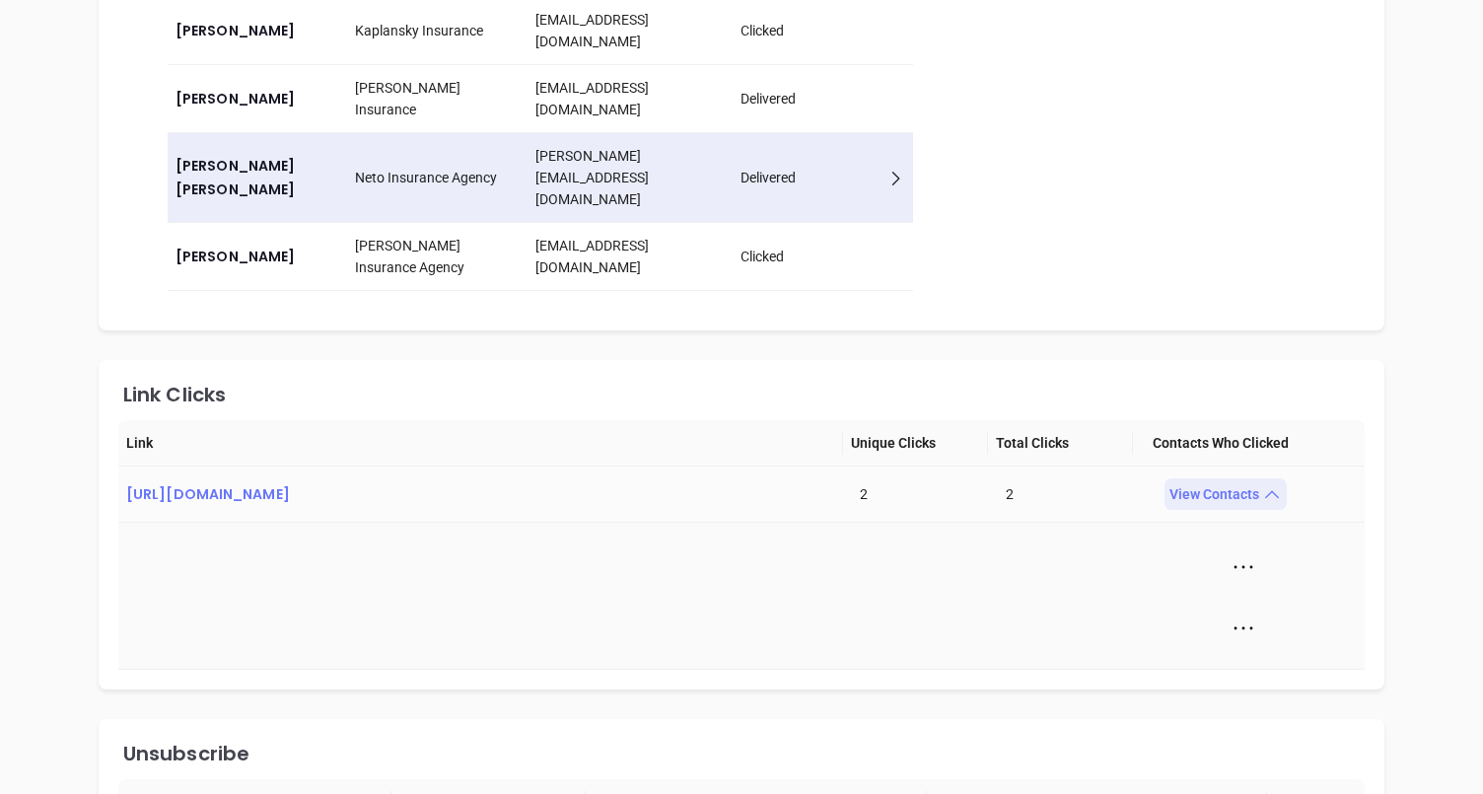
scroll to position [1742, 0]
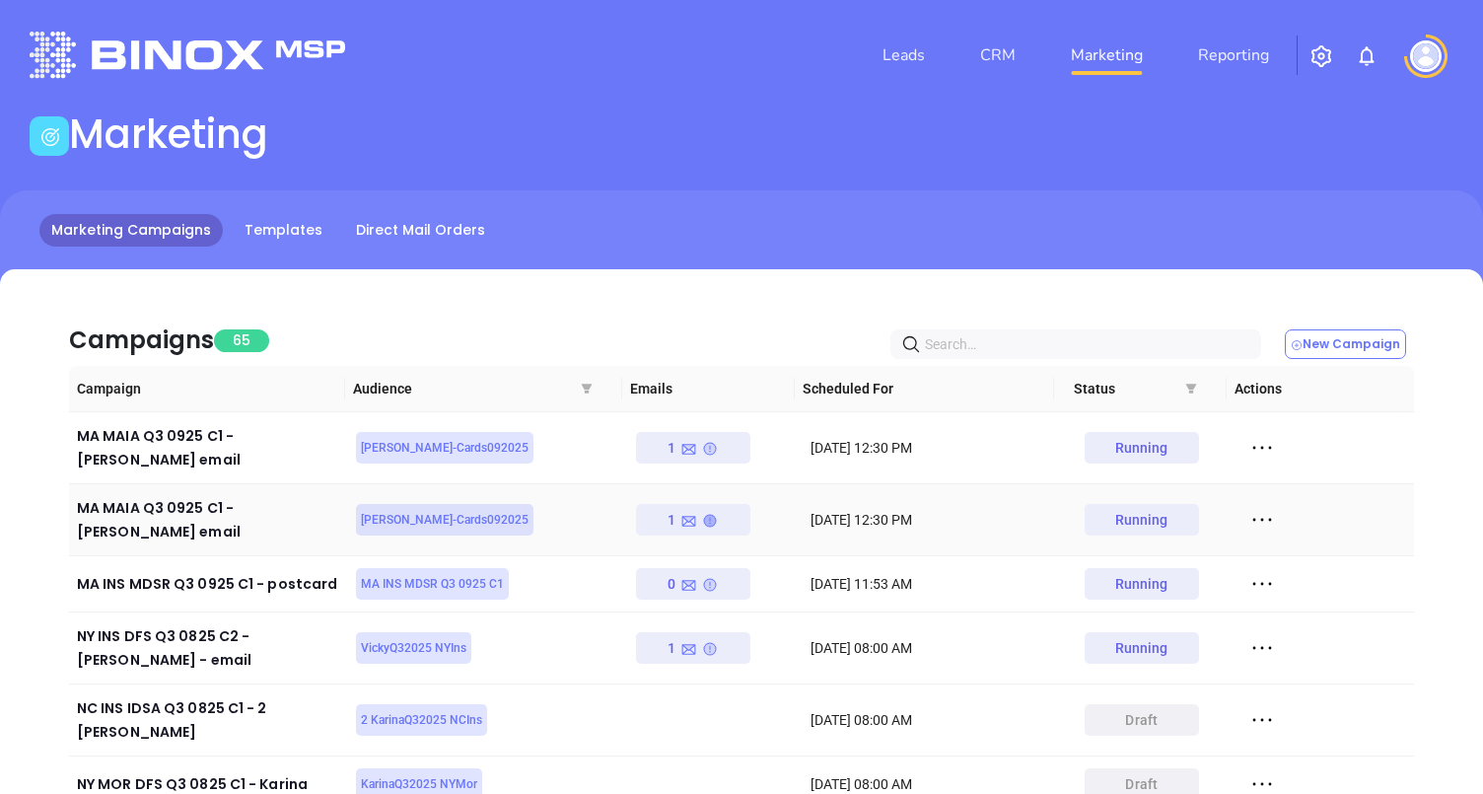
click at [704, 515] on icon at bounding box center [710, 521] width 12 height 12
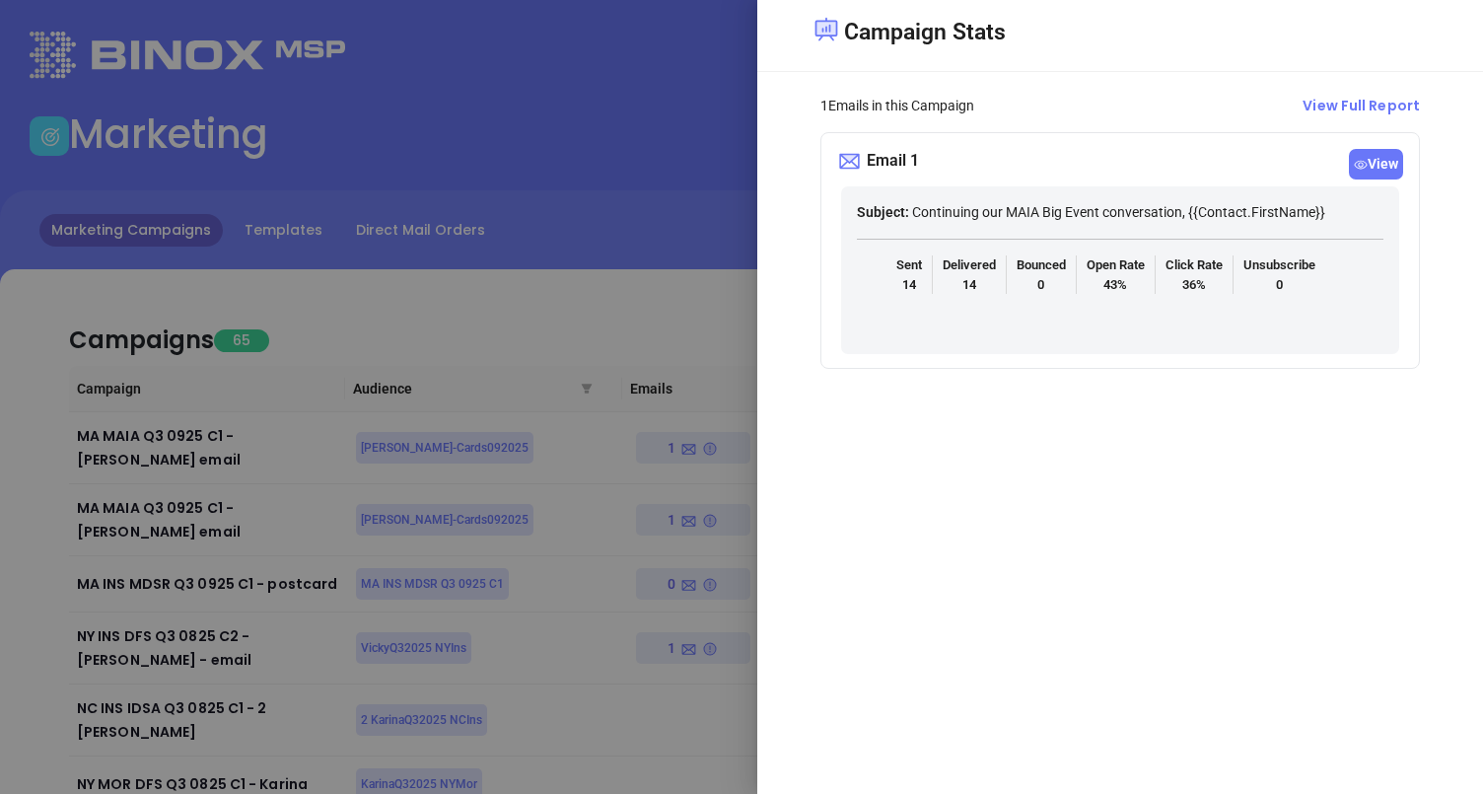
click at [1383, 167] on span "View" at bounding box center [1376, 164] width 54 height 31
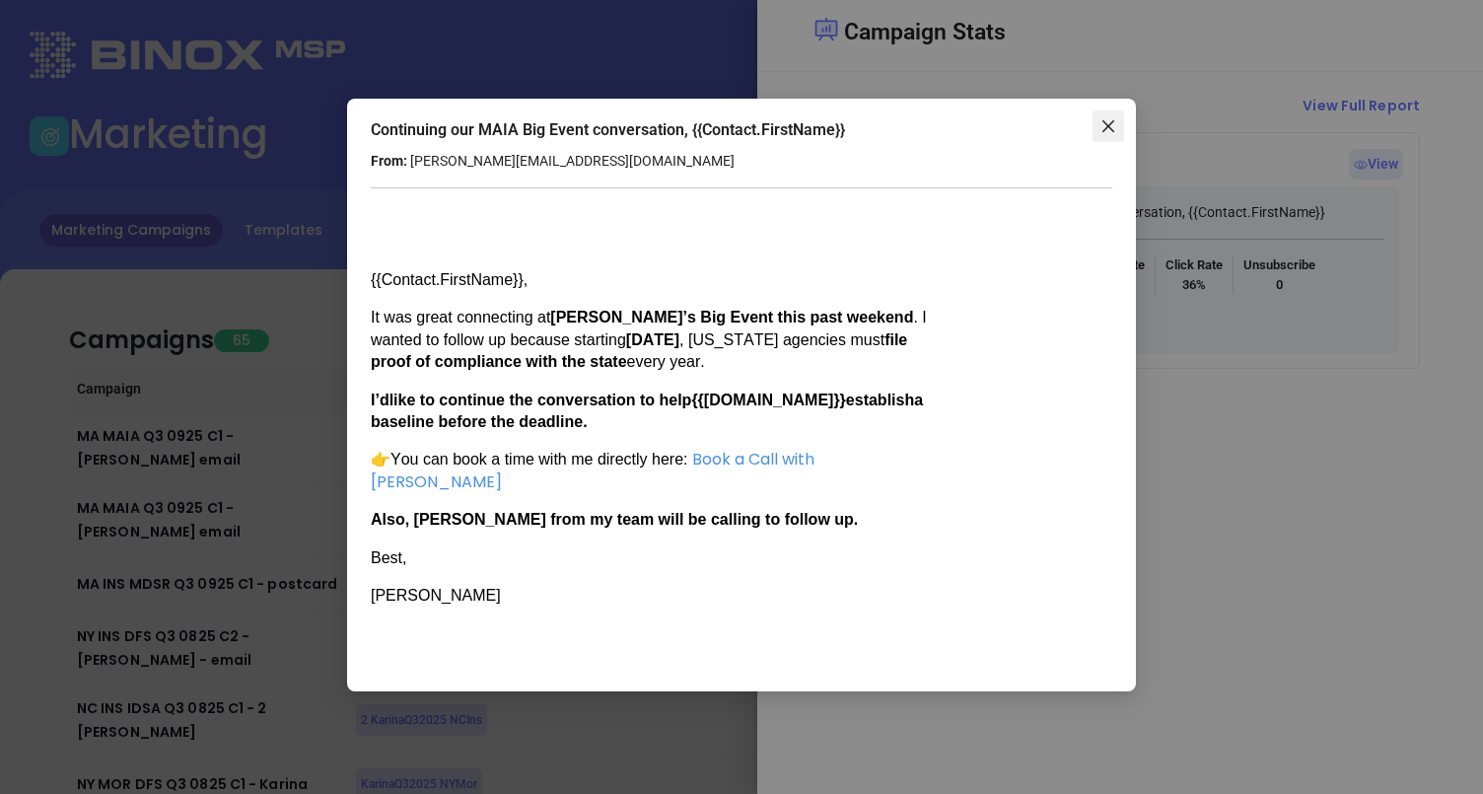
click at [1104, 133] on icon "close" at bounding box center [1108, 126] width 16 height 16
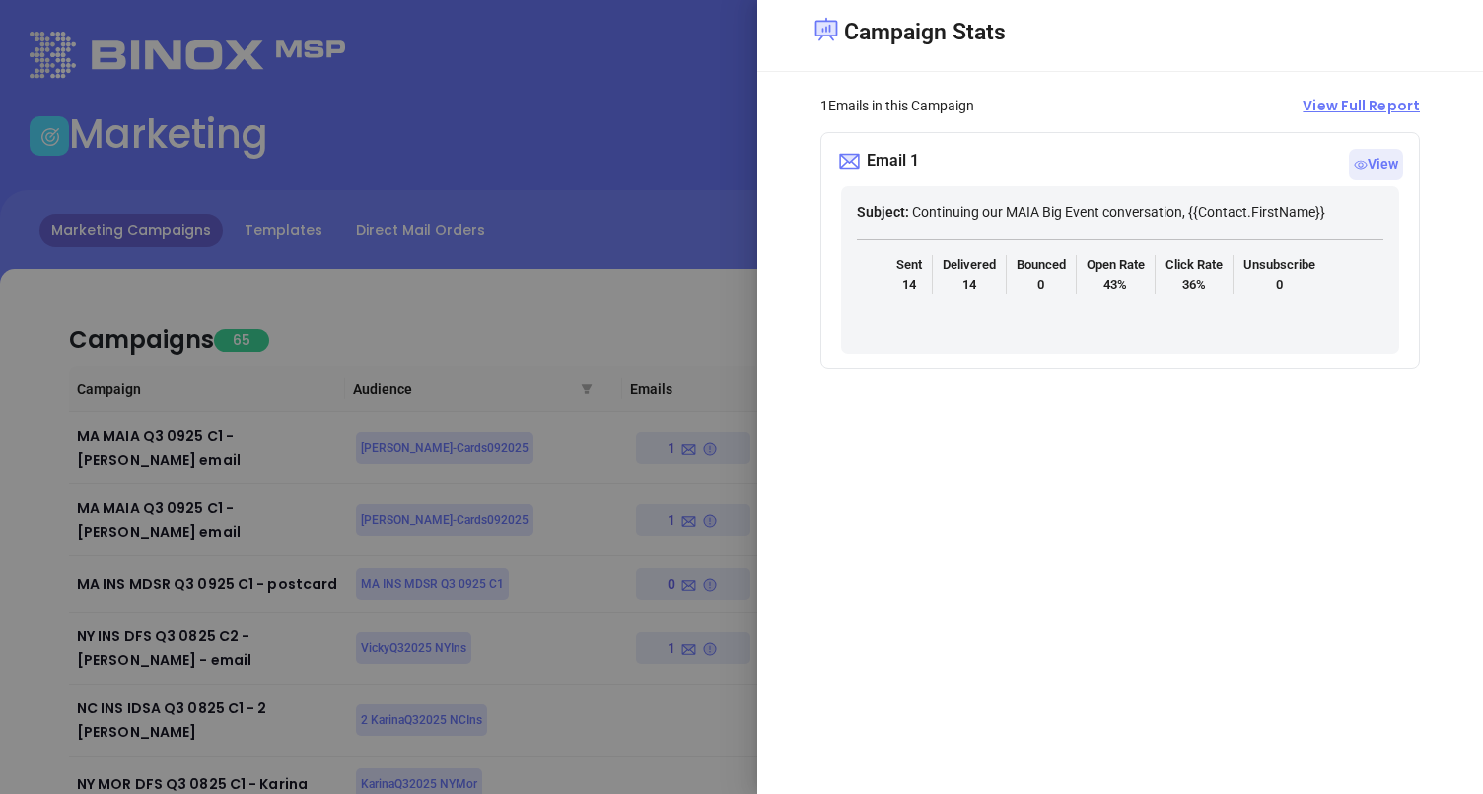
click at [1324, 111] on span "View Full Report" at bounding box center [1361, 106] width 117 height 21
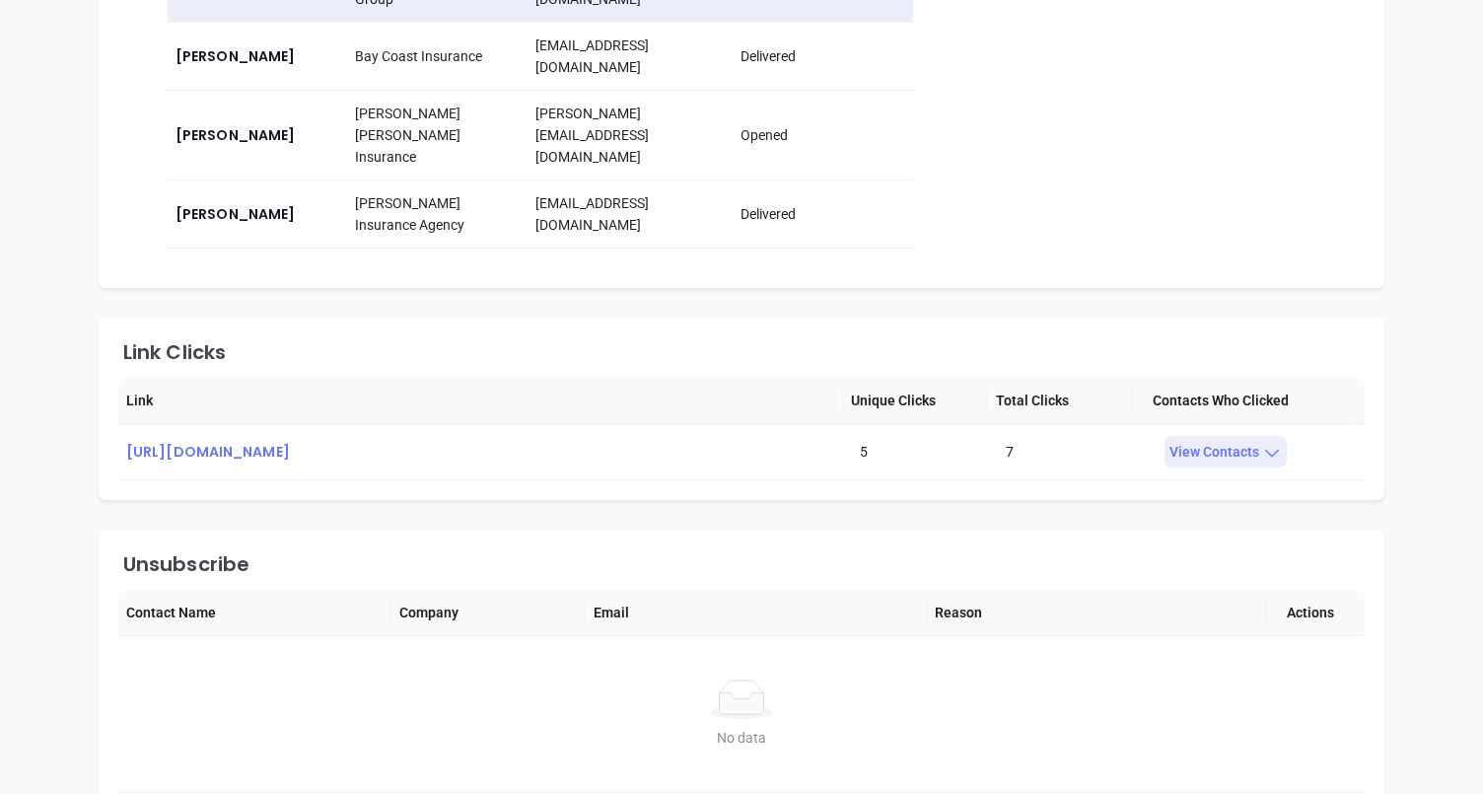
scroll to position [1766, 0]
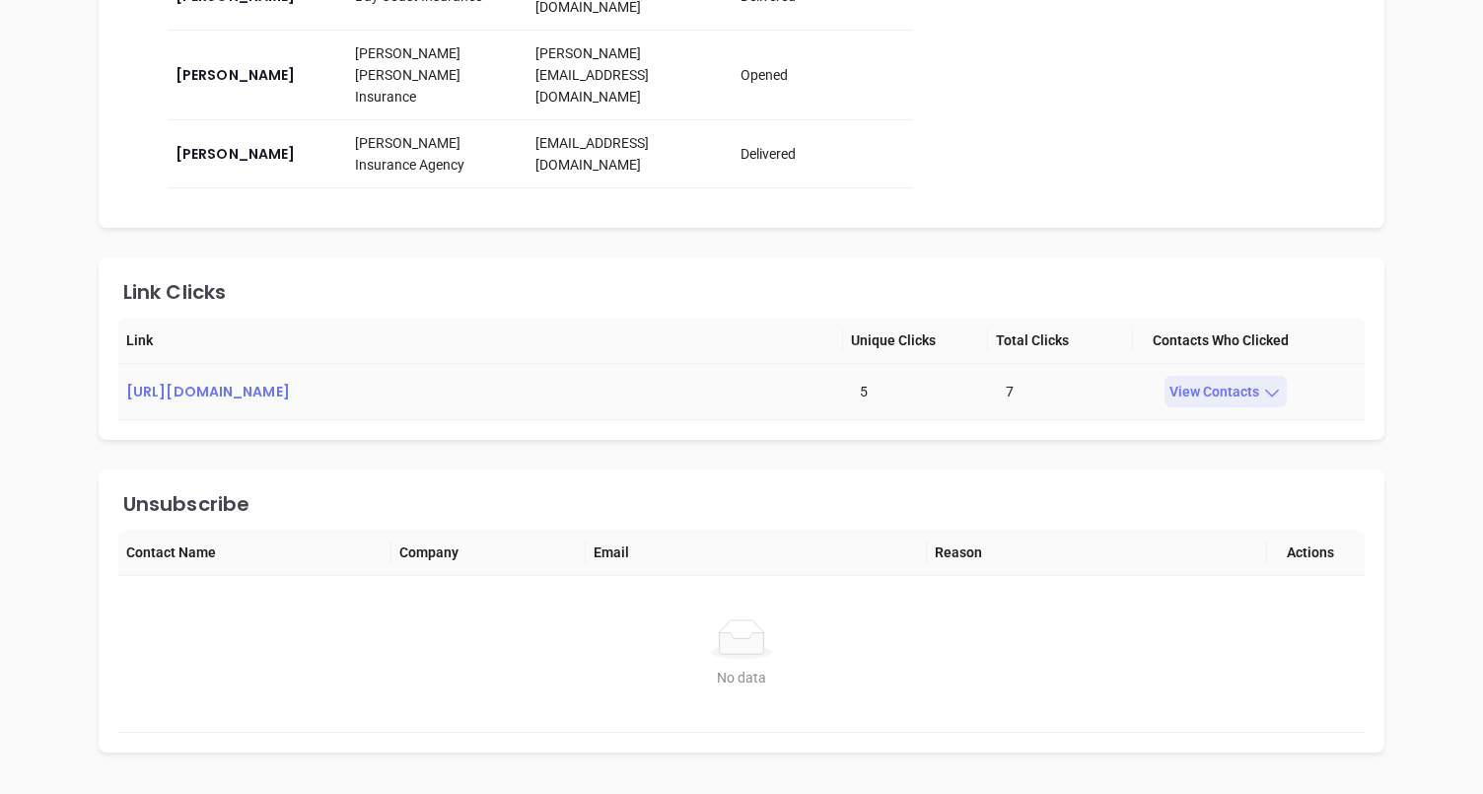
click at [1263, 383] on icon at bounding box center [1272, 393] width 20 height 20
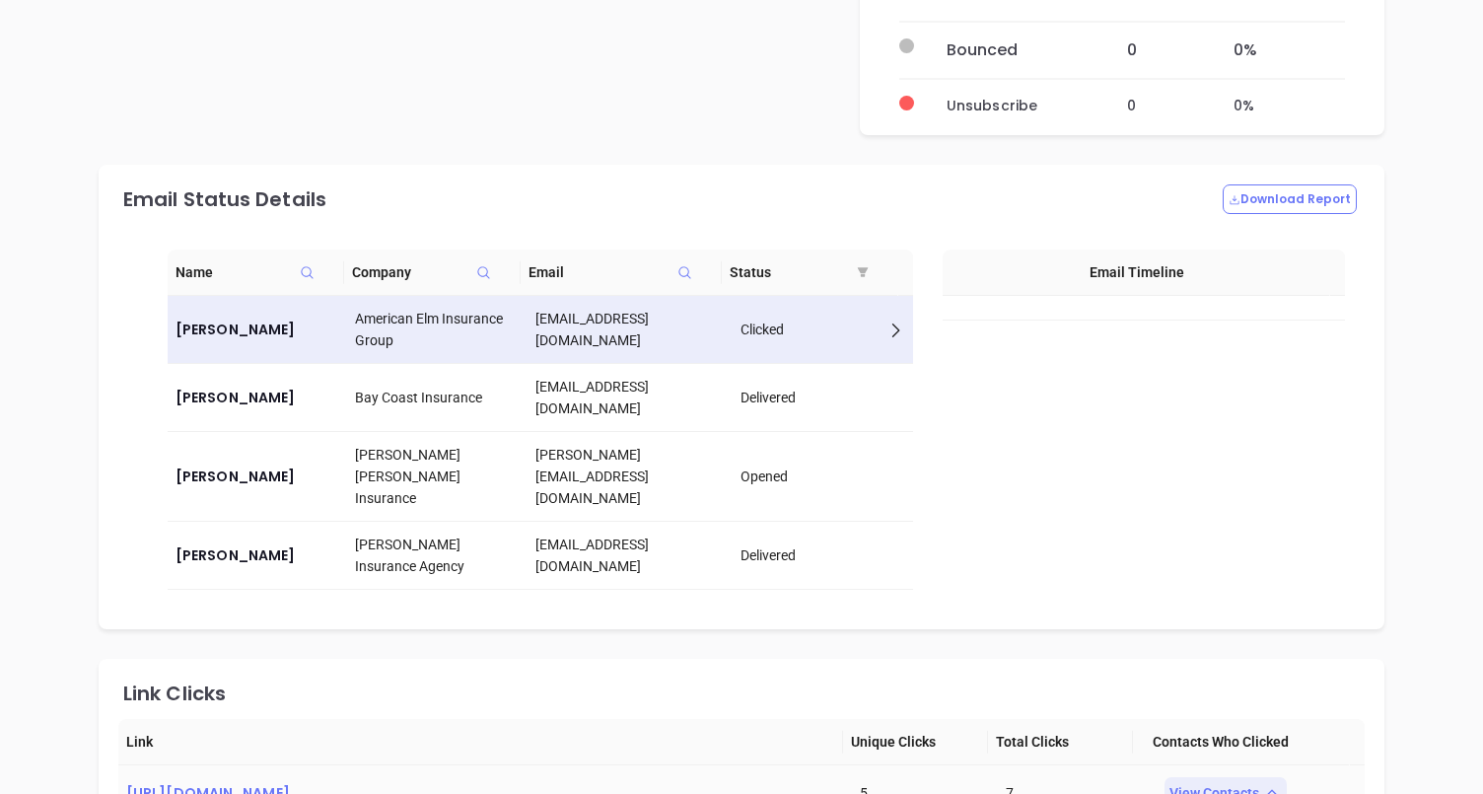
scroll to position [1370, 0]
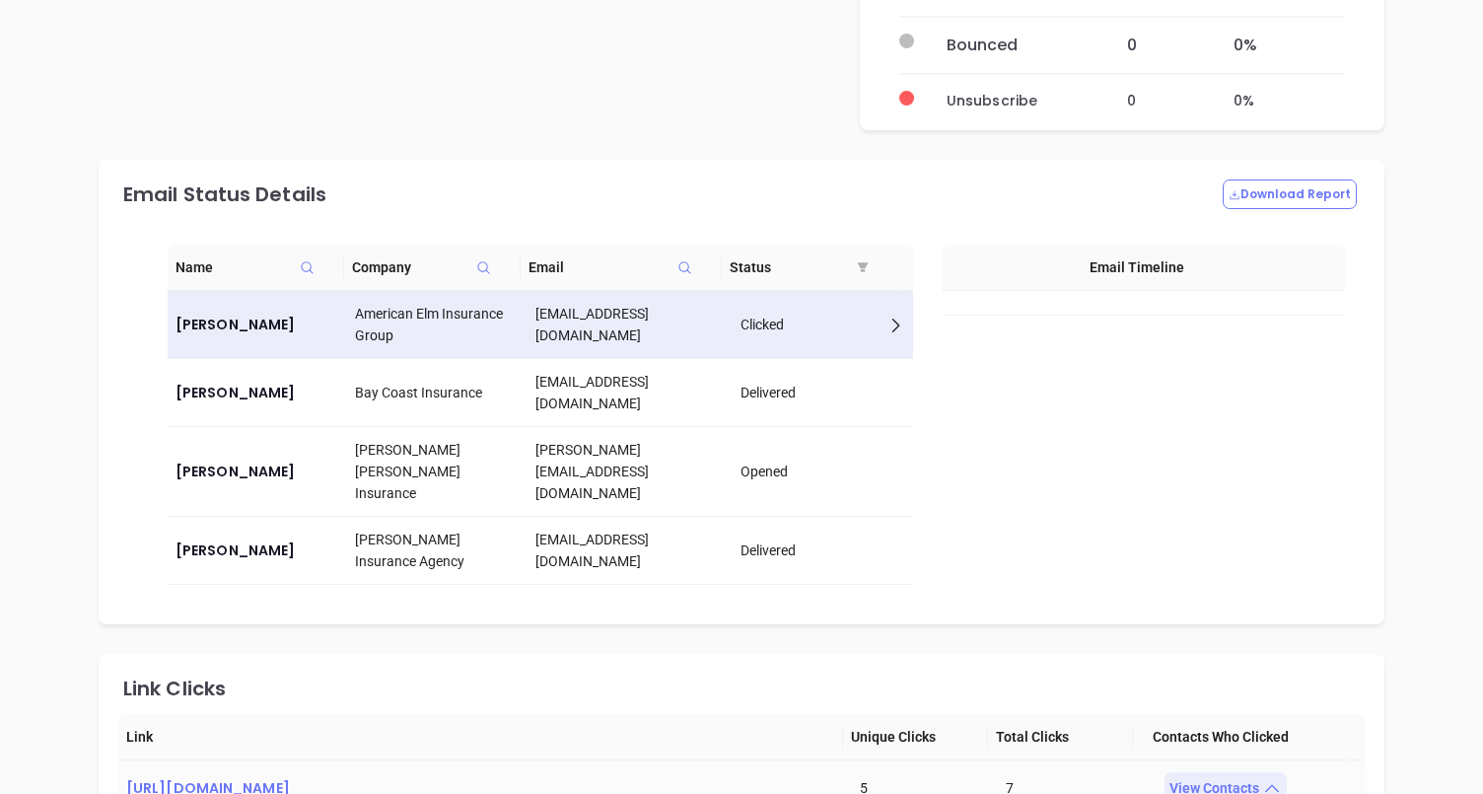
click at [773, 160] on div "Email Status Details Download Report Name Company Email Status [PERSON_NAME] Am…" at bounding box center [742, 392] width 1286 height 464
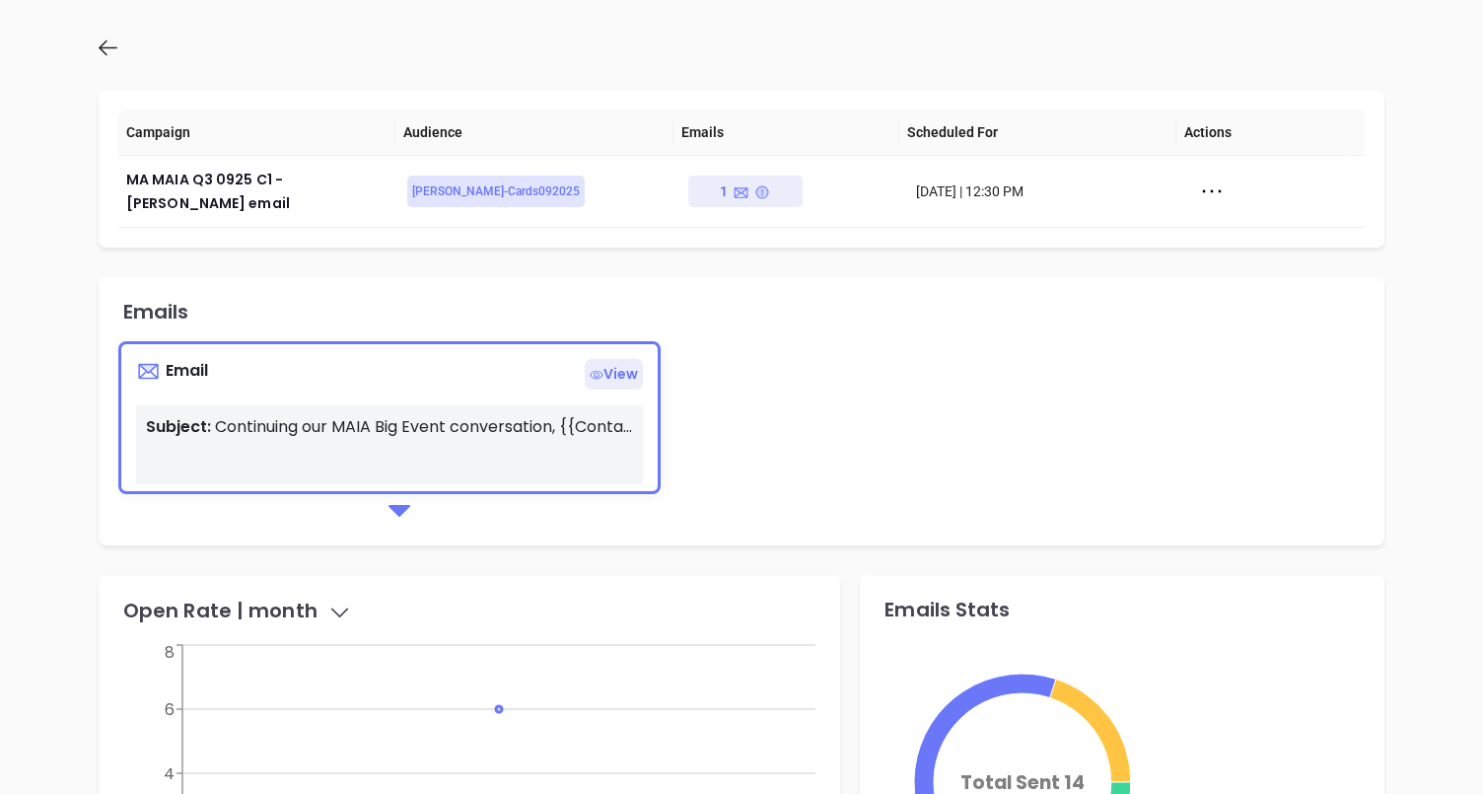
scroll to position [0, 0]
